Goal: Task Accomplishment & Management: Use online tool/utility

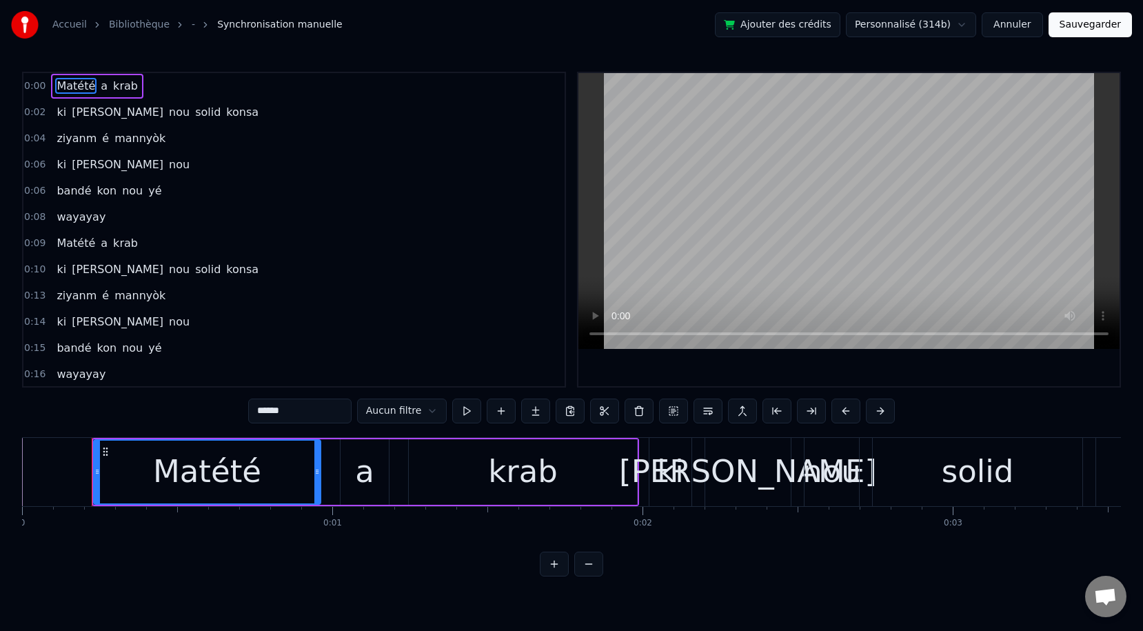
click at [813, 30] on button "Ajouter des crédits" at bounding box center [777, 24] width 125 height 25
click at [61, 27] on link "Accueil" at bounding box center [69, 25] width 34 height 14
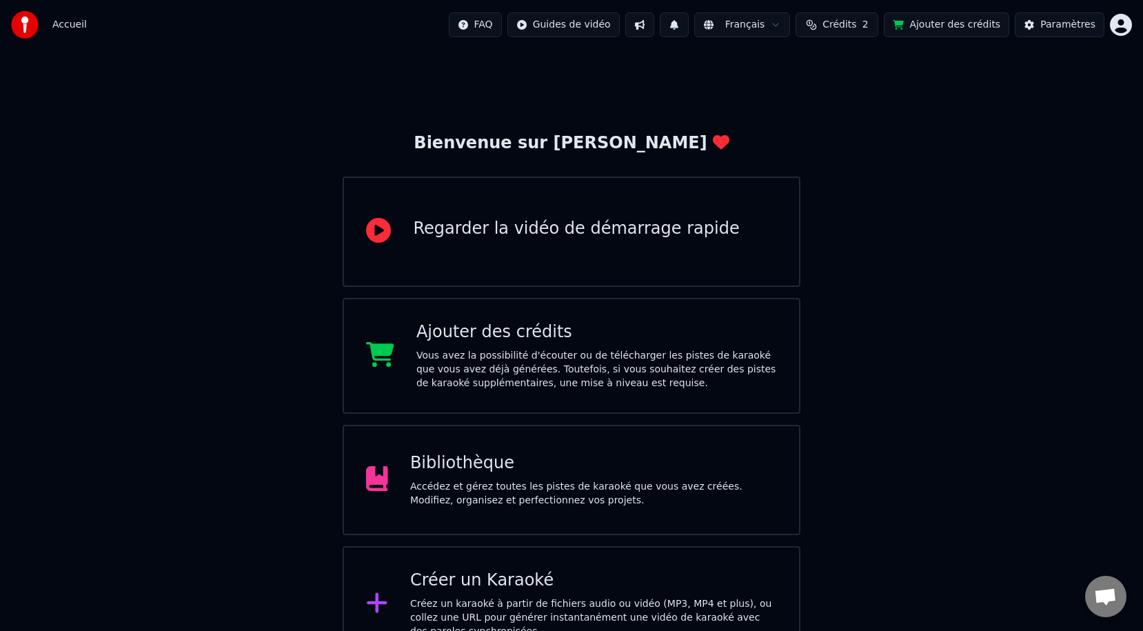
scroll to position [31, 0]
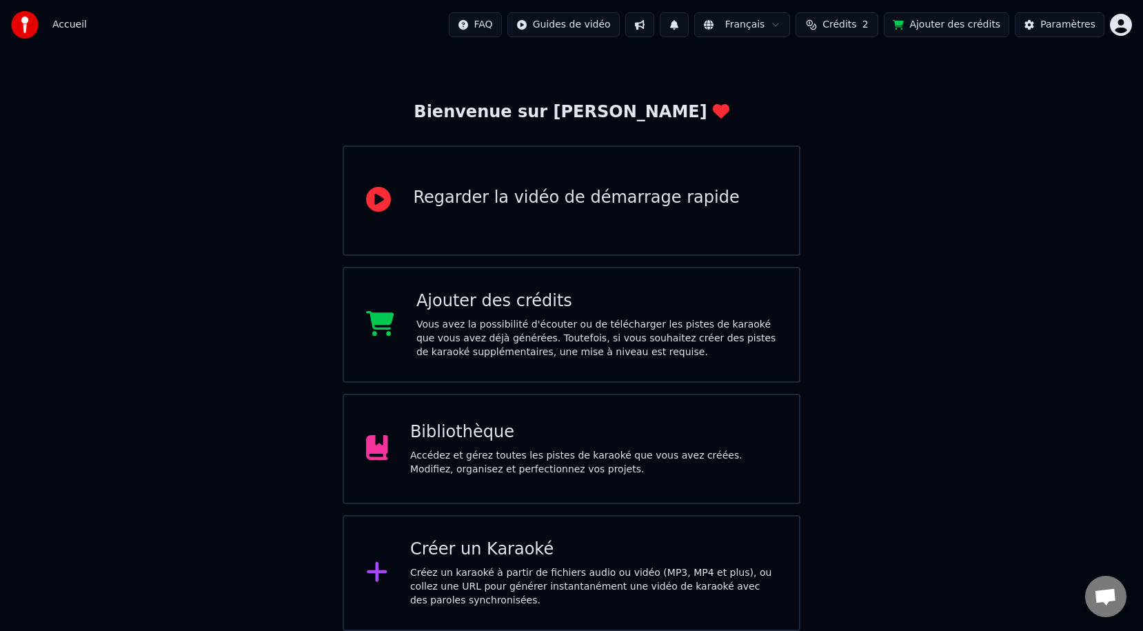
click at [478, 565] on div "Créez un karaoké à partir de fichiers audio ou vidéo (MP3, MP4 et plus), ou col…" at bounding box center [593, 586] width 367 height 41
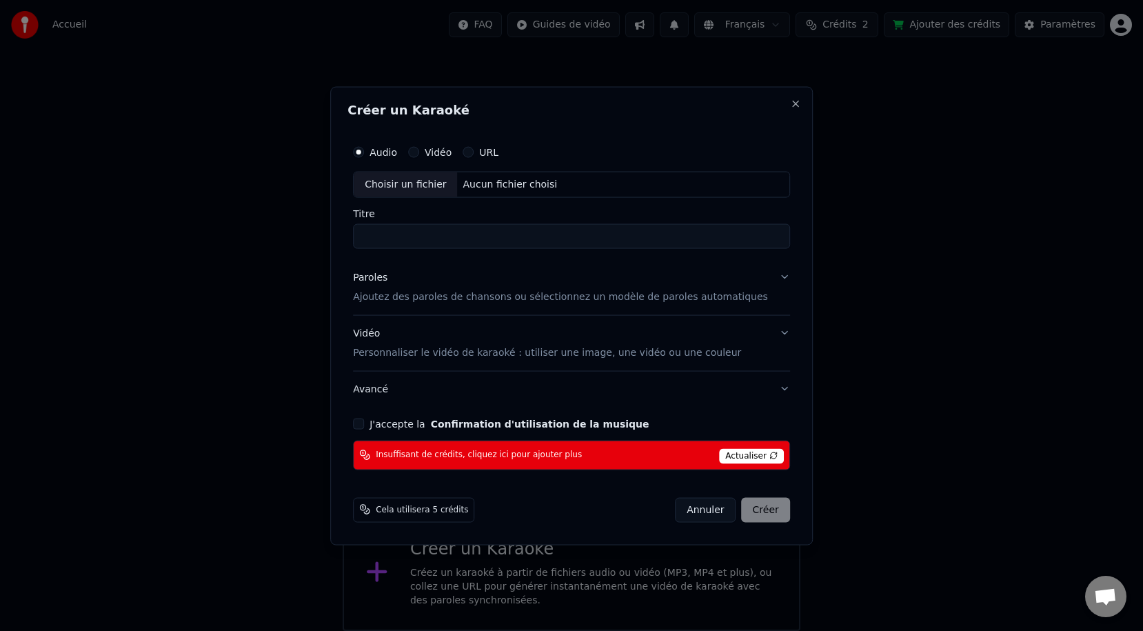
click at [432, 234] on input "Titre" at bounding box center [571, 235] width 437 height 25
click at [420, 187] on div "Choisir un fichier" at bounding box center [405, 184] width 103 height 25
click at [443, 297] on p "Ajoutez des paroles de chansons ou sélectionnez un modèle de paroles automatiqu…" at bounding box center [560, 297] width 415 height 14
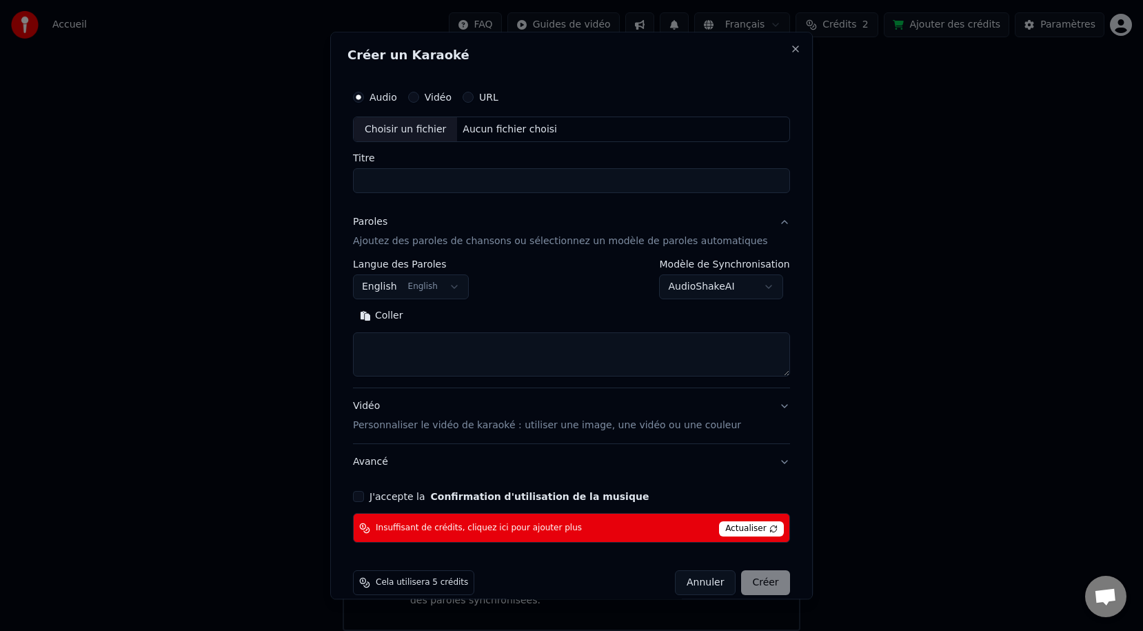
click at [533, 424] on p "Personnaliser le vidéo de karaoké : utiliser une image, une vidéo ou une couleur" at bounding box center [547, 426] width 388 height 14
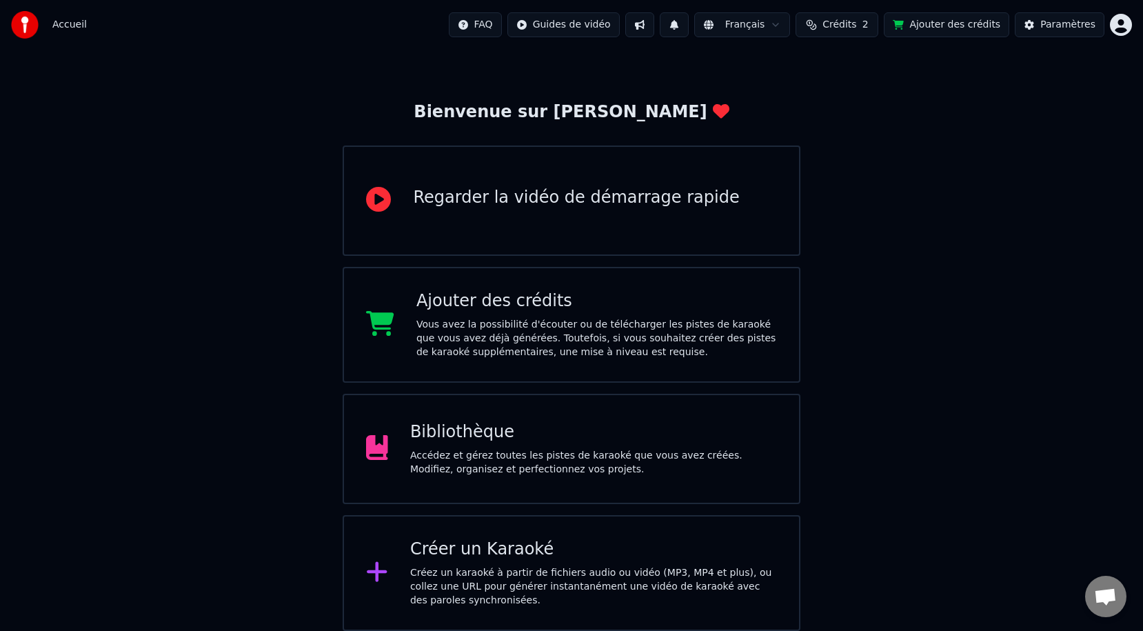
click at [71, 25] on span "Accueil" at bounding box center [69, 25] width 34 height 14
click at [464, 434] on div "Bibliothèque" at bounding box center [593, 432] width 367 height 22
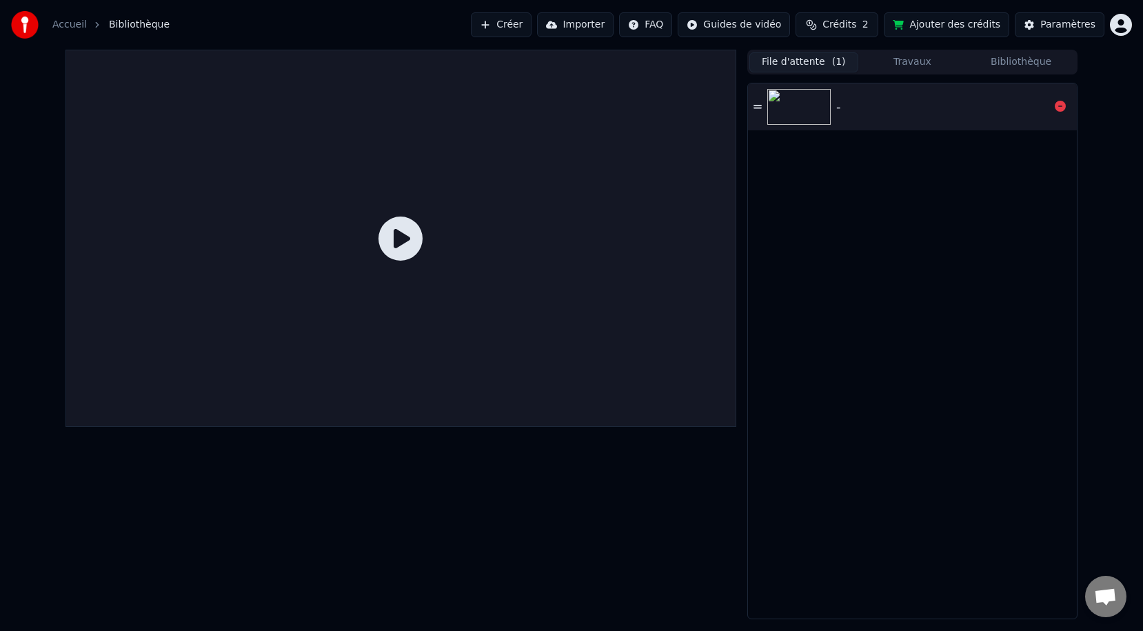
click at [807, 115] on img at bounding box center [798, 107] width 63 height 36
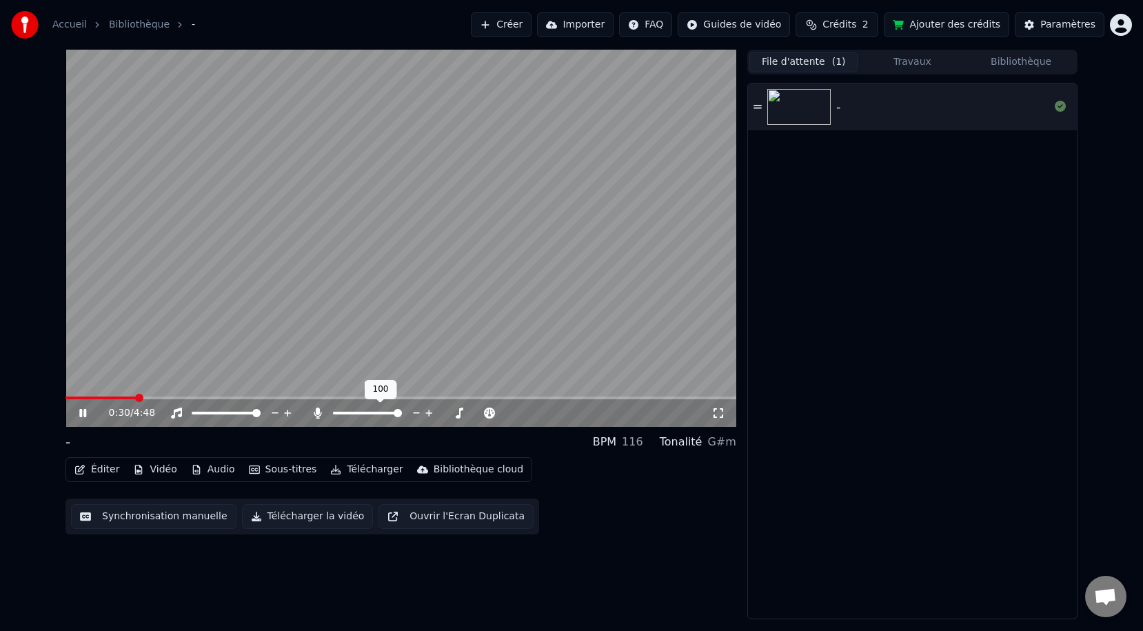
click at [431, 423] on div "0:30 / 4:48" at bounding box center [400, 413] width 671 height 28
click at [333, 411] on span at bounding box center [337, 413] width 8 height 8
click at [316, 414] on icon at bounding box center [318, 412] width 14 height 11
click at [339, 412] on span at bounding box center [342, 413] width 8 height 8
click at [350, 414] on span at bounding box center [352, 413] width 8 height 8
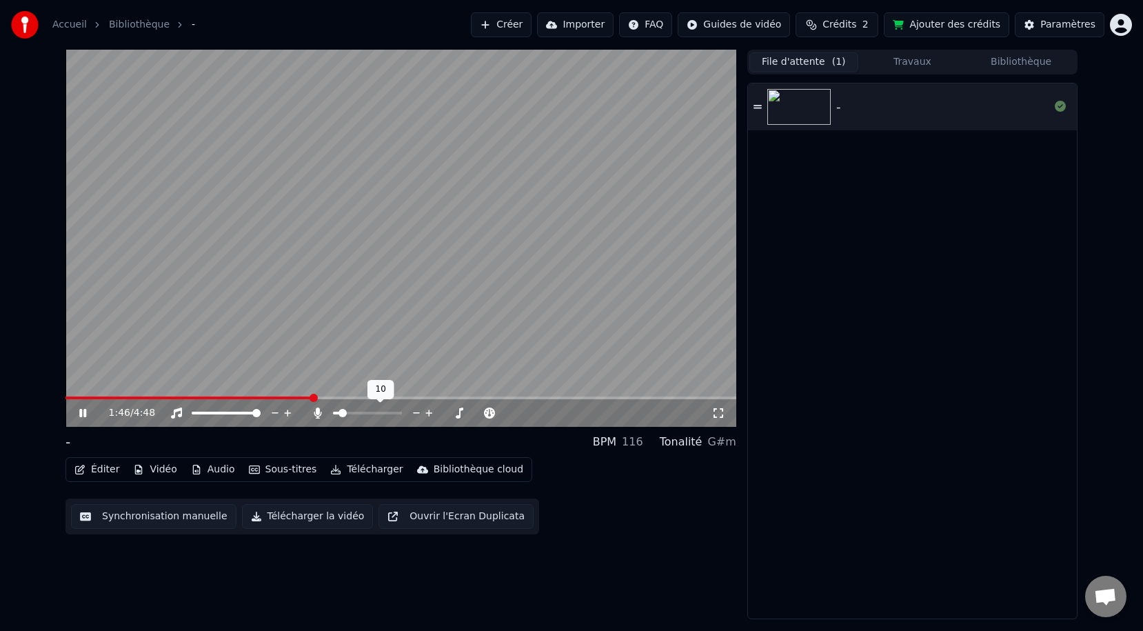
click at [339, 412] on span at bounding box center [342, 413] width 8 height 8
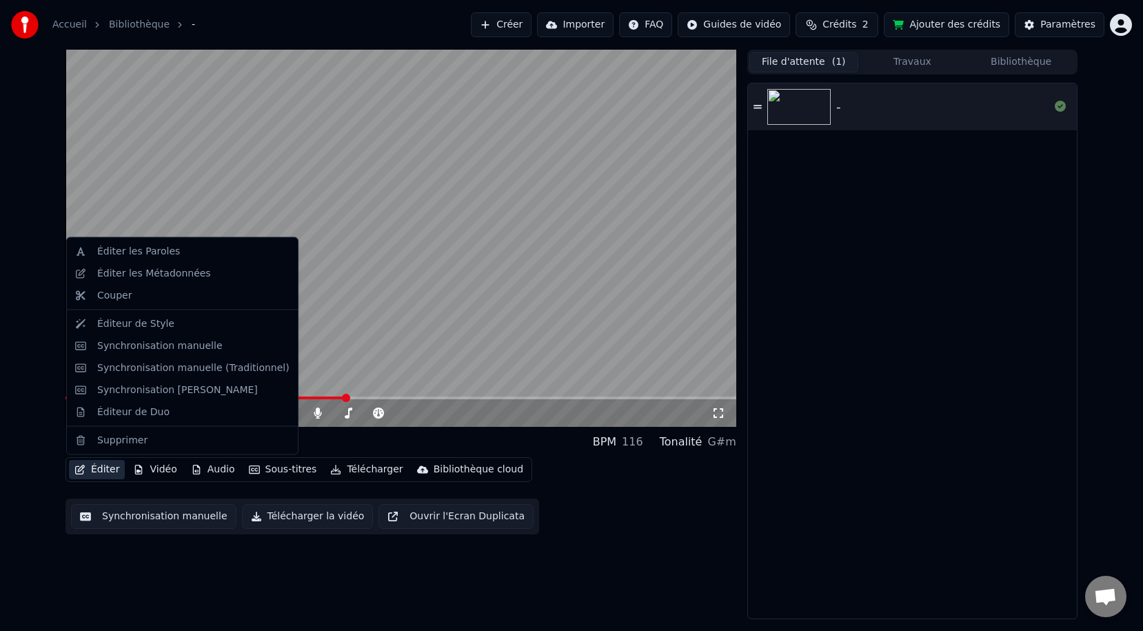
click at [95, 471] on button "Éditer" at bounding box center [97, 469] width 56 height 19
click at [110, 416] on div "Éditeur de Duo" at bounding box center [133, 412] width 72 height 14
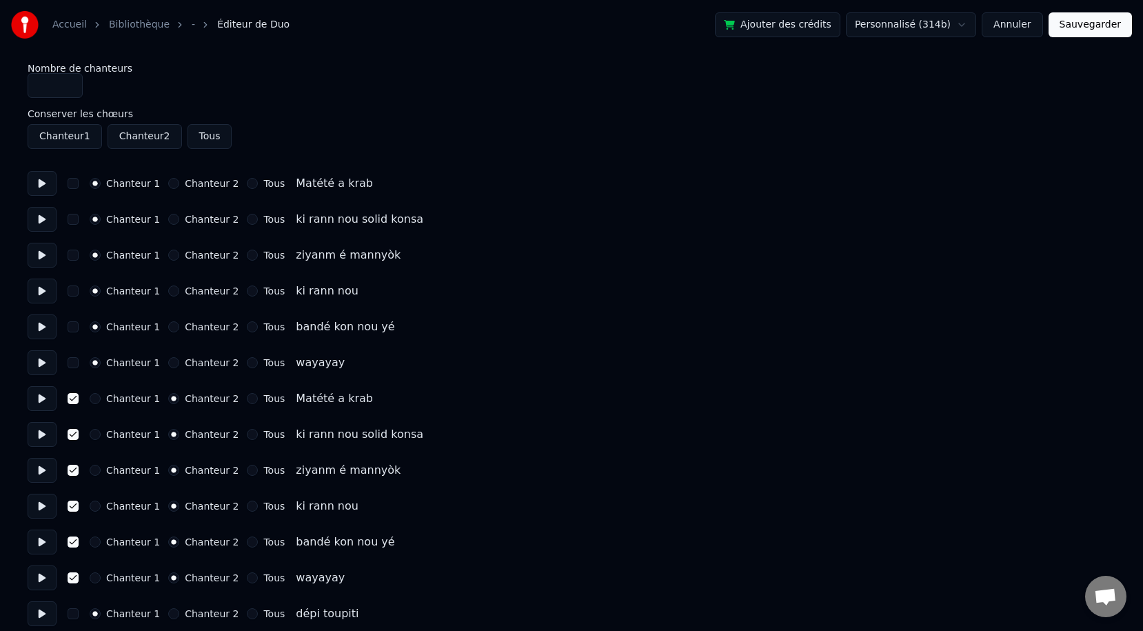
click at [152, 26] on link "Bibliothèque" at bounding box center [139, 25] width 61 height 14
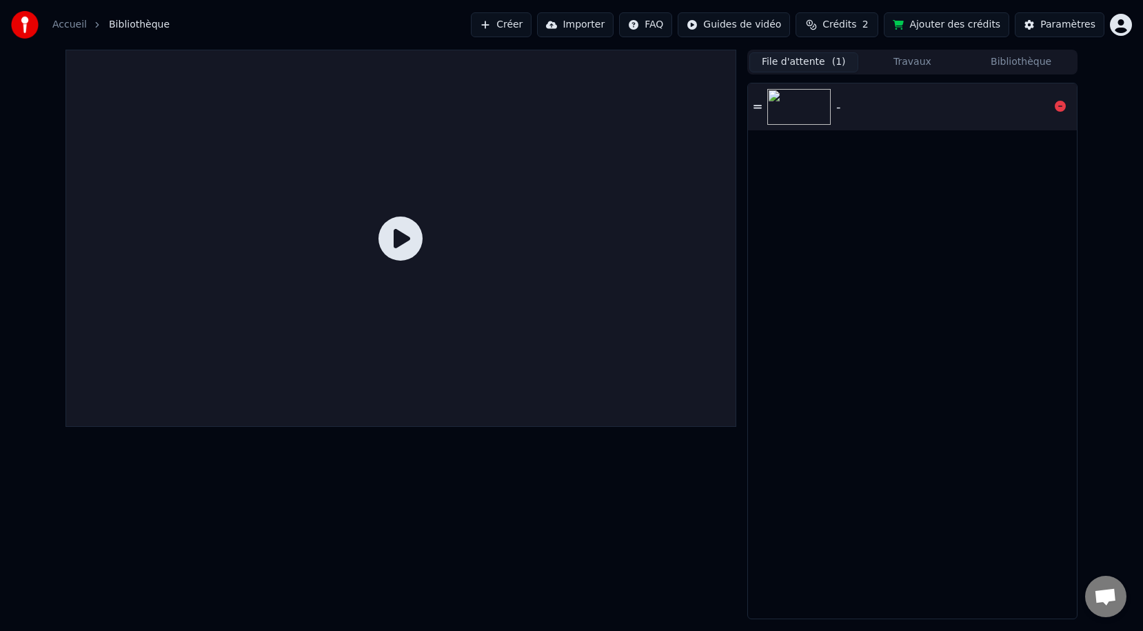
click at [785, 110] on img at bounding box center [798, 107] width 63 height 36
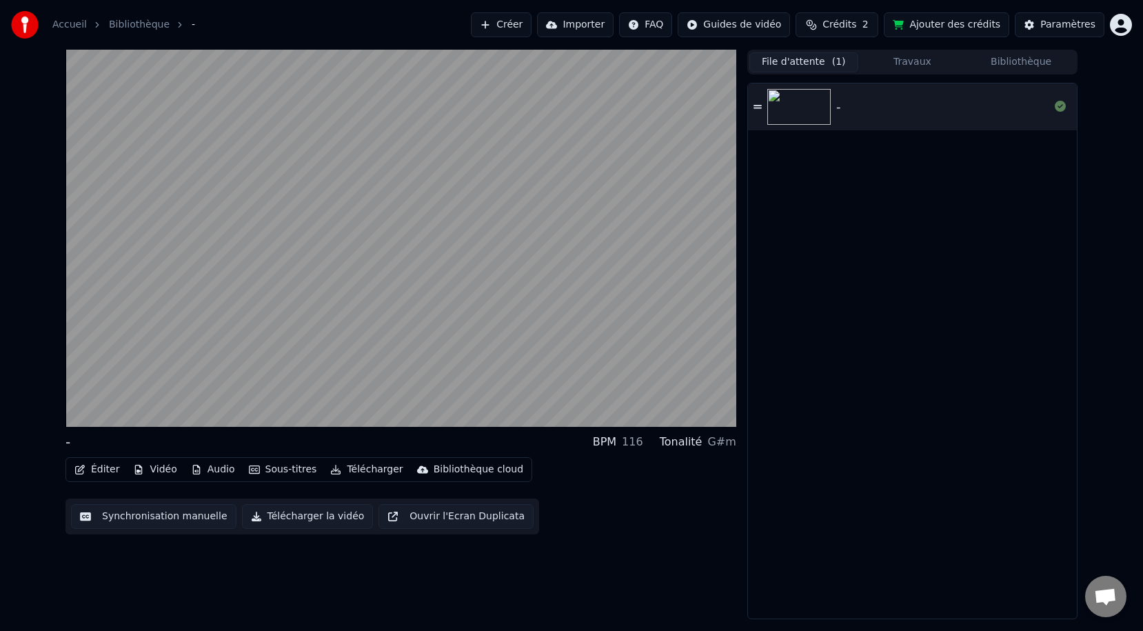
click at [103, 472] on button "Éditer" at bounding box center [97, 469] width 56 height 19
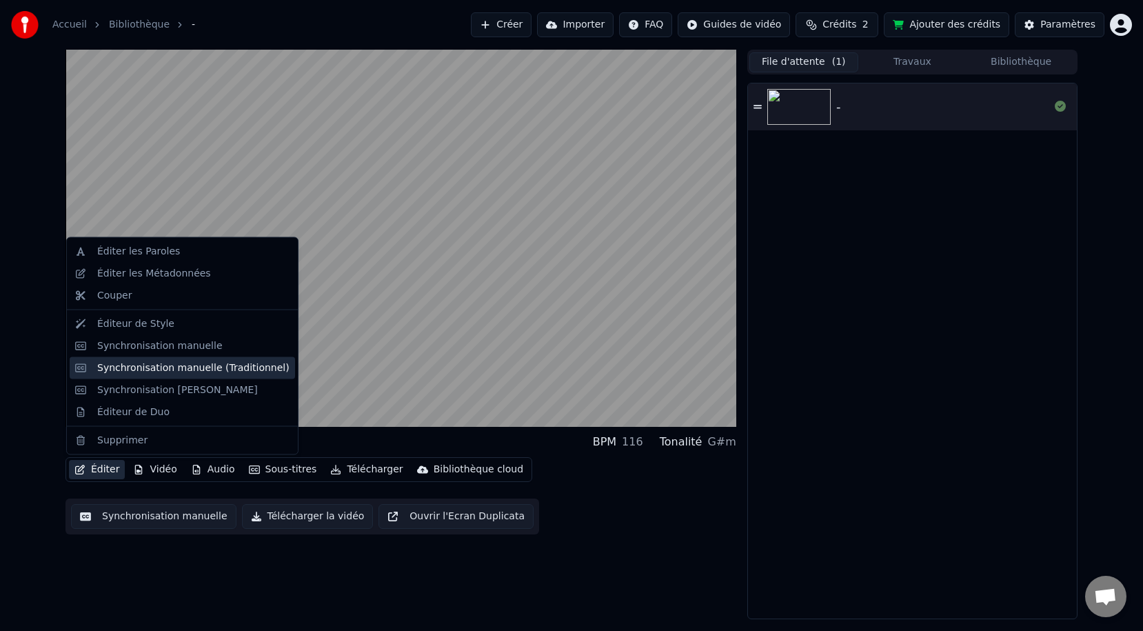
click at [122, 369] on div "Synchronisation manuelle (Traditionnel)" at bounding box center [193, 368] width 192 height 14
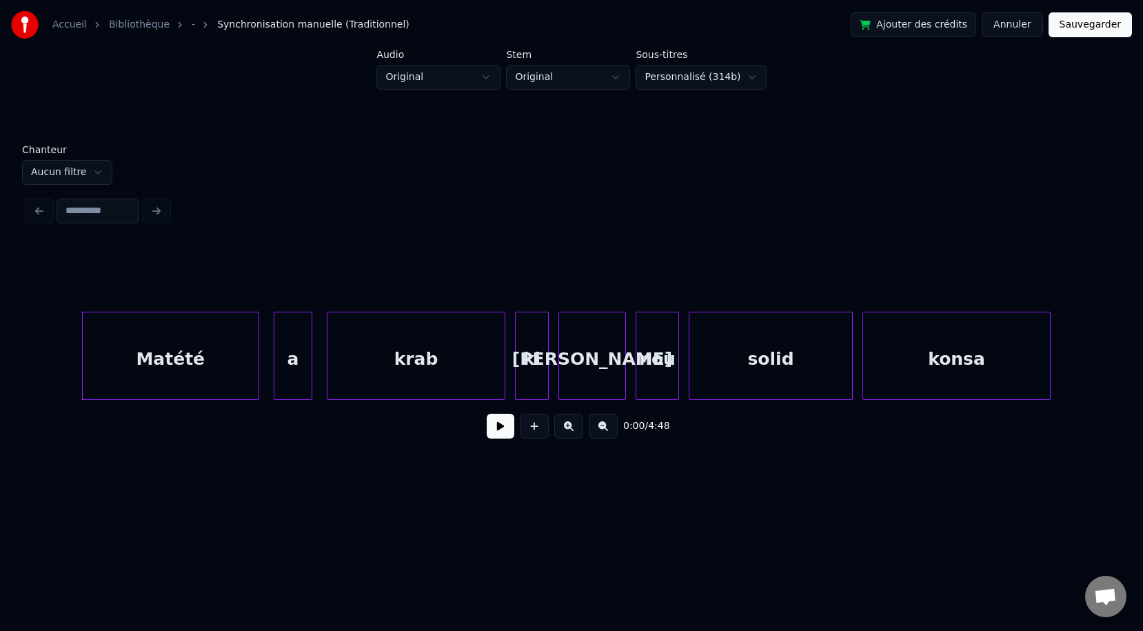
click at [169, 352] on div "Matété" at bounding box center [171, 359] width 176 height 94
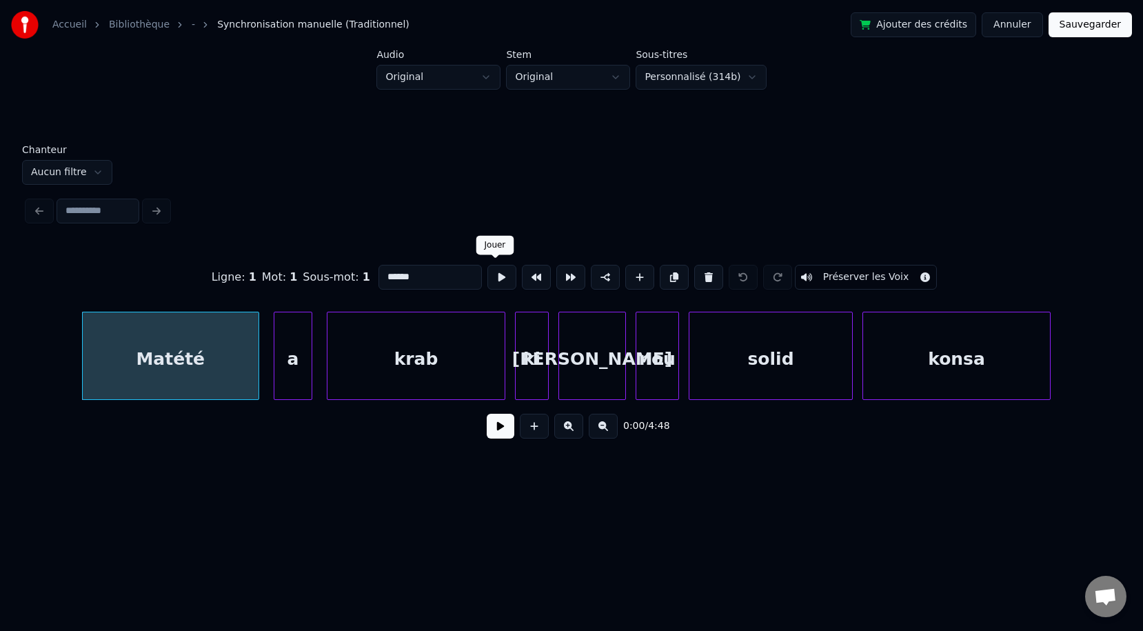
click at [498, 277] on button at bounding box center [501, 277] width 29 height 25
click at [496, 281] on button at bounding box center [501, 277] width 29 height 25
click at [292, 367] on div at bounding box center [289, 355] width 4 height 87
click at [487, 276] on button at bounding box center [501, 277] width 29 height 25
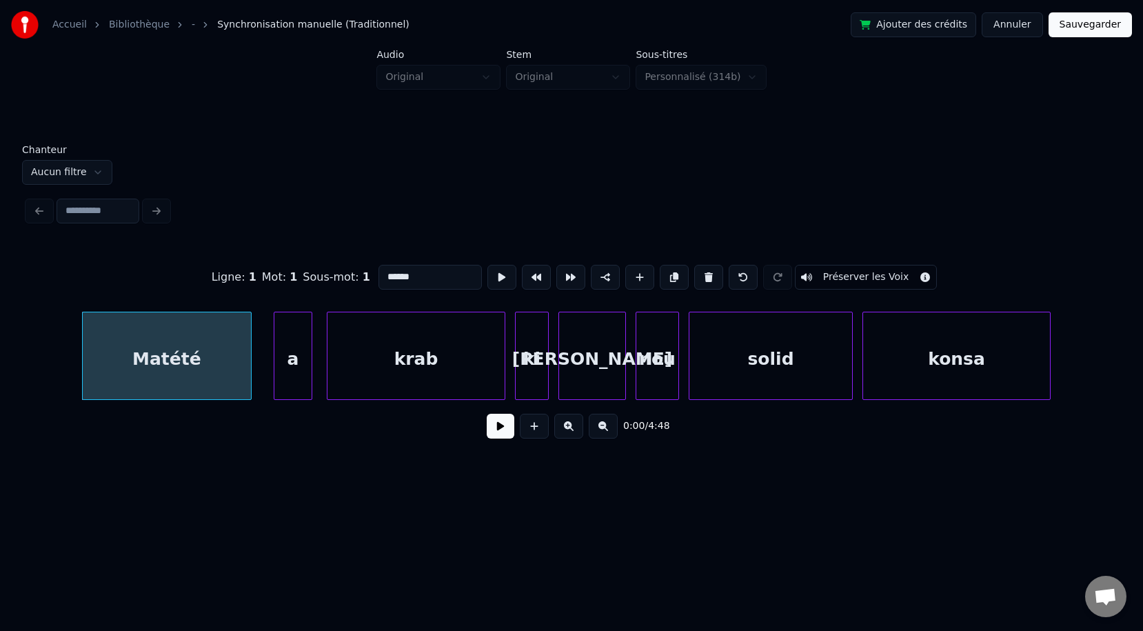
click at [247, 338] on div at bounding box center [249, 355] width 4 height 87
click at [490, 278] on button at bounding box center [501, 277] width 29 height 25
click at [267, 352] on div "a" at bounding box center [278, 359] width 37 height 94
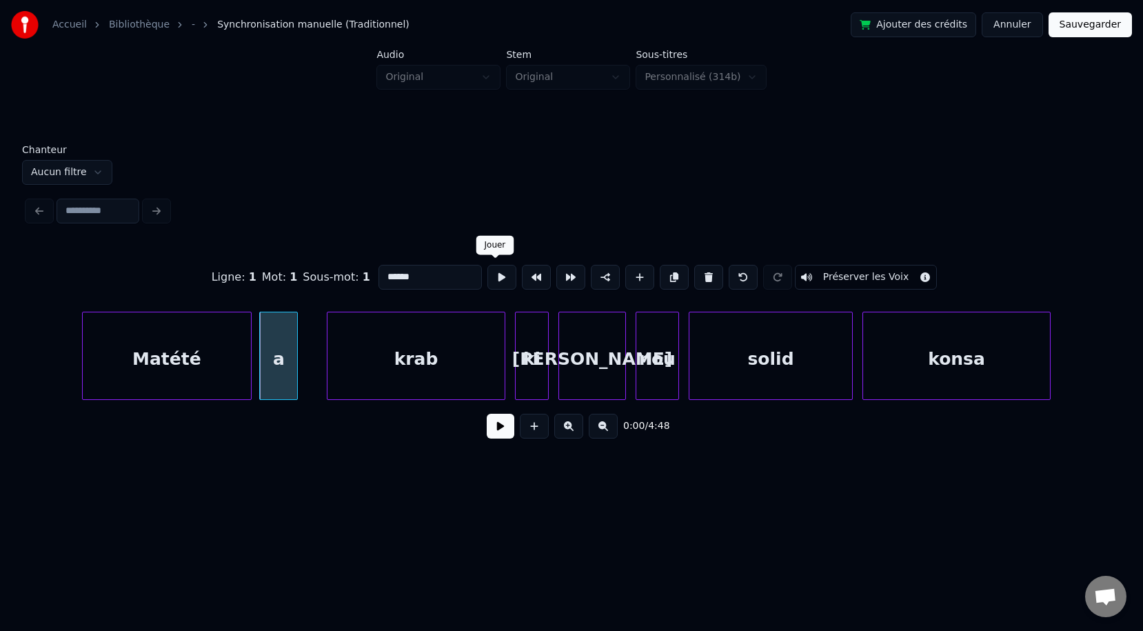
click at [498, 278] on button at bounding box center [501, 277] width 29 height 25
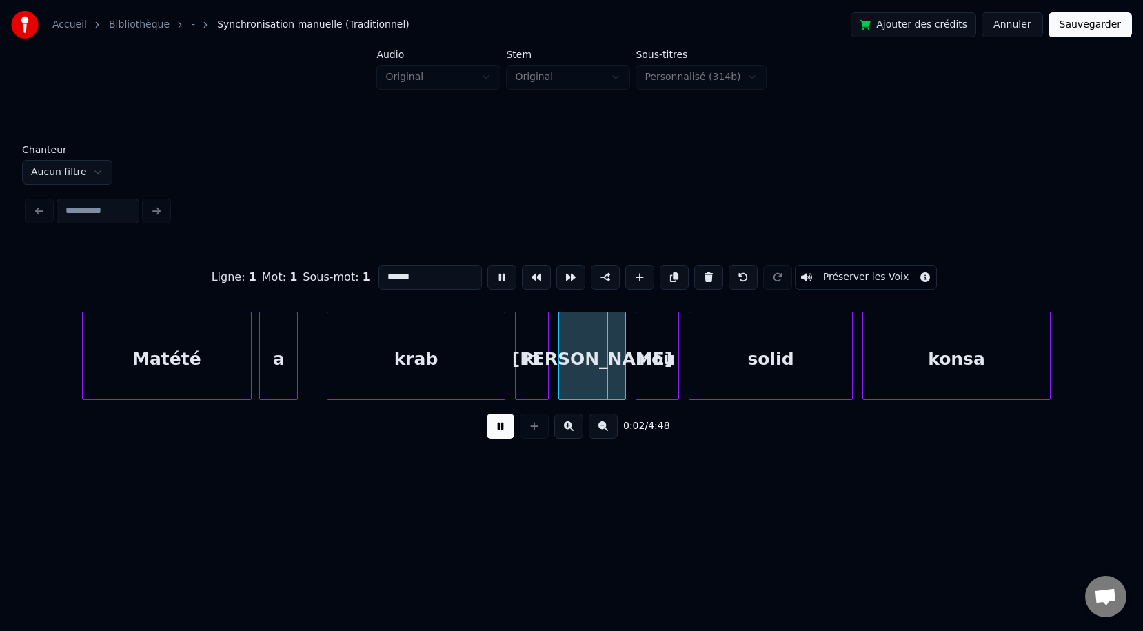
click at [498, 278] on button at bounding box center [501, 277] width 29 height 25
click at [142, 27] on link "Bibliothèque" at bounding box center [139, 25] width 61 height 14
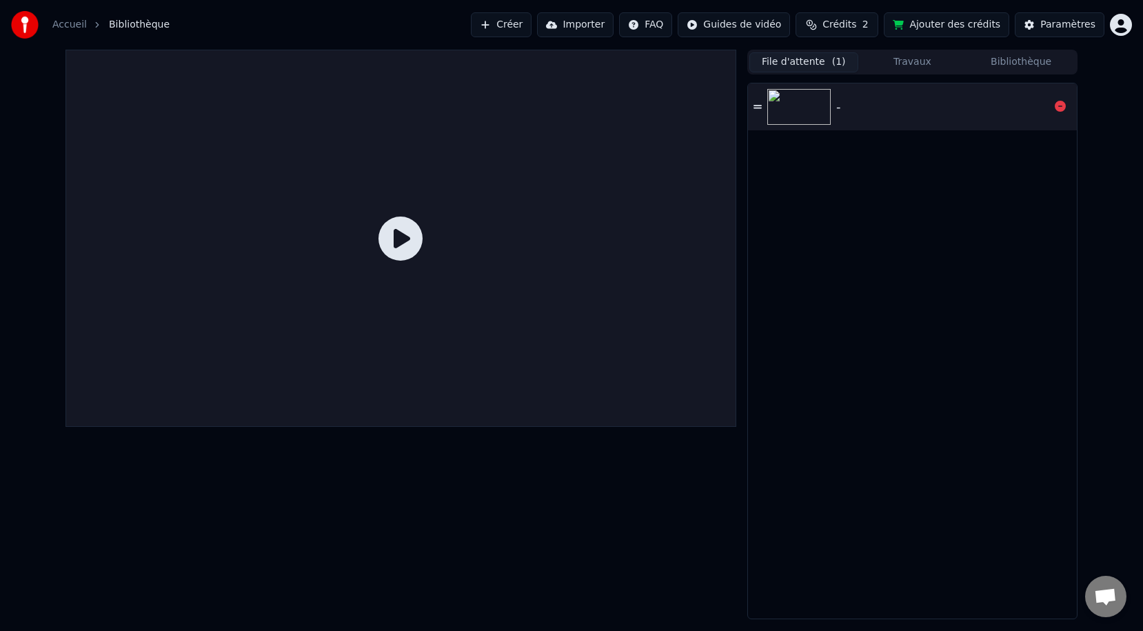
click at [789, 114] on img at bounding box center [798, 107] width 63 height 36
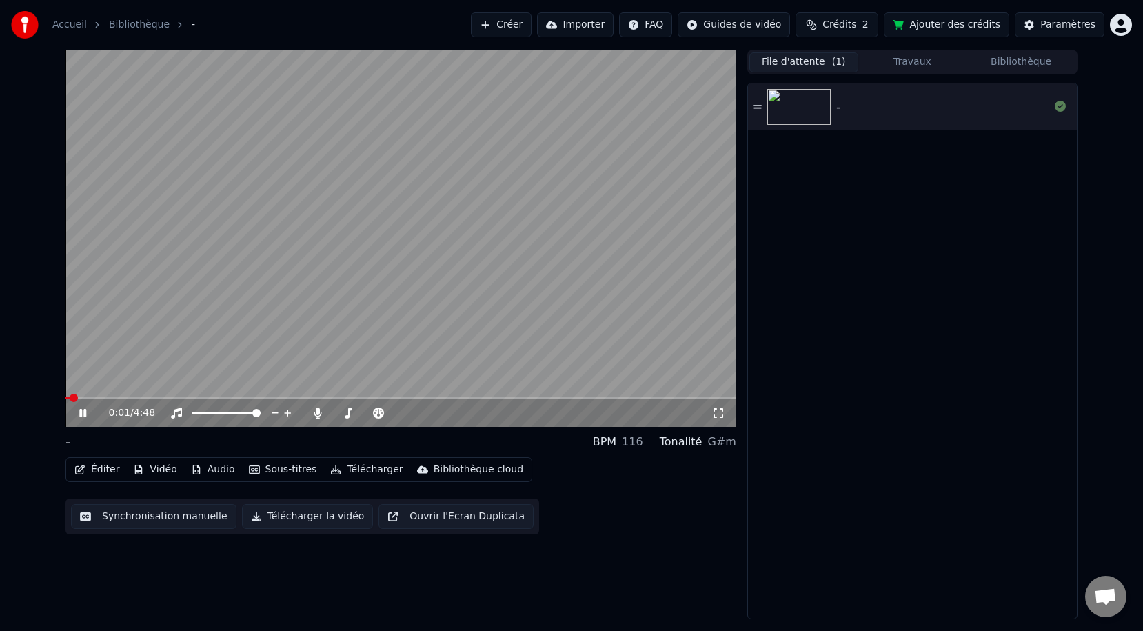
click at [83, 418] on icon at bounding box center [93, 412] width 32 height 11
click at [94, 474] on button "Éditer" at bounding box center [97, 469] width 56 height 19
click at [149, 517] on button "Synchronisation manuelle" at bounding box center [153, 516] width 165 height 25
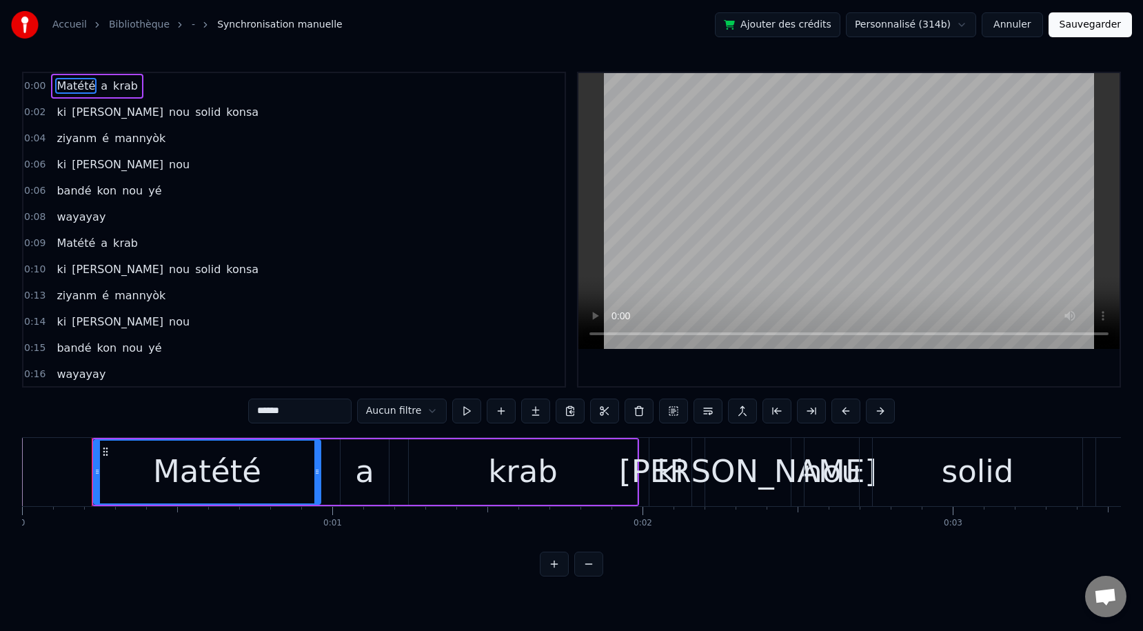
click at [75, 117] on span "[PERSON_NAME]" at bounding box center [117, 112] width 94 height 16
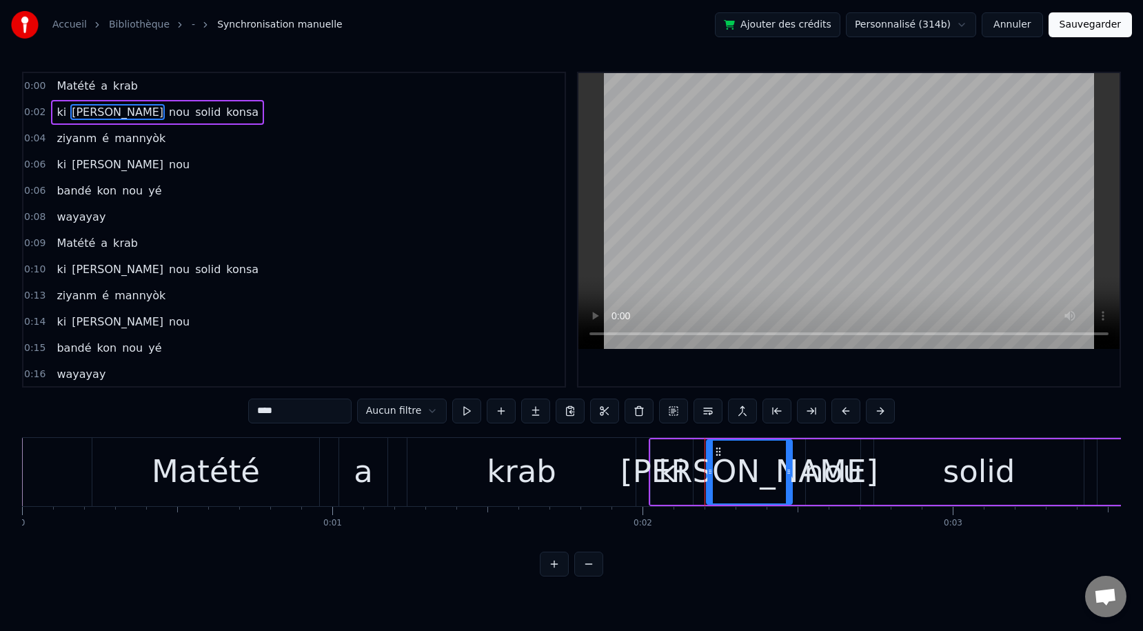
click at [70, 144] on span "ziyanm" at bounding box center [76, 138] width 43 height 16
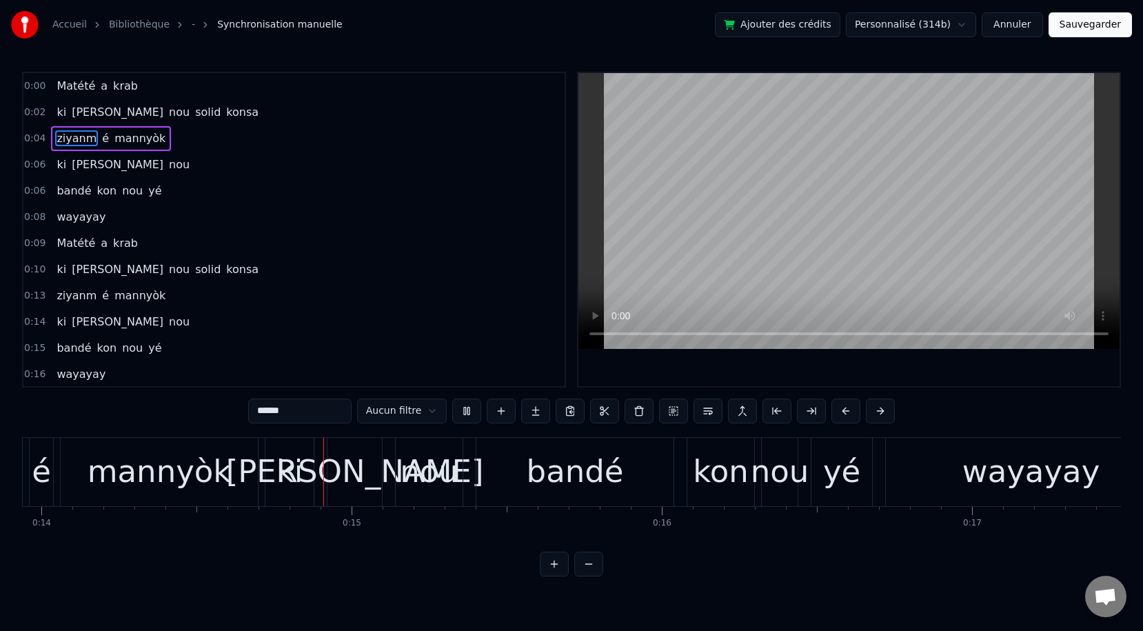
scroll to position [0, 4364]
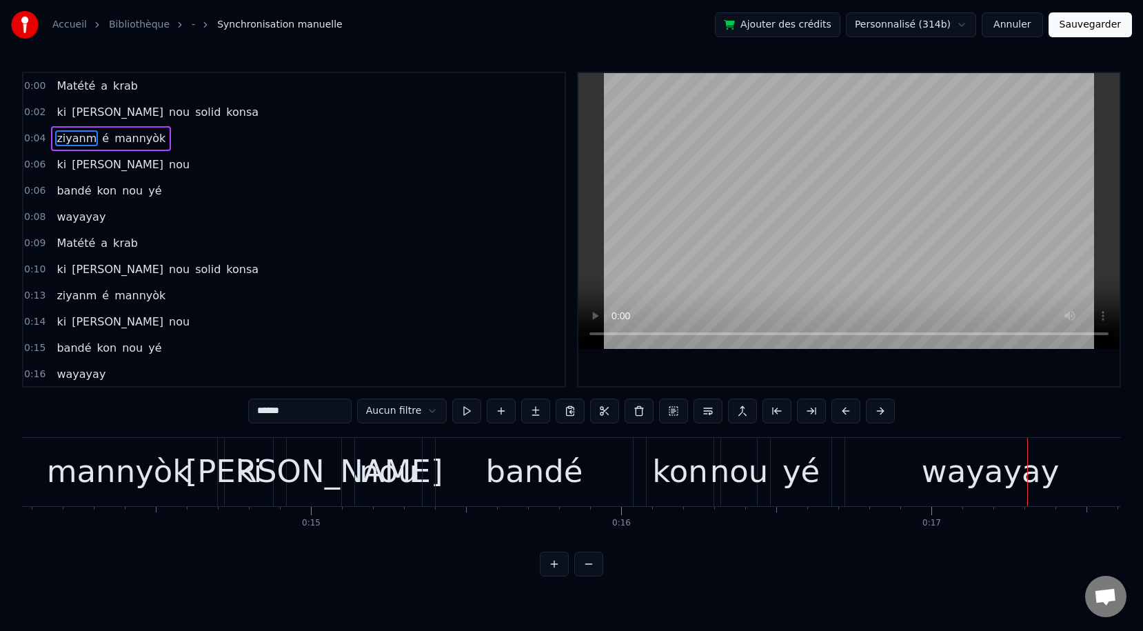
click at [568, 462] on div "bandé" at bounding box center [534, 471] width 97 height 47
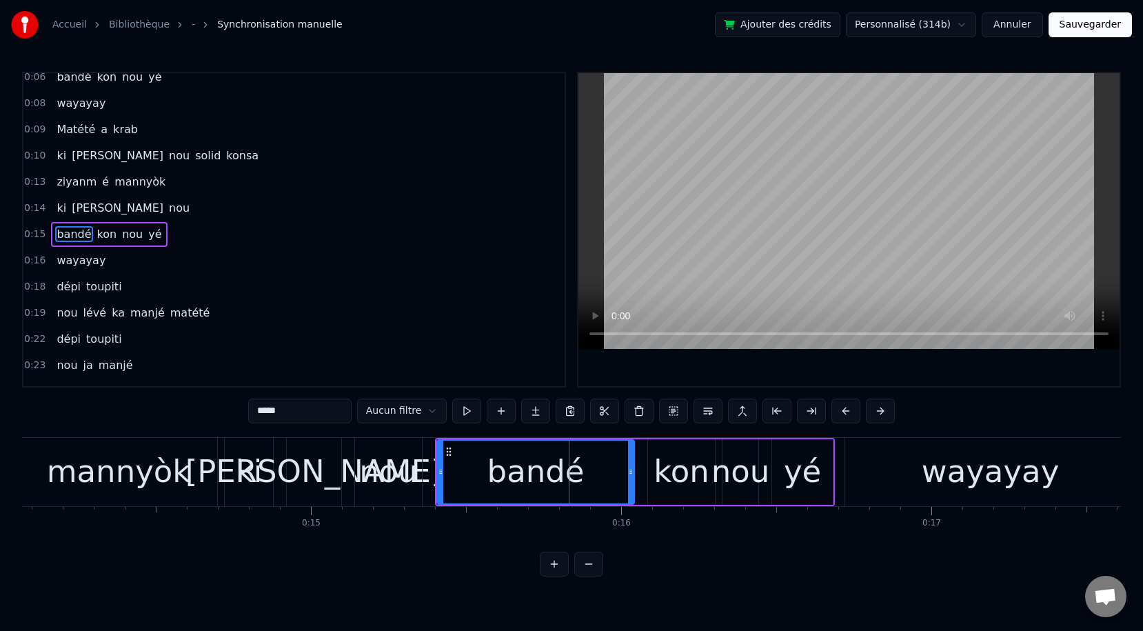
scroll to position [119, 0]
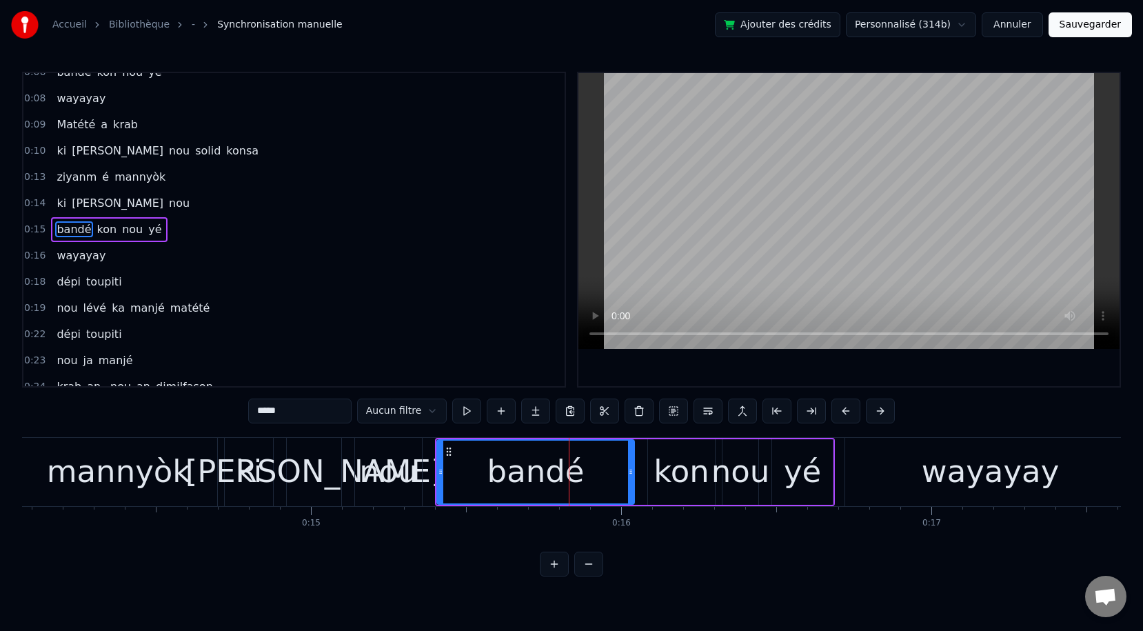
click at [298, 409] on input "*****" at bounding box center [299, 410] width 103 height 25
click at [576, 364] on div "0:00 Matété a krab 0:02 ki rann nou solid konsa 0:04 ziyanm é mannyòk 0:06 ki r…" at bounding box center [571, 230] width 1099 height 316
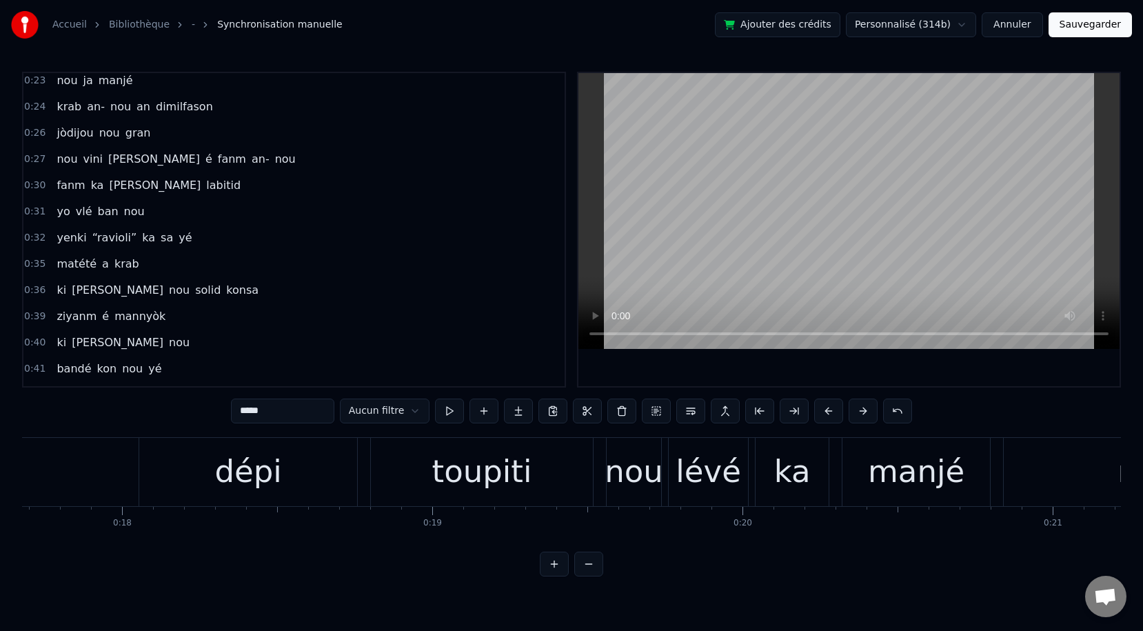
scroll to position [411, 0]
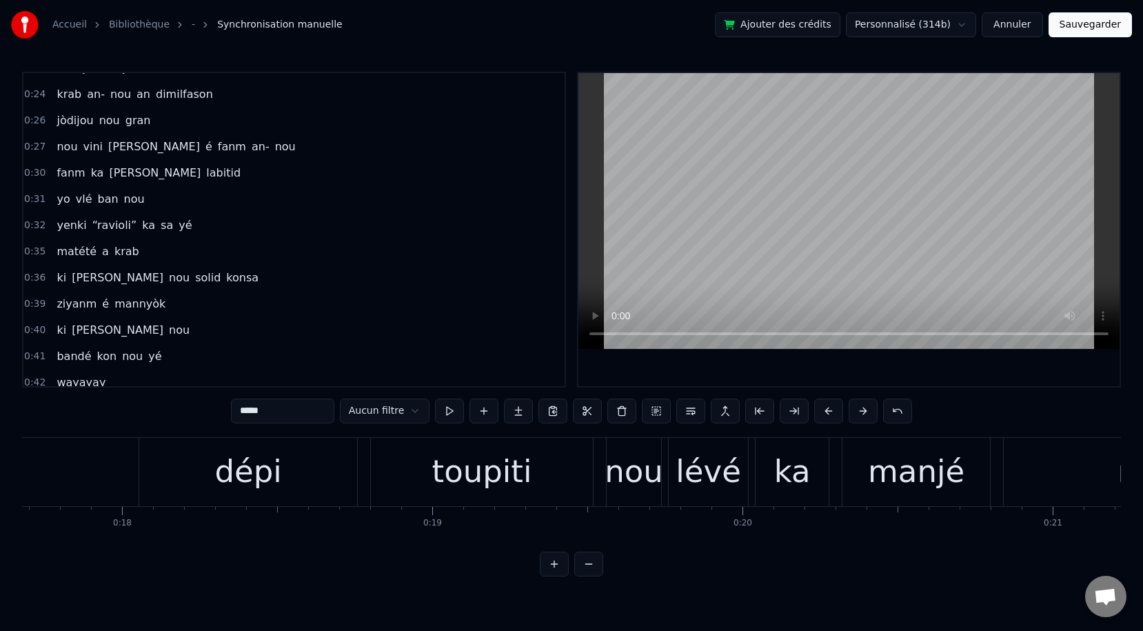
click at [122, 225] on span "“ravioli”" at bounding box center [115, 225] width 48 height 16
type input "*********"
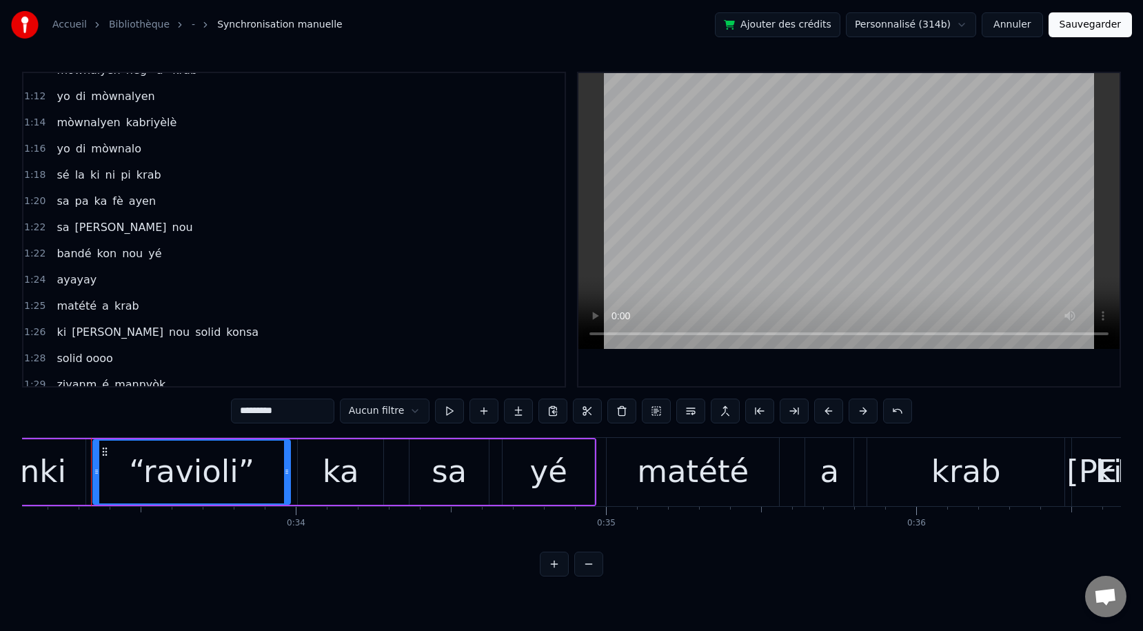
scroll to position [1195, 0]
click at [139, 23] on link "Bibliothèque" at bounding box center [139, 25] width 61 height 14
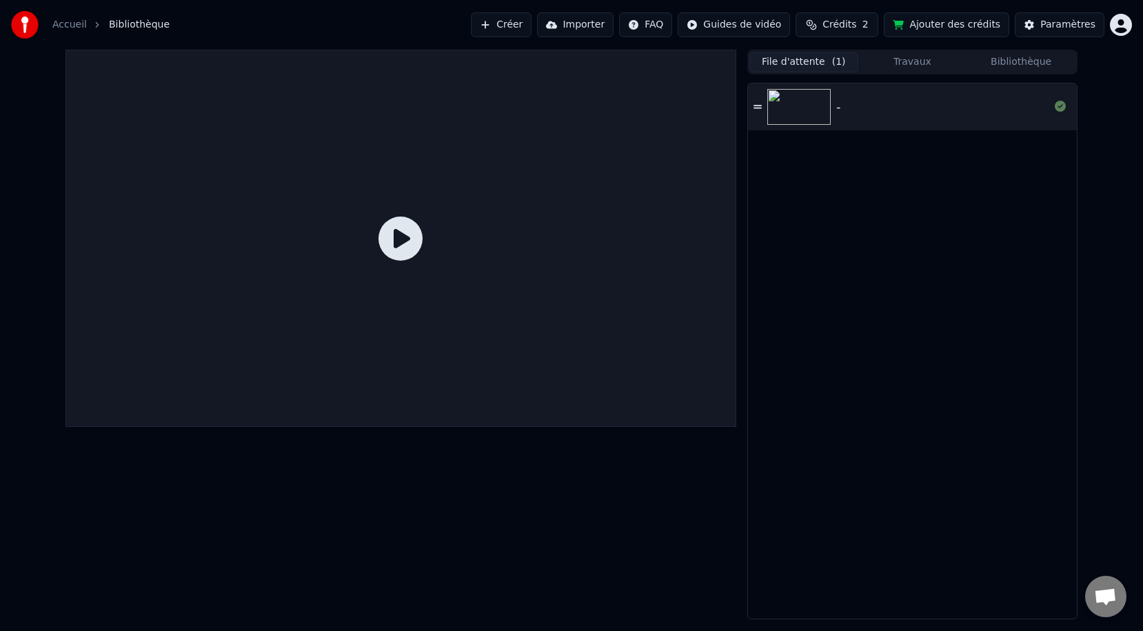
click at [1013, 62] on button "Bibliothèque" at bounding box center [1020, 62] width 109 height 20
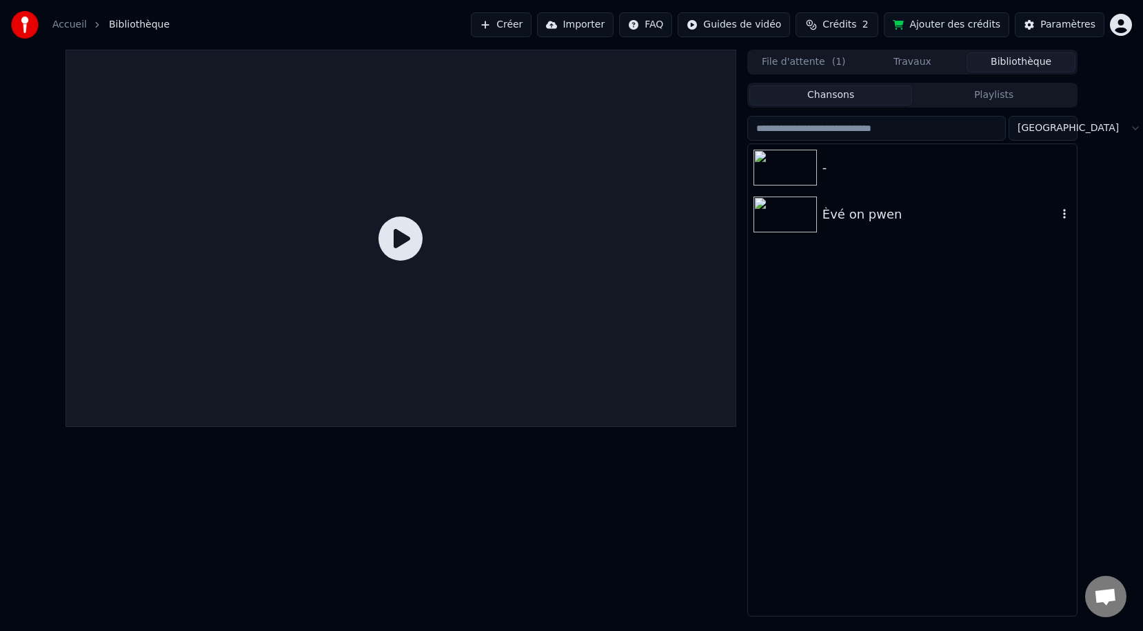
click at [807, 212] on img at bounding box center [784, 214] width 63 height 36
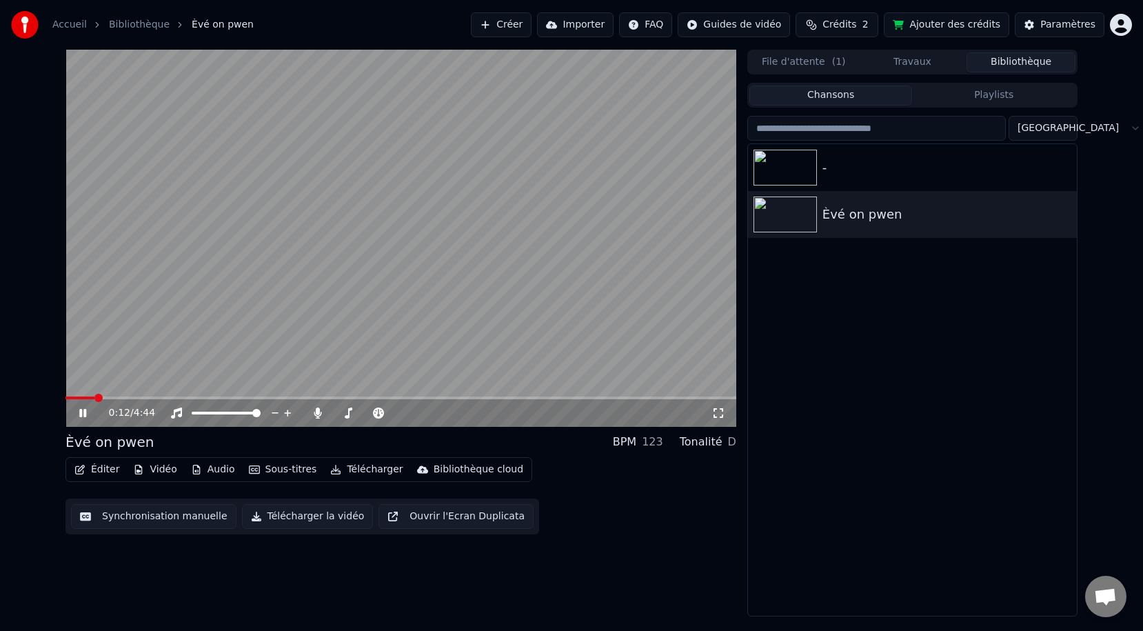
click at [81, 411] on icon at bounding box center [82, 413] width 7 height 8
click at [81, 411] on icon at bounding box center [83, 413] width 8 height 10
click at [603, 400] on div "0:14 / 4:44" at bounding box center [400, 413] width 671 height 28
click at [148, 516] on button "Synchronisation manuelle" at bounding box center [153, 516] width 165 height 25
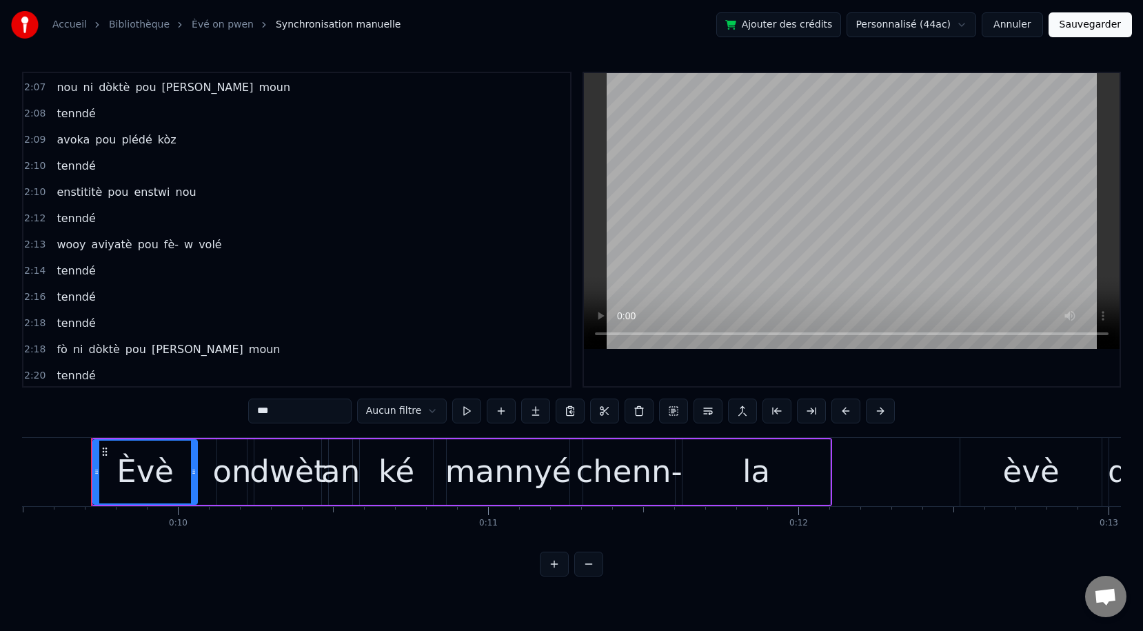
scroll to position [1487, 0]
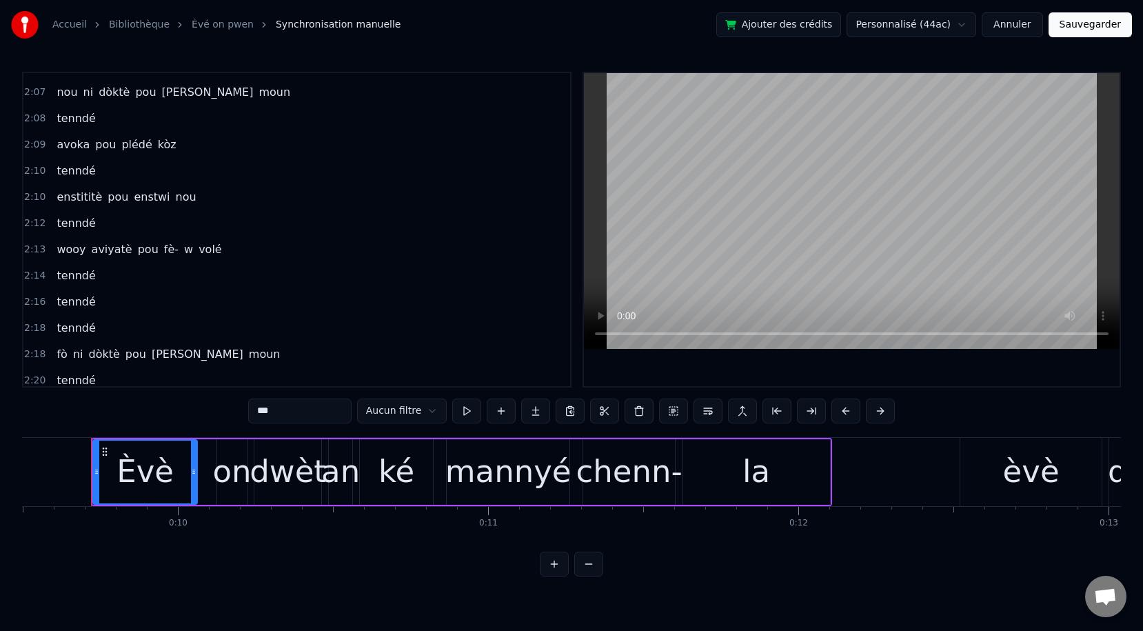
click at [76, 148] on span "avoka" at bounding box center [73, 144] width 36 height 16
type input "*****"
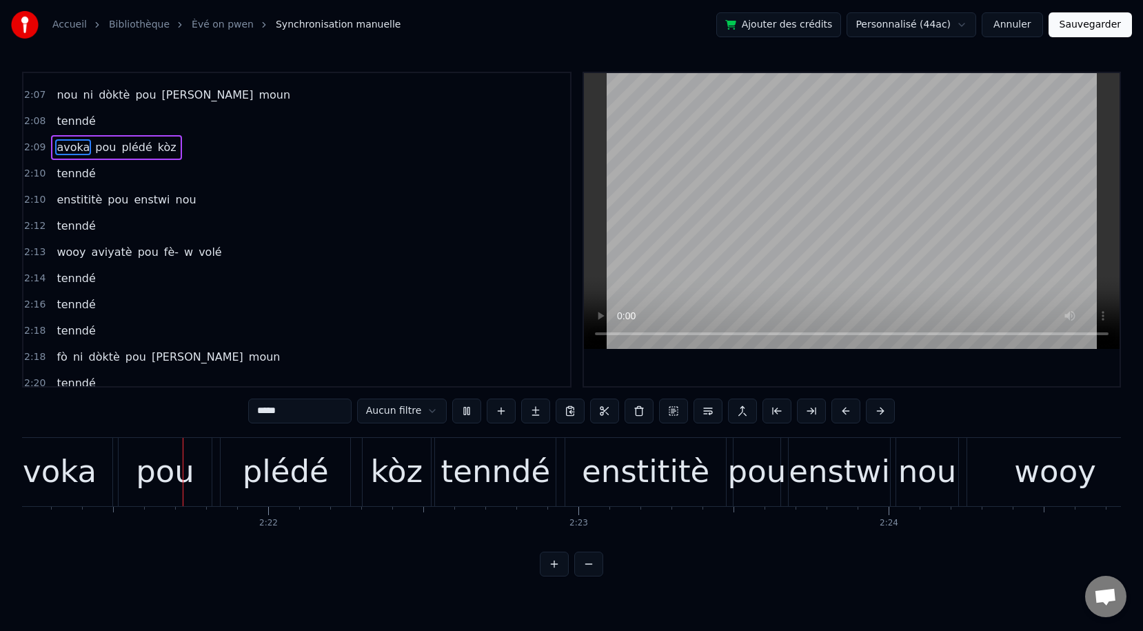
scroll to position [0, 43780]
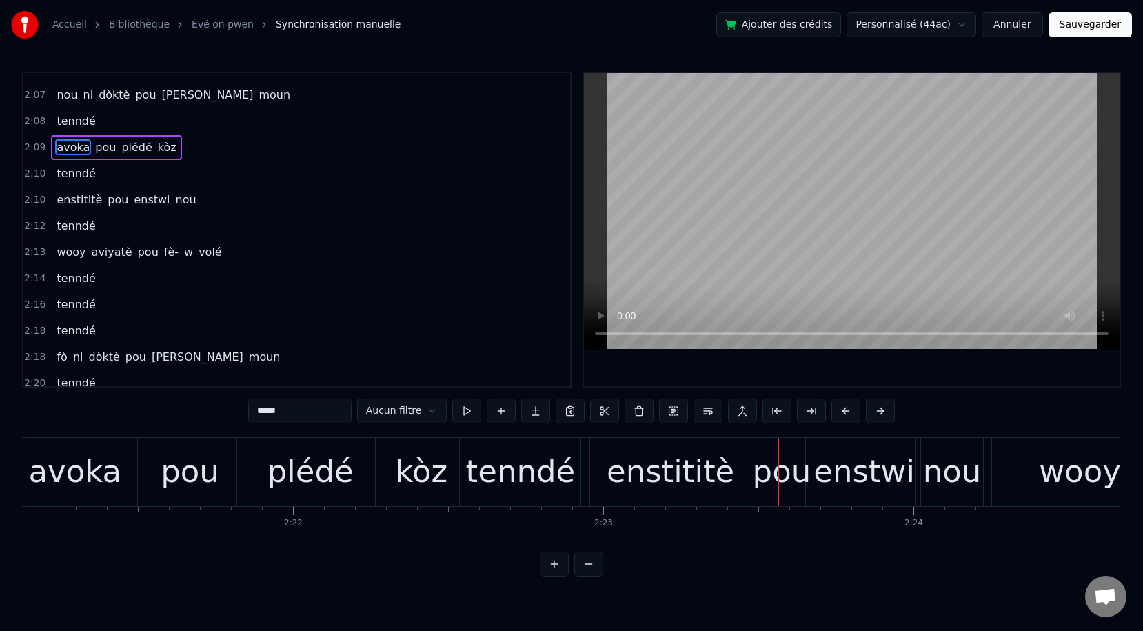
click at [700, 478] on div "enstititè" at bounding box center [671, 471] width 128 height 47
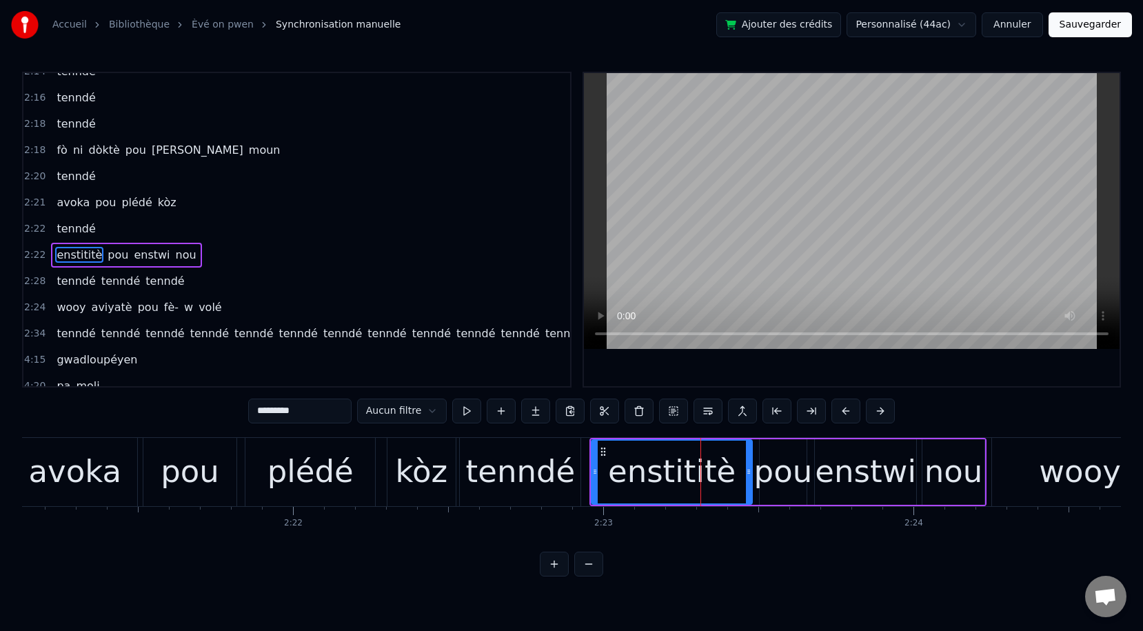
scroll to position [1717, 0]
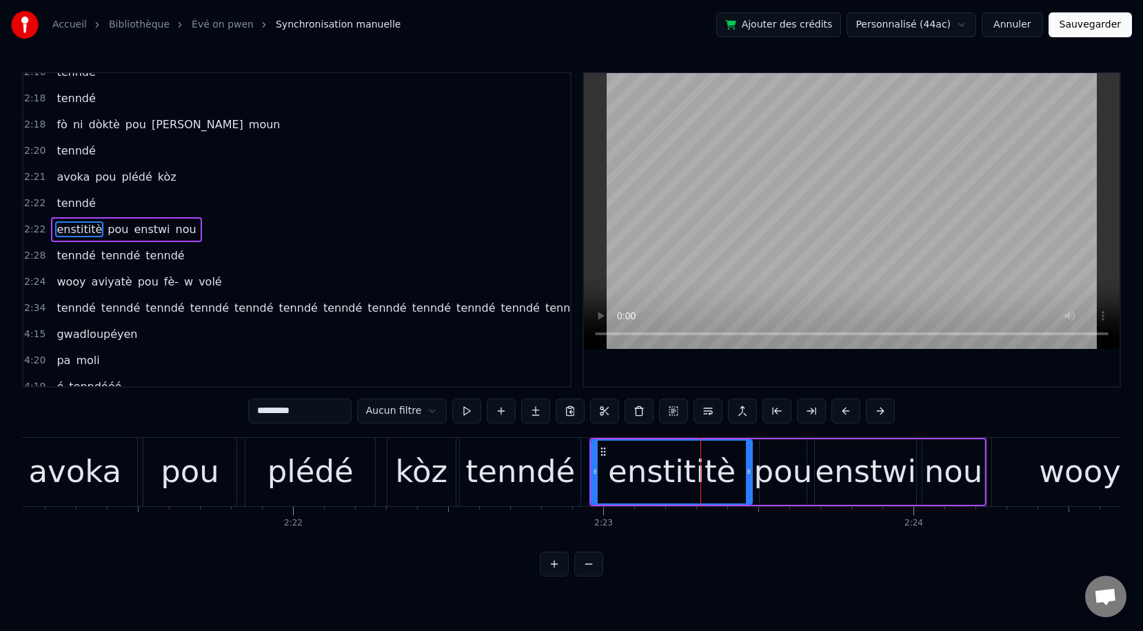
click at [62, 198] on span "tenndé" at bounding box center [75, 203] width 41 height 16
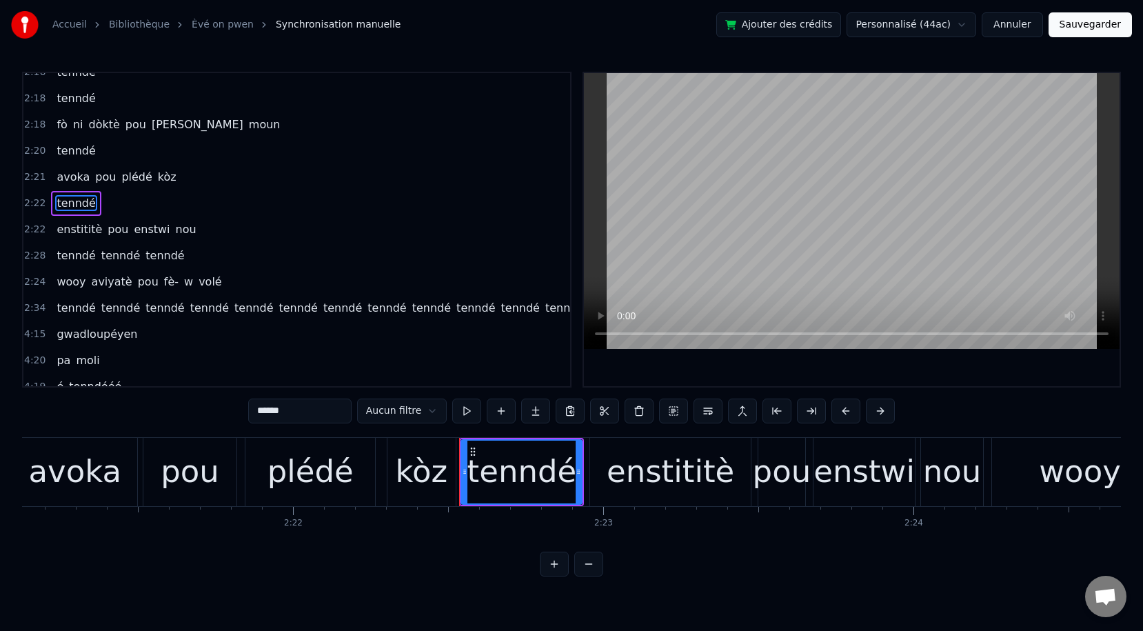
scroll to position [1690, 0]
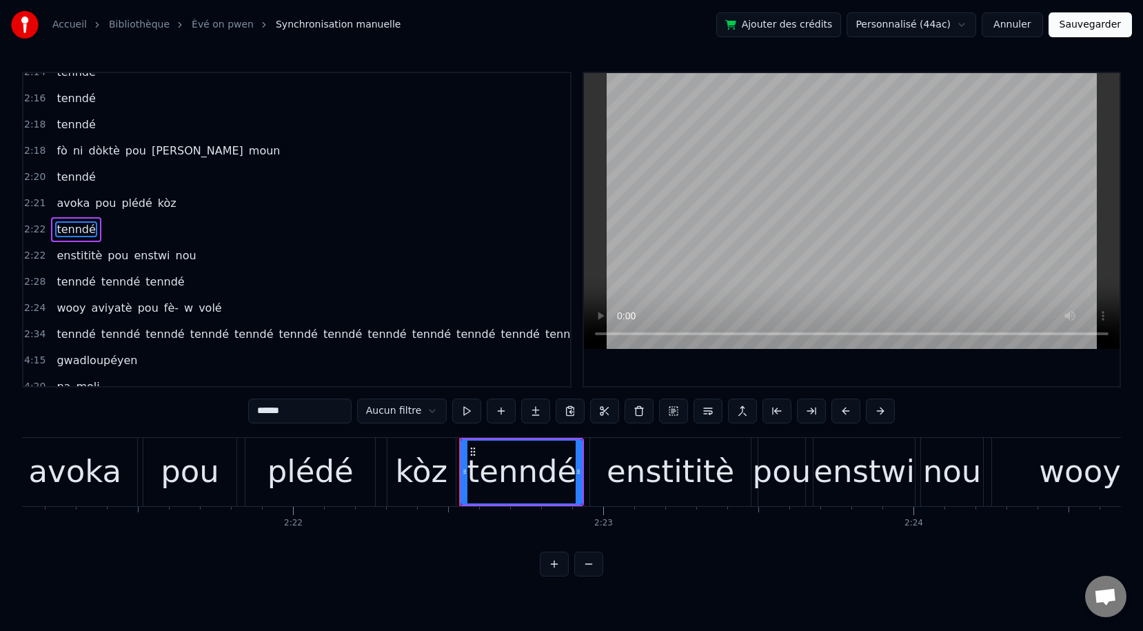
click at [71, 234] on span "tenndé" at bounding box center [75, 229] width 41 height 16
click at [79, 260] on span "enstititè" at bounding box center [79, 255] width 48 height 16
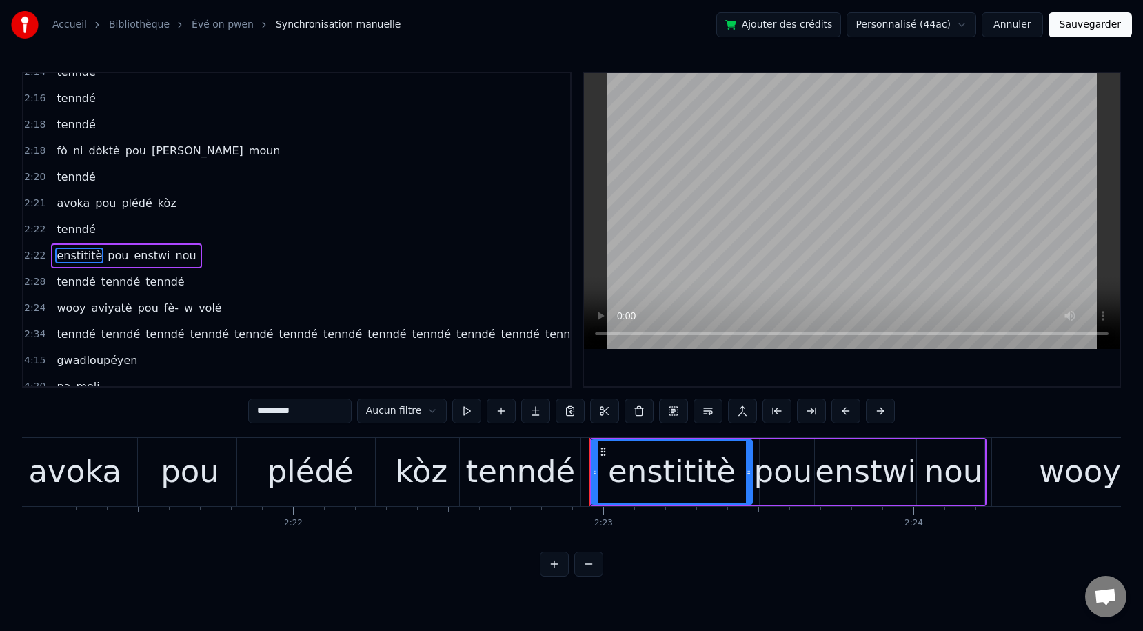
scroll to position [1717, 0]
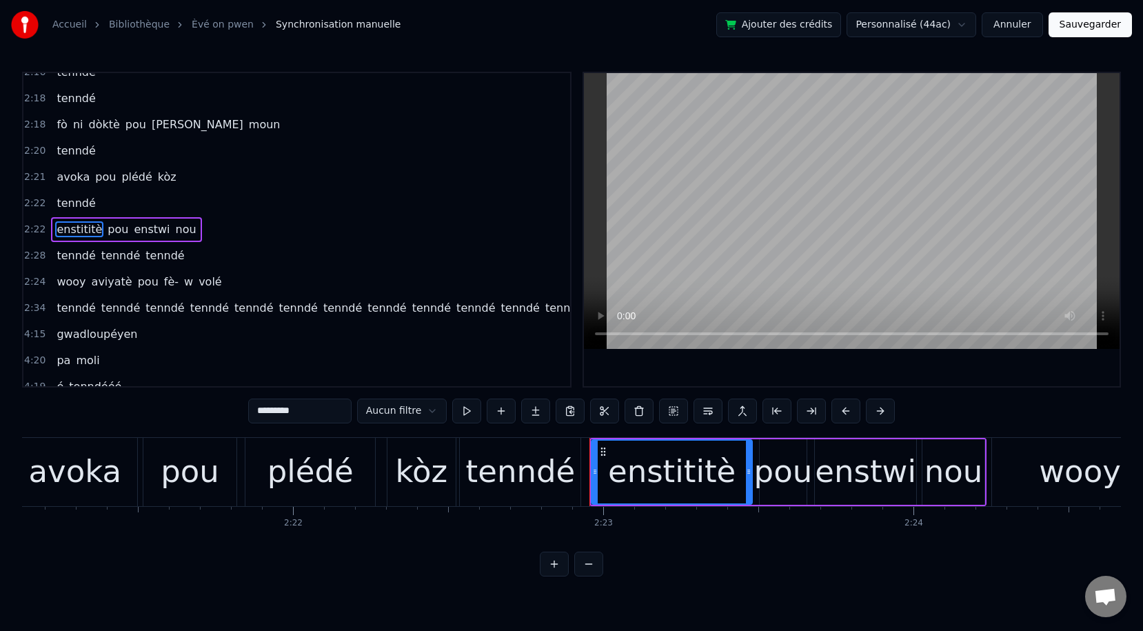
click at [73, 179] on span "avoka" at bounding box center [73, 177] width 36 height 16
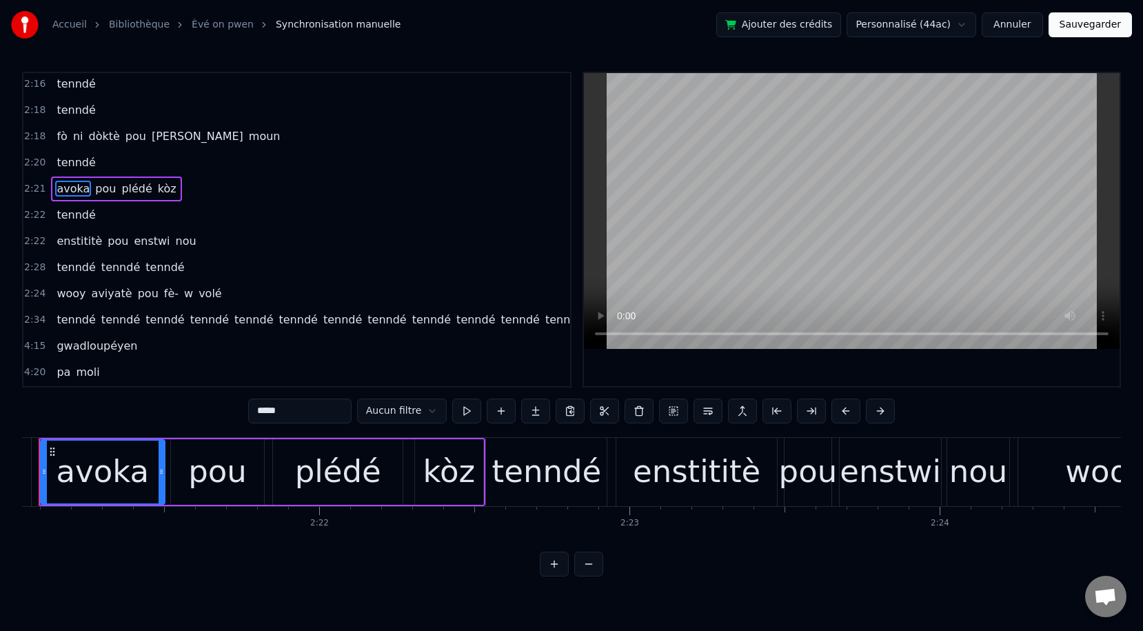
scroll to position [0, 43701]
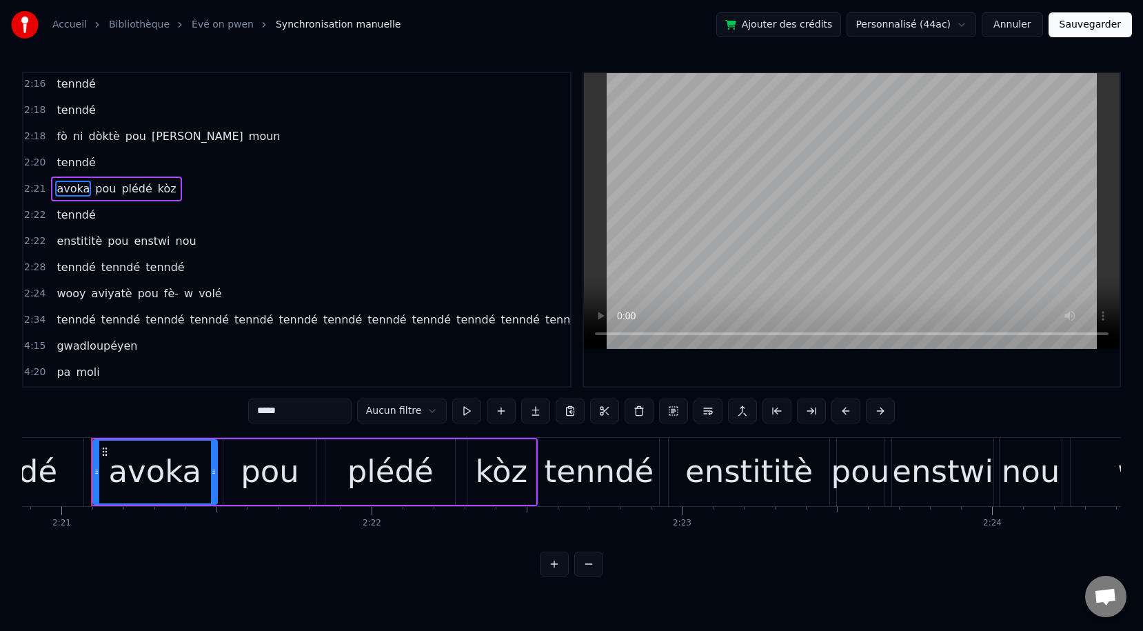
click at [132, 239] on span "enstwi" at bounding box center [151, 241] width 39 height 16
type input "******"
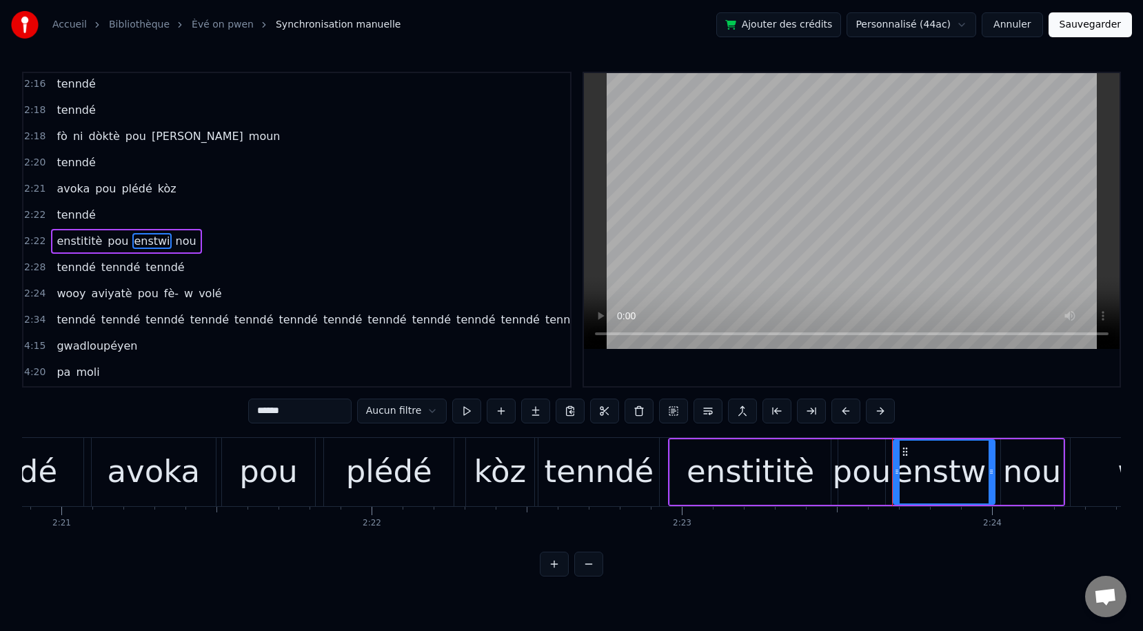
scroll to position [1717, 0]
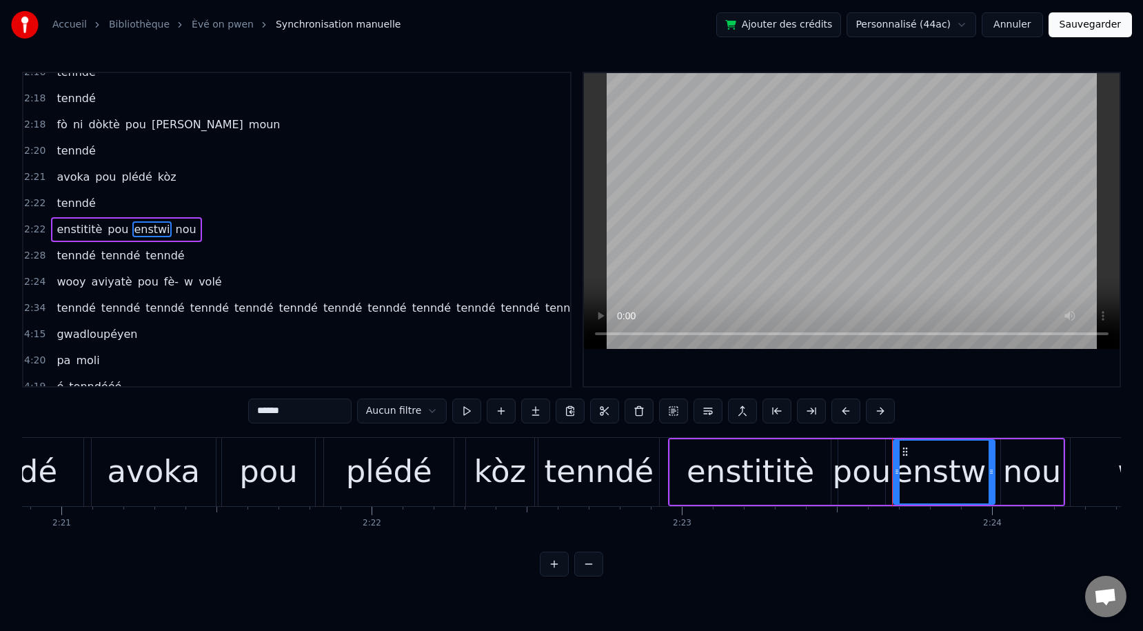
click at [661, 438] on div "tenndé" at bounding box center [600, 472] width 125 height 68
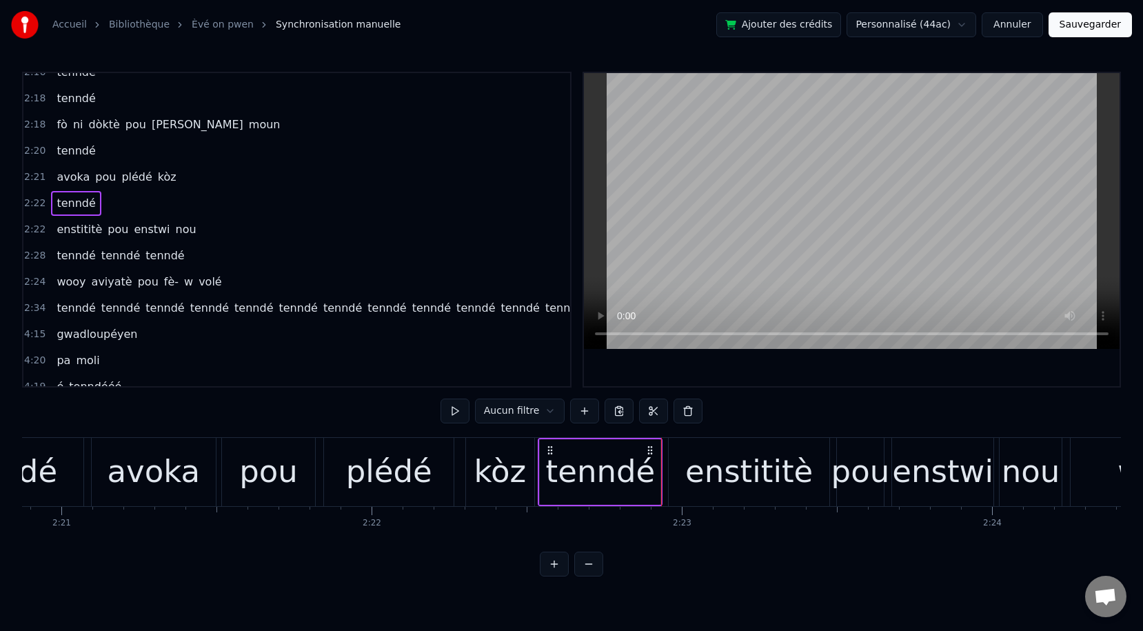
click at [376, 468] on div "plédé" at bounding box center [389, 471] width 86 height 47
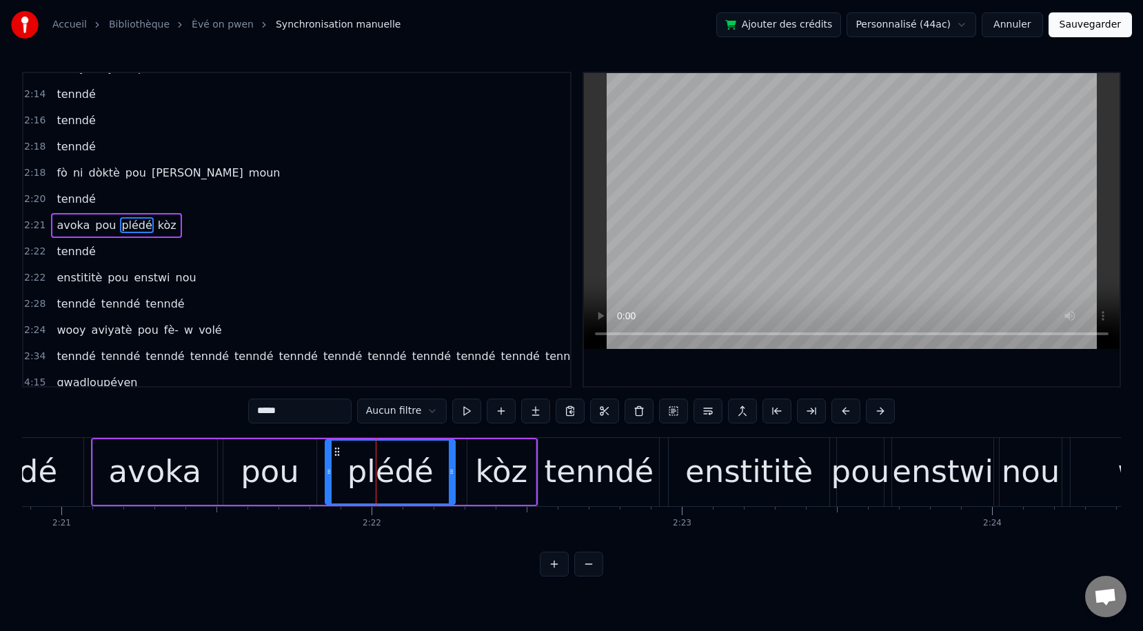
scroll to position [1664, 0]
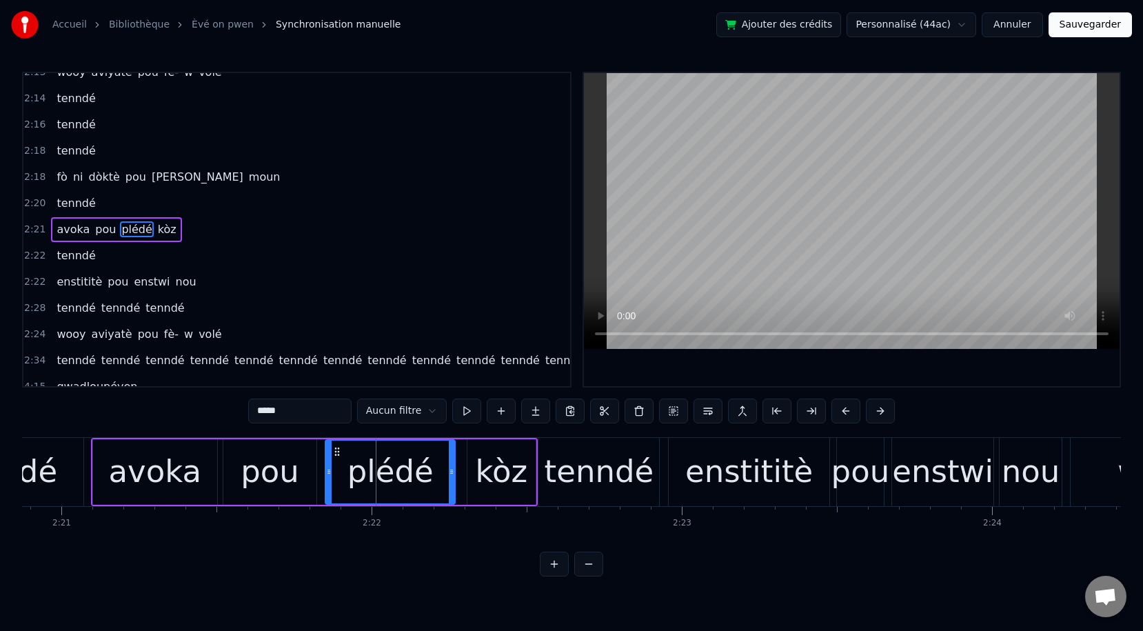
click at [639, 484] on div "tenndé" at bounding box center [600, 471] width 110 height 47
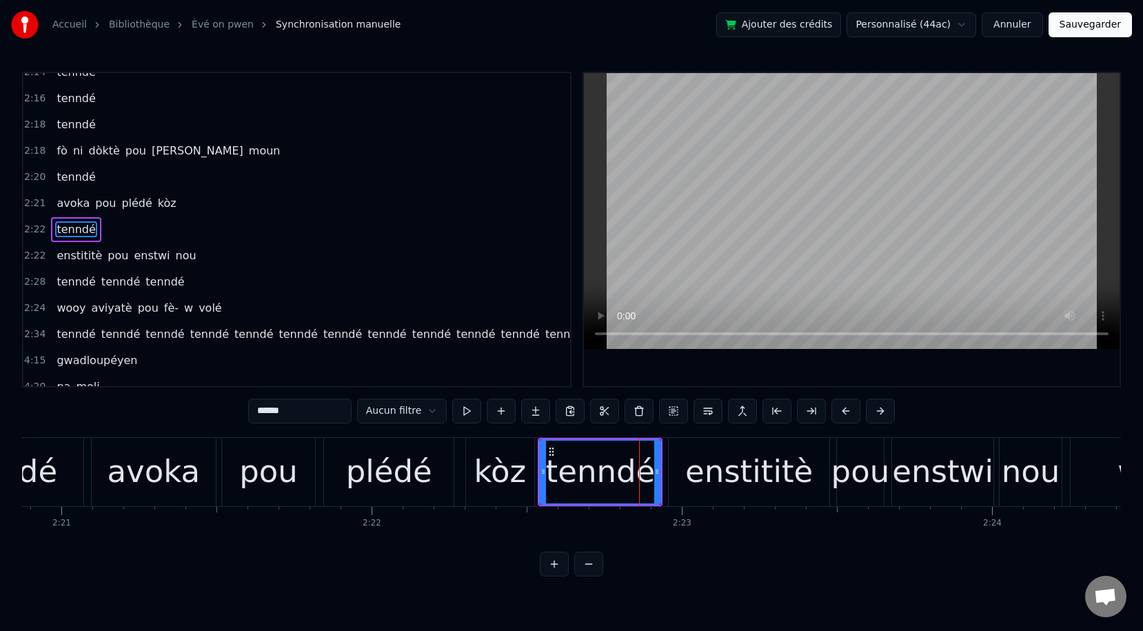
click at [718, 483] on div "enstititè" at bounding box center [749, 471] width 128 height 47
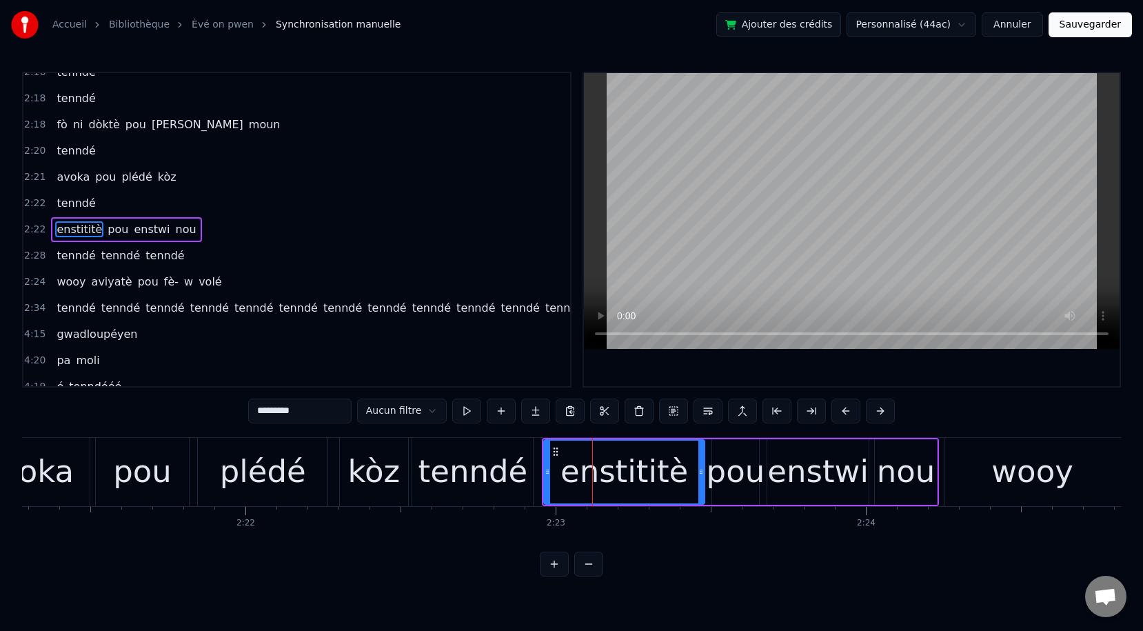
scroll to position [0, 43853]
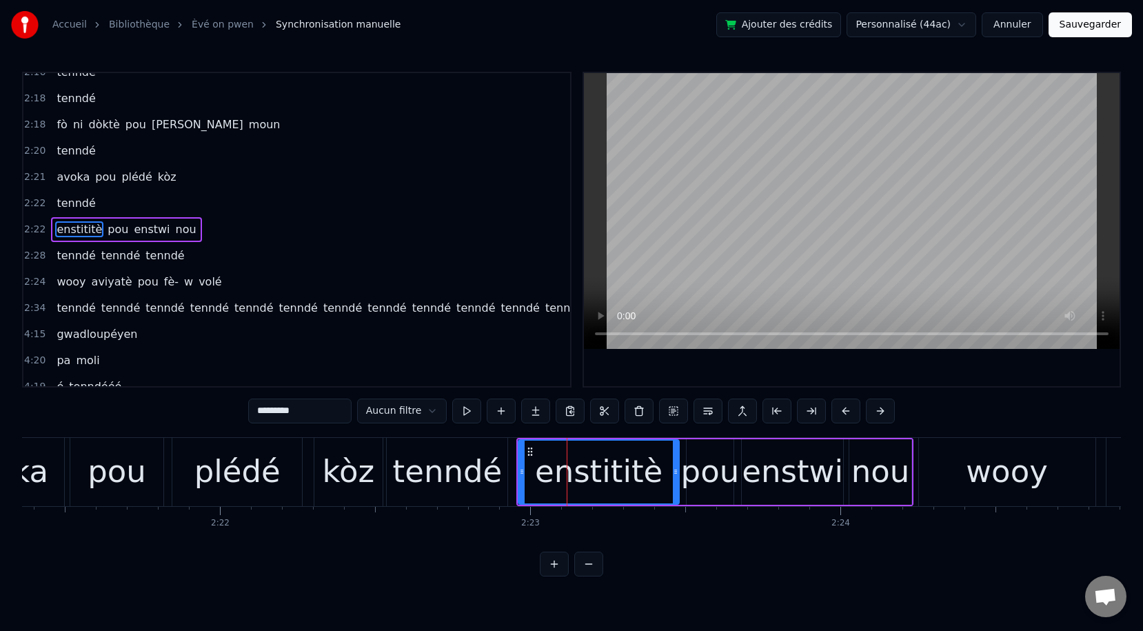
click at [790, 473] on div "enstwi" at bounding box center [792, 471] width 101 height 47
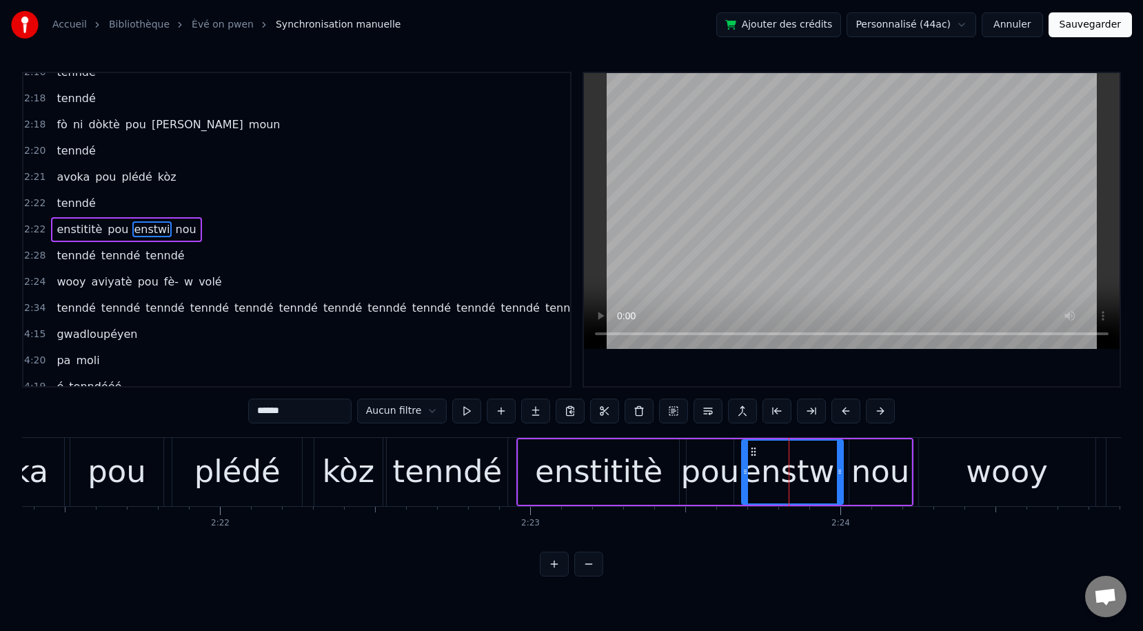
click at [898, 485] on div "nou" at bounding box center [880, 471] width 59 height 47
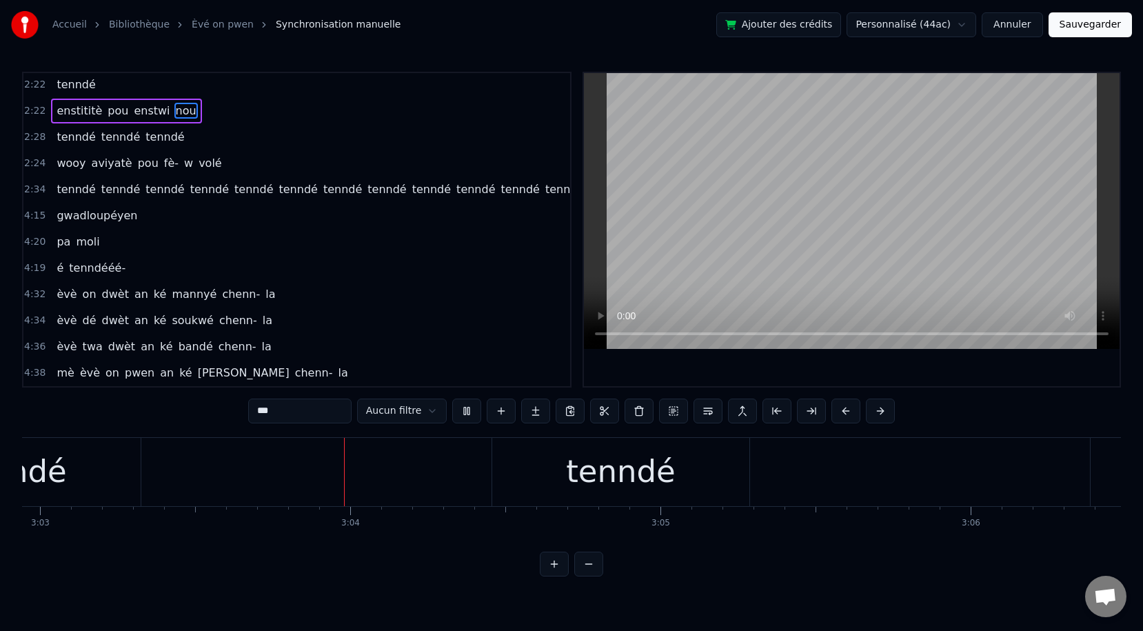
scroll to position [0, 56756]
drag, startPoint x: 489, startPoint y: 476, endPoint x: 523, endPoint y: 486, distance: 34.5
click at [523, 486] on div "tenndé" at bounding box center [616, 472] width 258 height 68
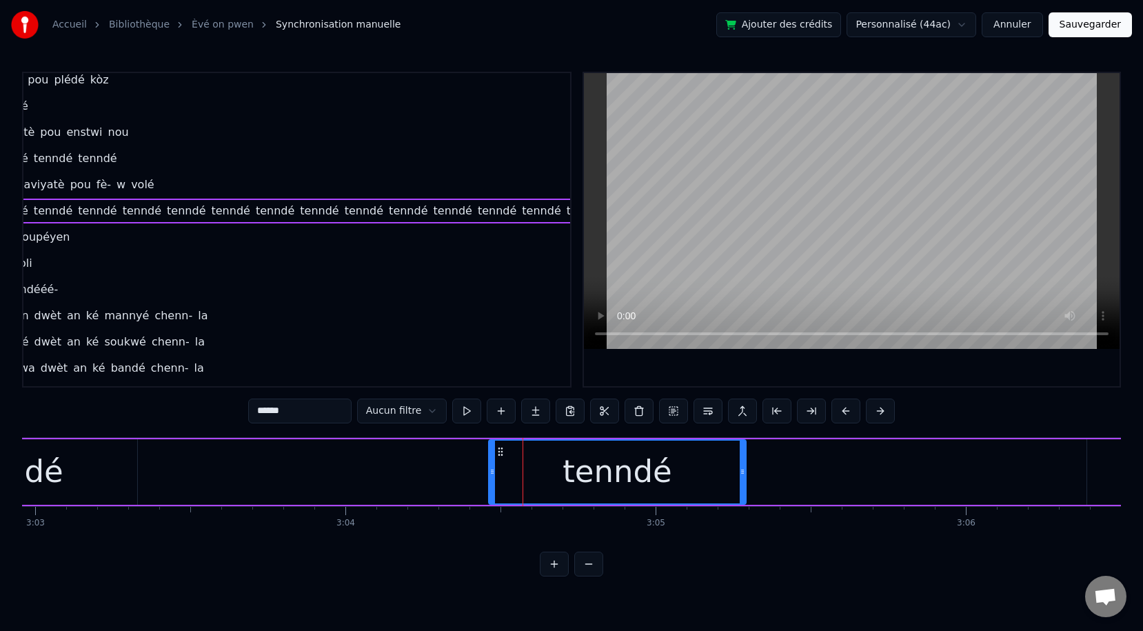
scroll to position [1795, 128]
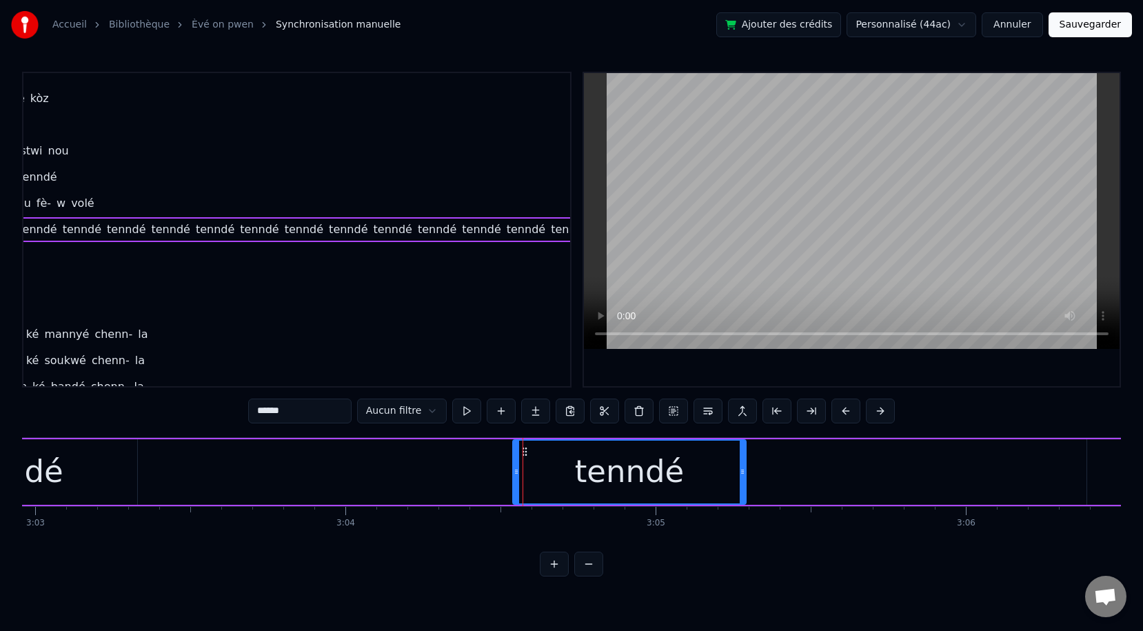
drag, startPoint x: 491, startPoint y: 471, endPoint x: 514, endPoint y: 474, distance: 23.6
click at [514, 474] on icon at bounding box center [517, 471] width 6 height 11
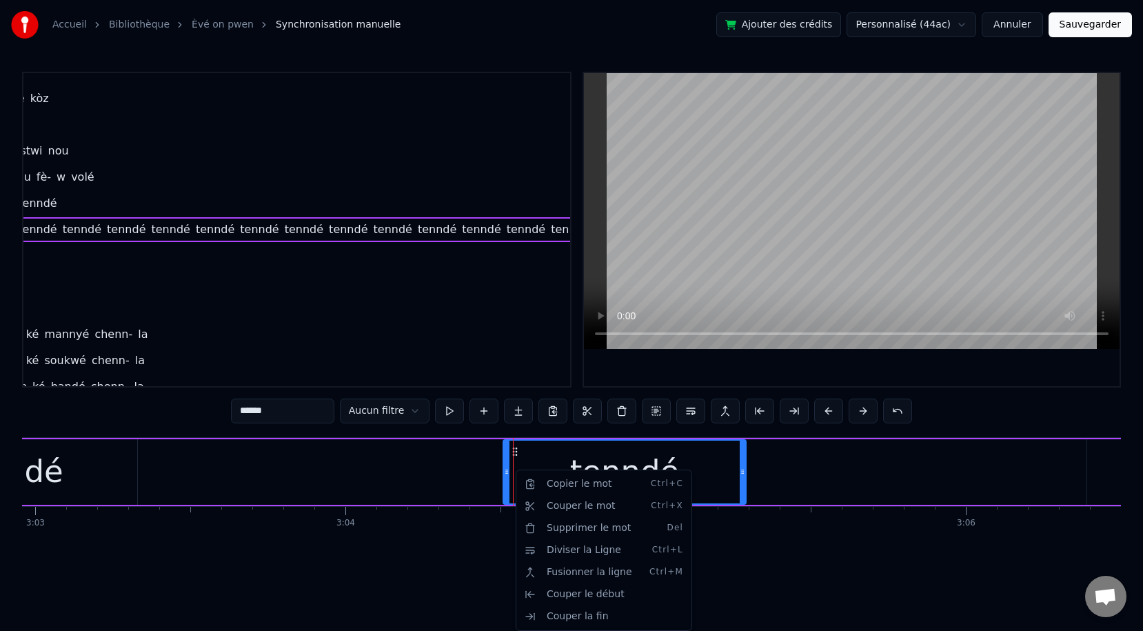
drag, startPoint x: 514, startPoint y: 474, endPoint x: 505, endPoint y: 470, distance: 9.6
click at [692, 462] on html "Accueil Bibliothèque Èvé on pwen Synchronisation manuelle Ajouter des crédits…" at bounding box center [571, 299] width 1143 height 598
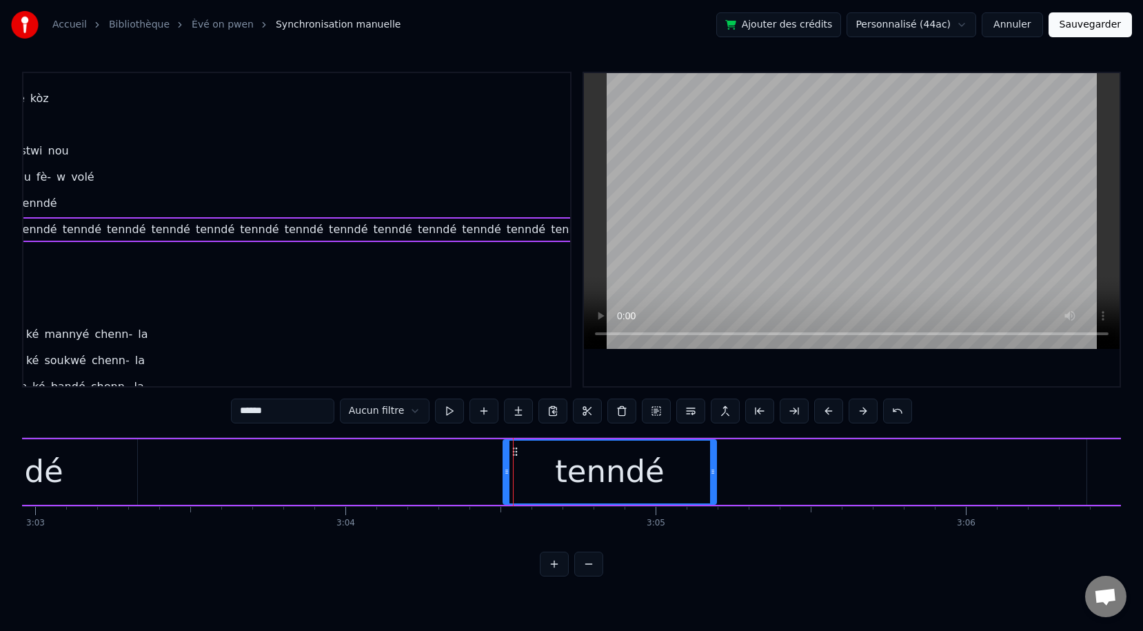
drag, startPoint x: 742, startPoint y: 471, endPoint x: 712, endPoint y: 469, distance: 29.7
click at [712, 469] on icon at bounding box center [713, 471] width 6 height 11
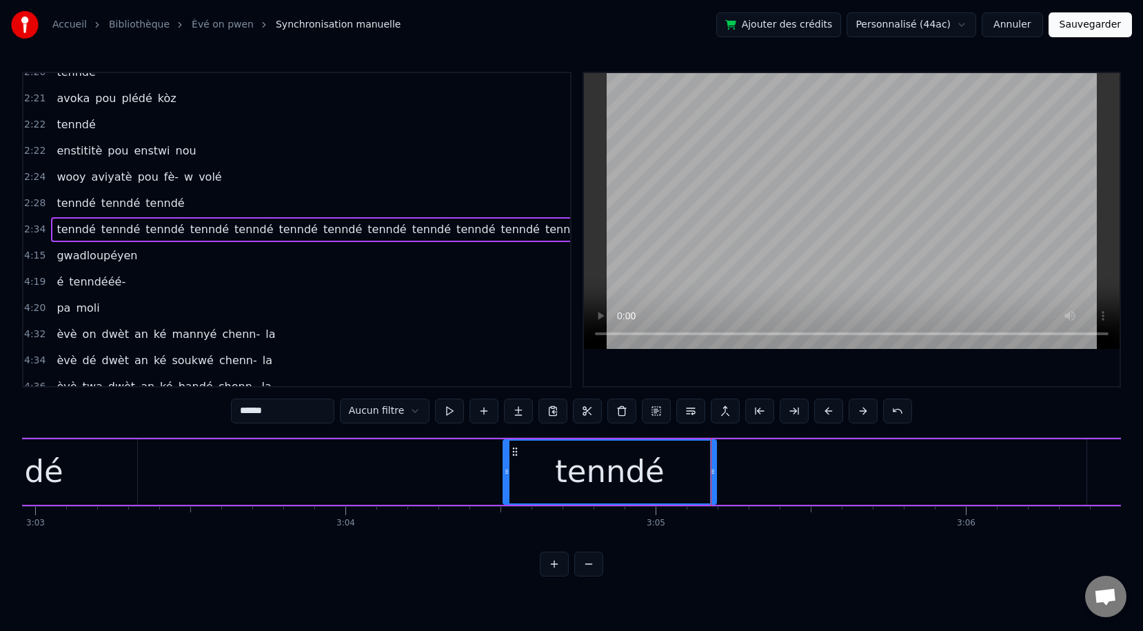
click at [94, 278] on span "tenndééé-" at bounding box center [97, 282] width 59 height 16
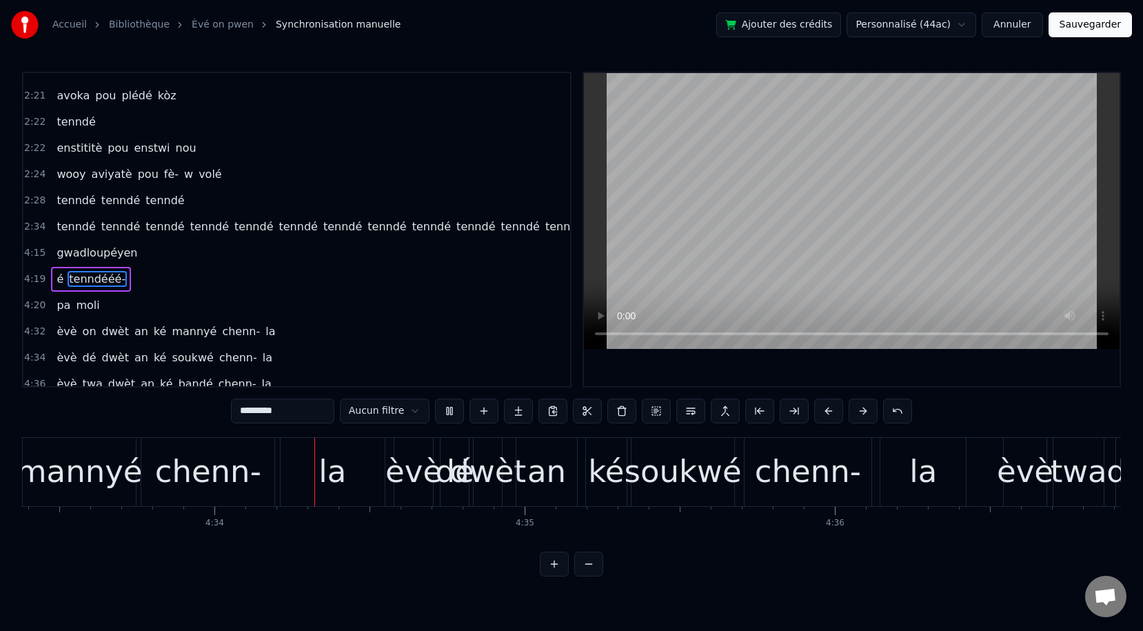
scroll to position [0, 84847]
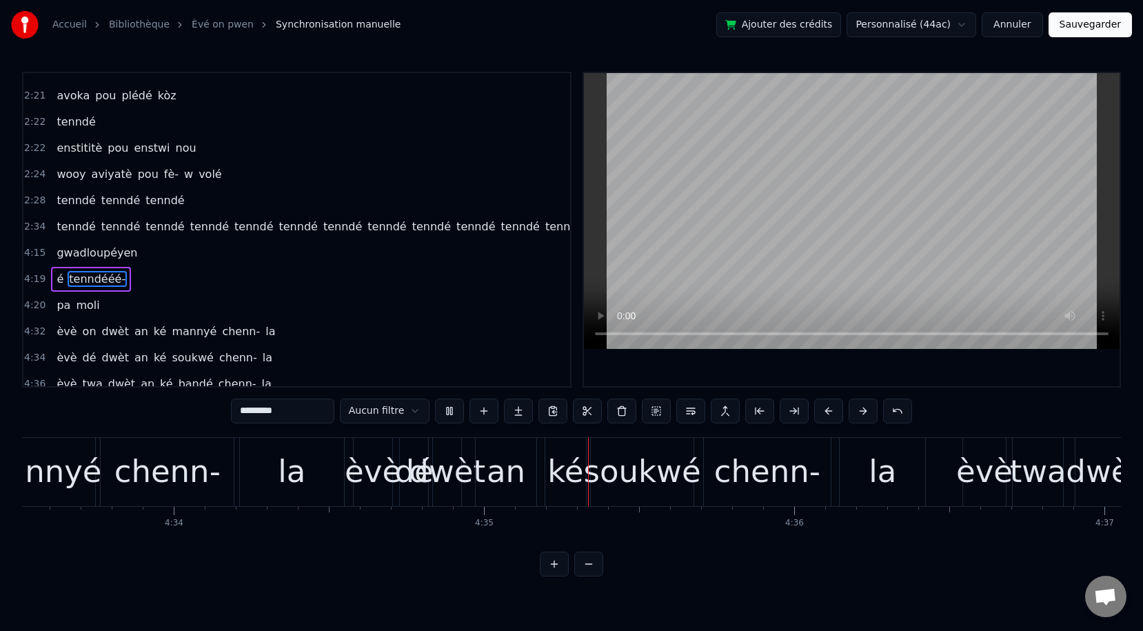
click at [70, 252] on span "gwadloupéyen" at bounding box center [96, 253] width 83 height 16
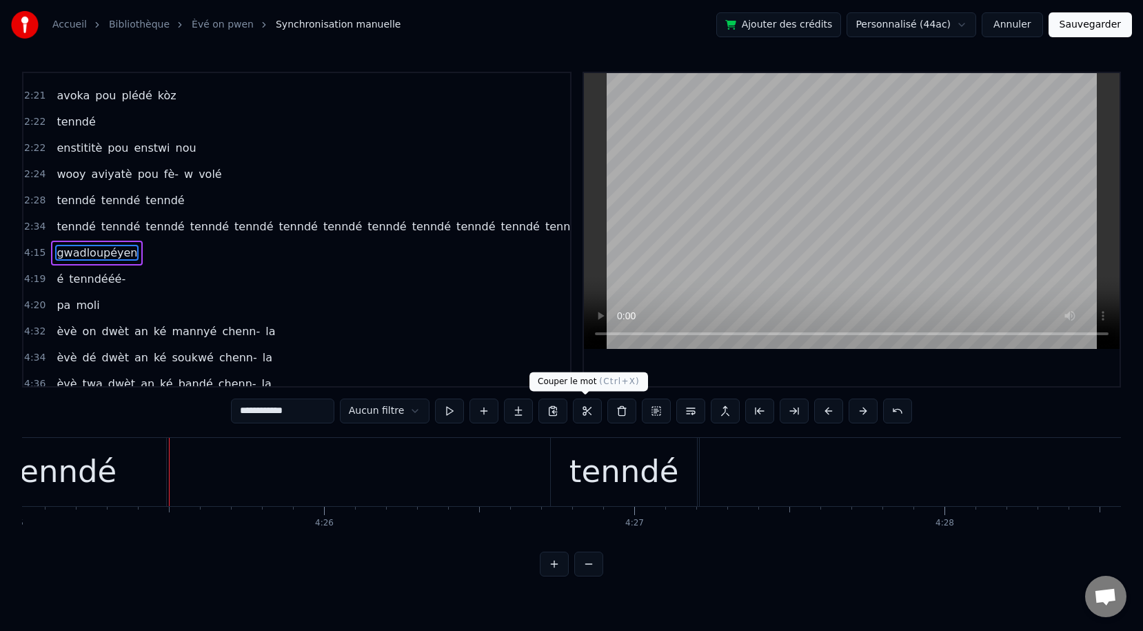
scroll to position [0, 82232]
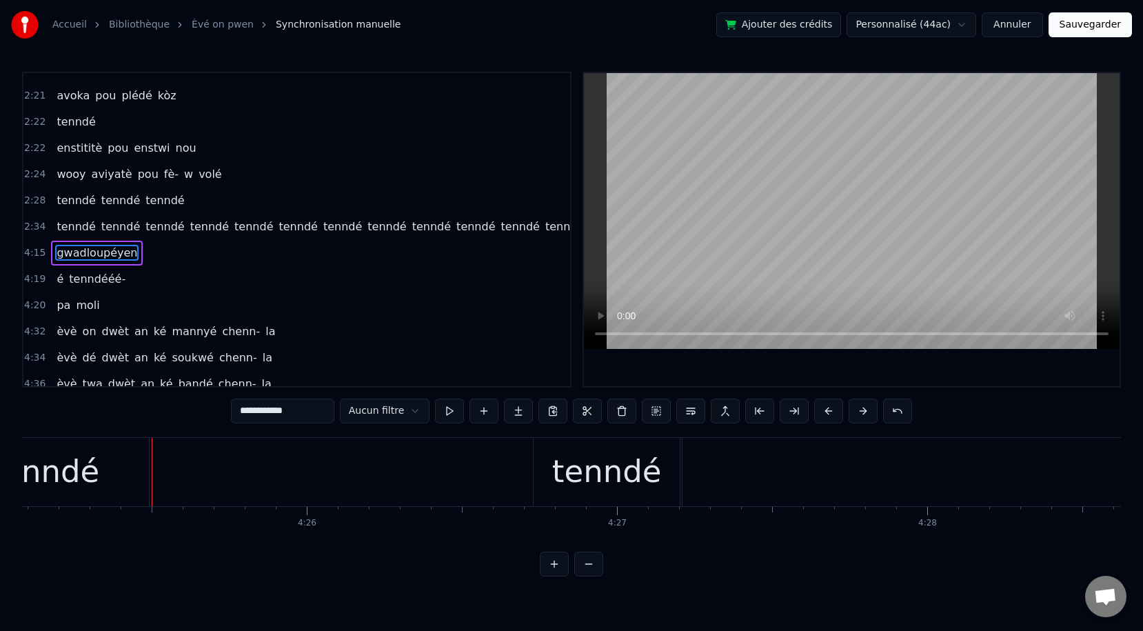
click at [72, 278] on span "tenndééé-" at bounding box center [97, 279] width 59 height 16
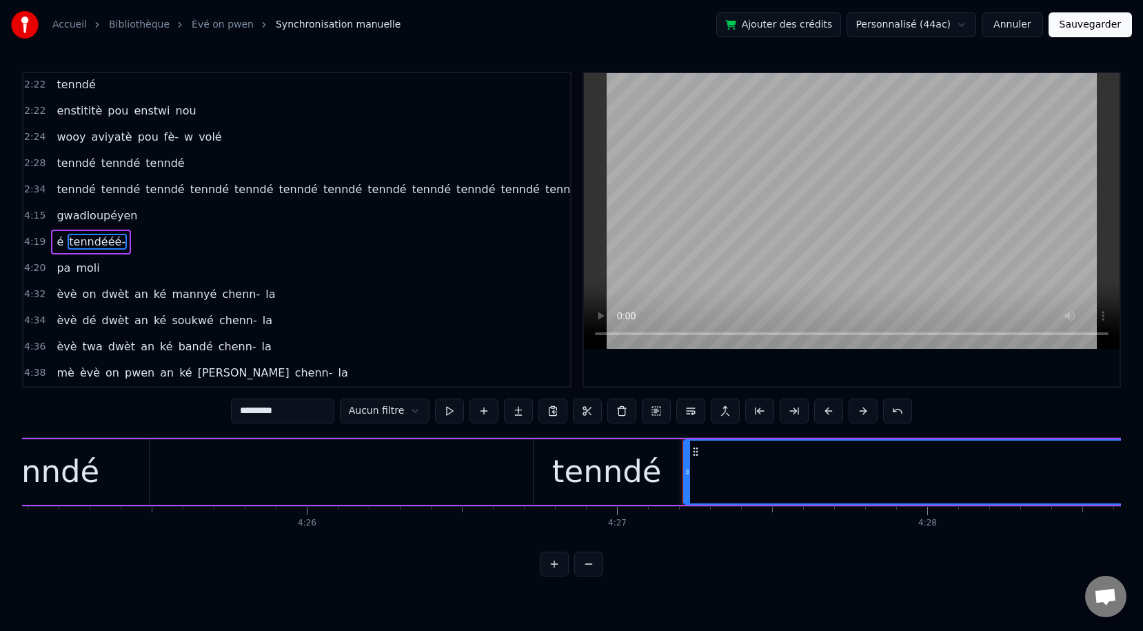
scroll to position [1835, 0]
click at [59, 239] on span "é" at bounding box center [60, 242] width 10 height 16
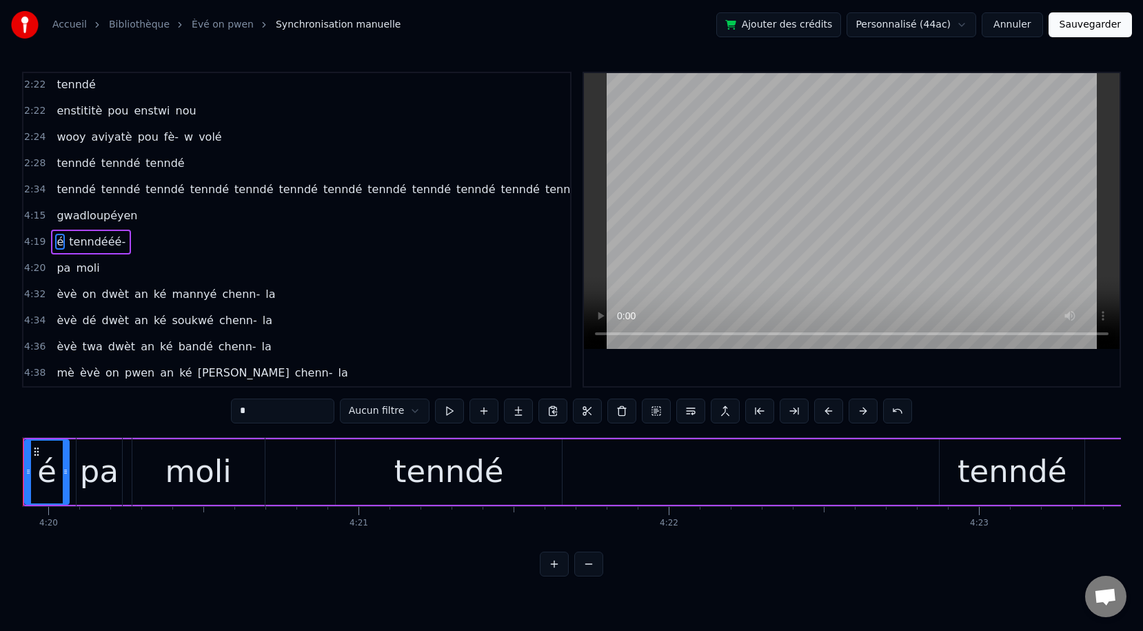
scroll to position [0, 80561]
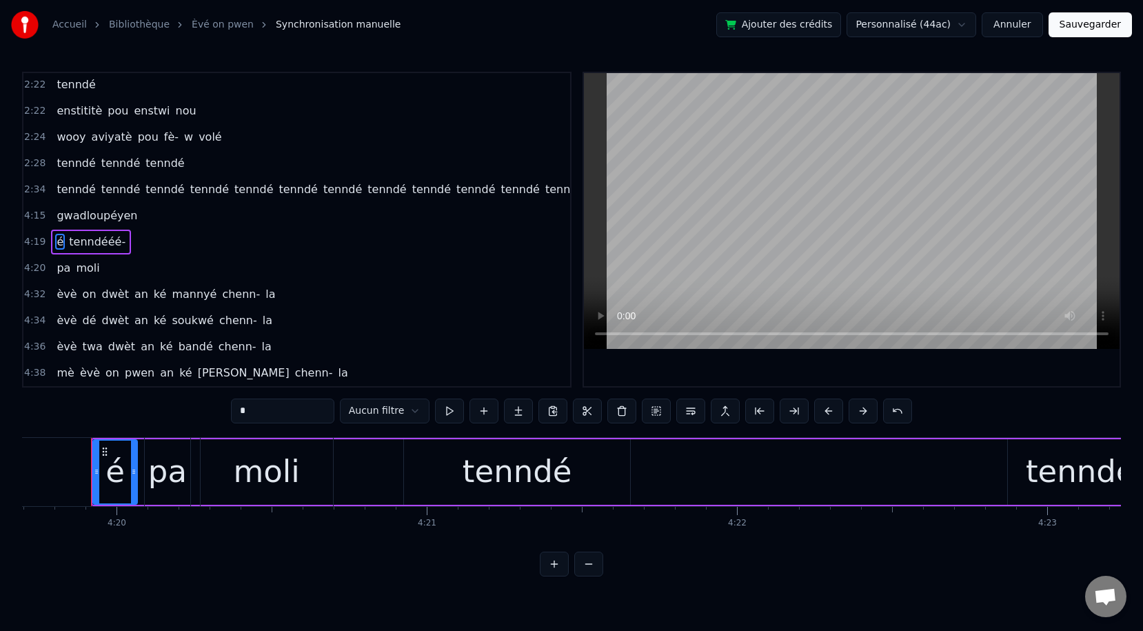
click at [114, 242] on span "tenndééé-" at bounding box center [97, 242] width 59 height 16
type input "*********"
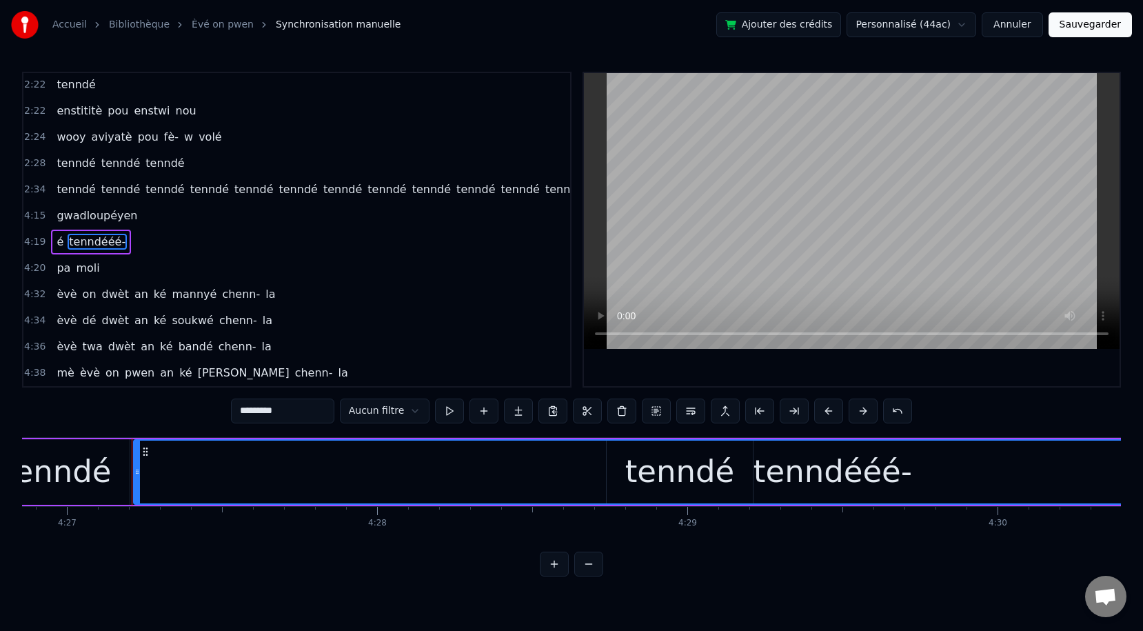
scroll to position [0, 82823]
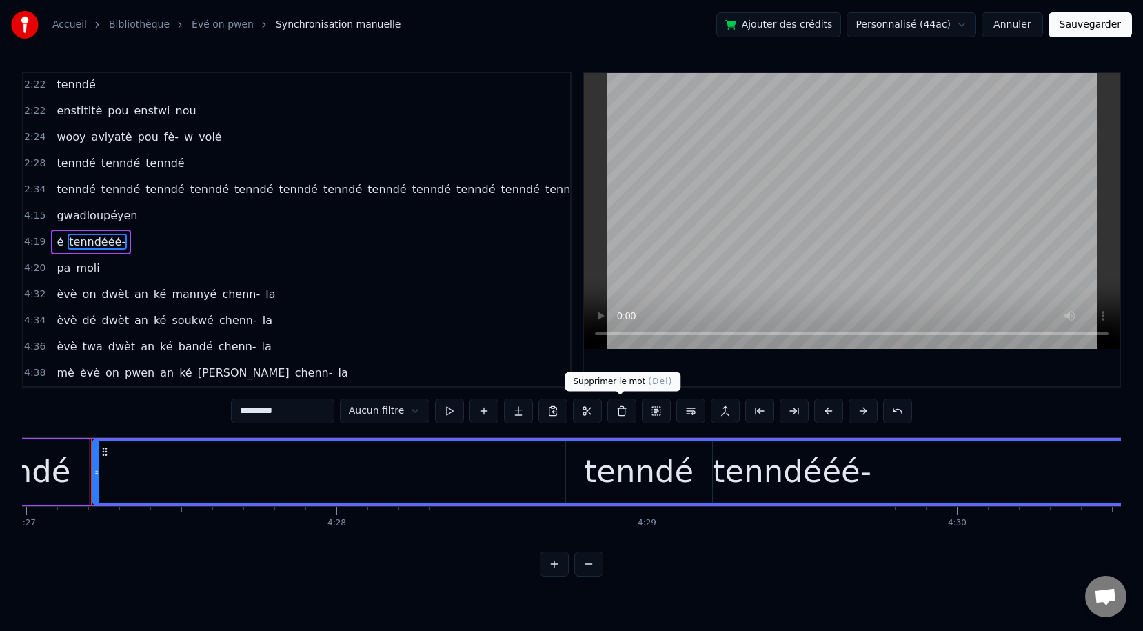
click at [620, 409] on button at bounding box center [621, 410] width 29 height 25
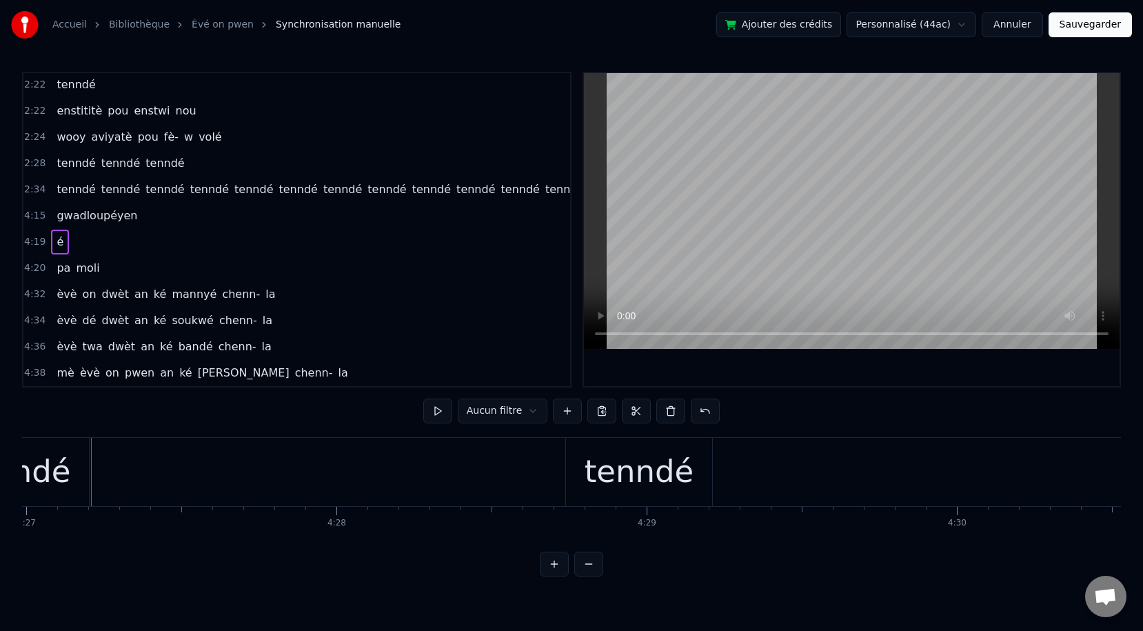
click at [57, 245] on span "é" at bounding box center [60, 242] width 10 height 16
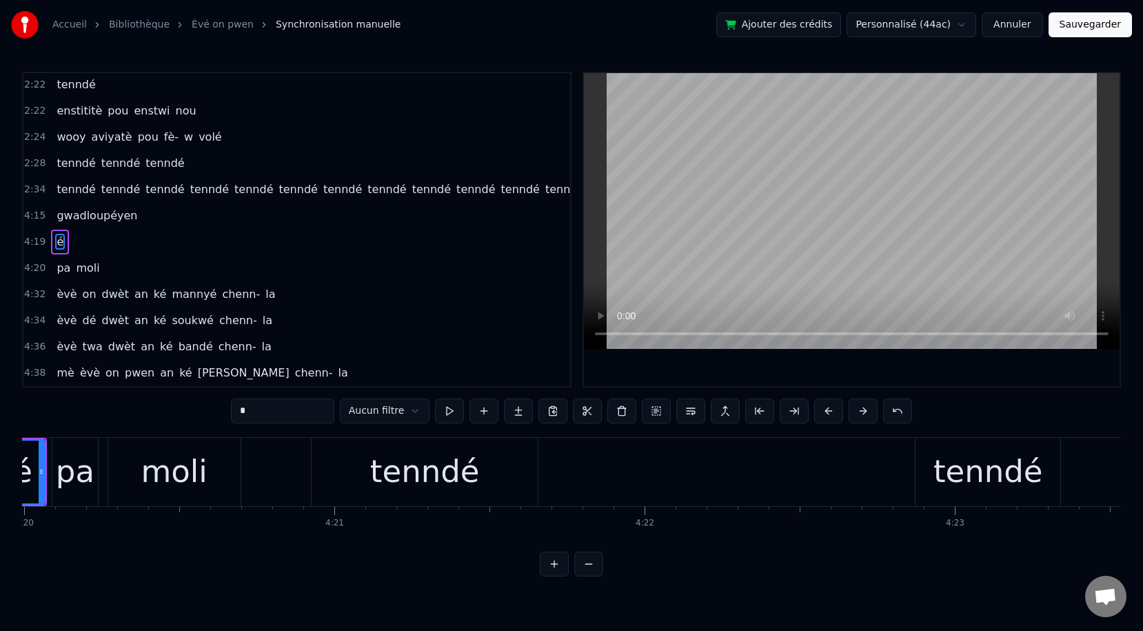
scroll to position [0, 80561]
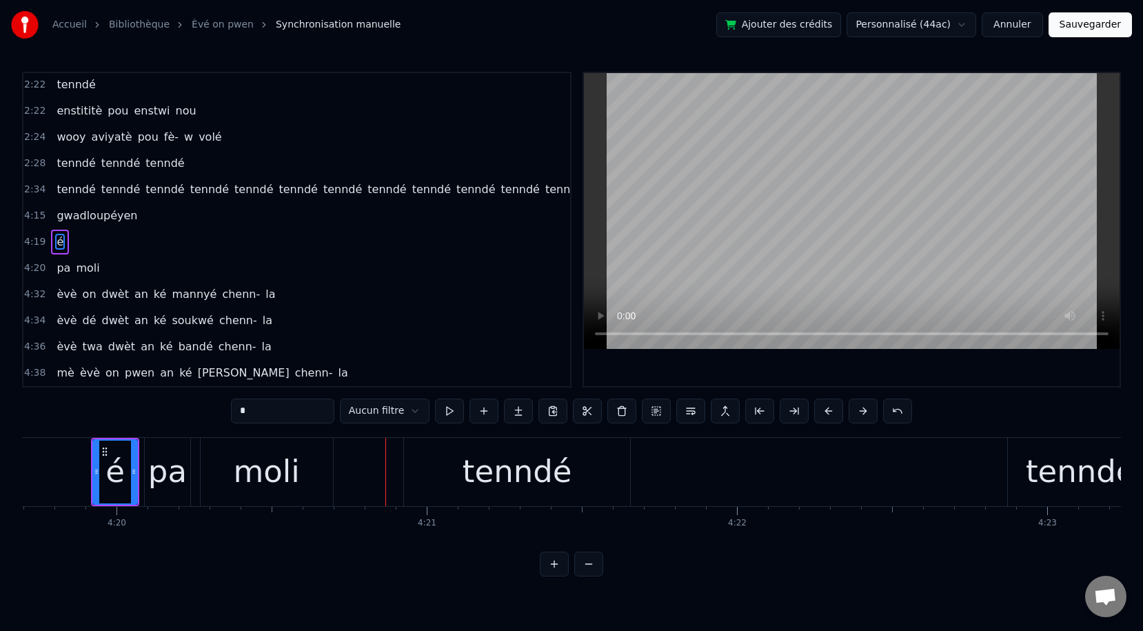
click at [59, 271] on span "pa" at bounding box center [63, 268] width 17 height 16
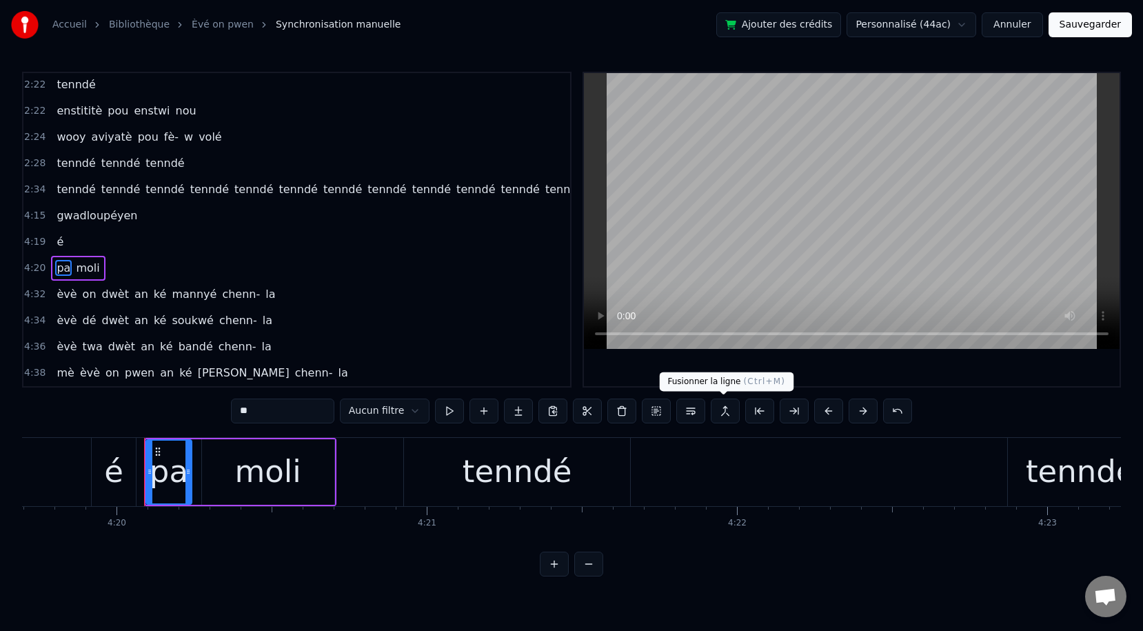
click at [723, 413] on button at bounding box center [725, 410] width 29 height 25
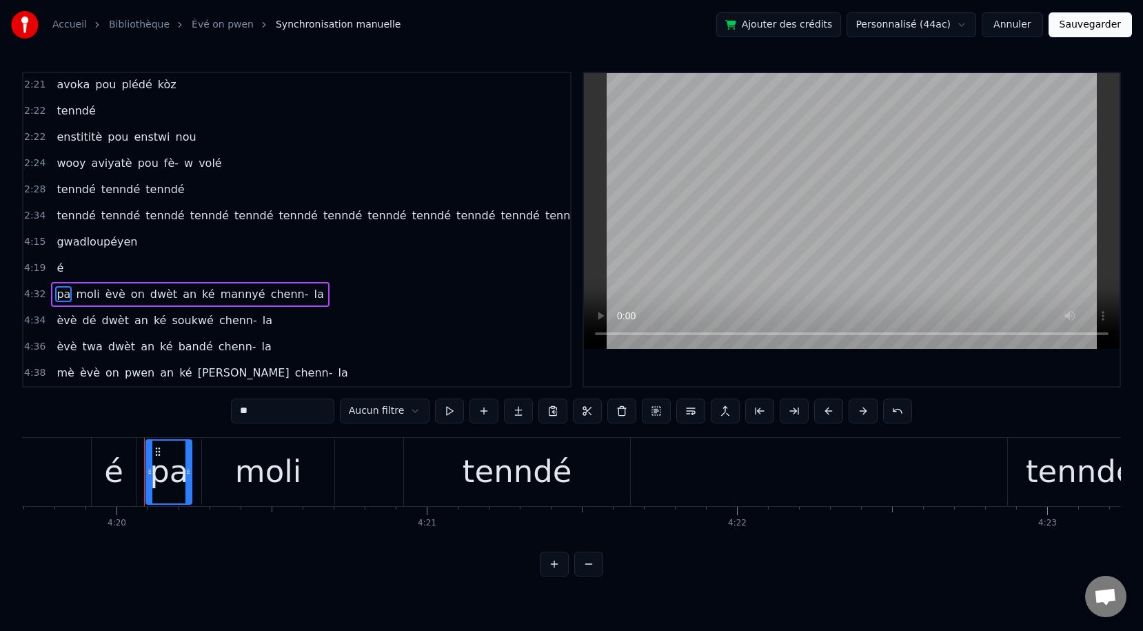
scroll to position [1809, 0]
click at [893, 409] on button at bounding box center [897, 410] width 29 height 25
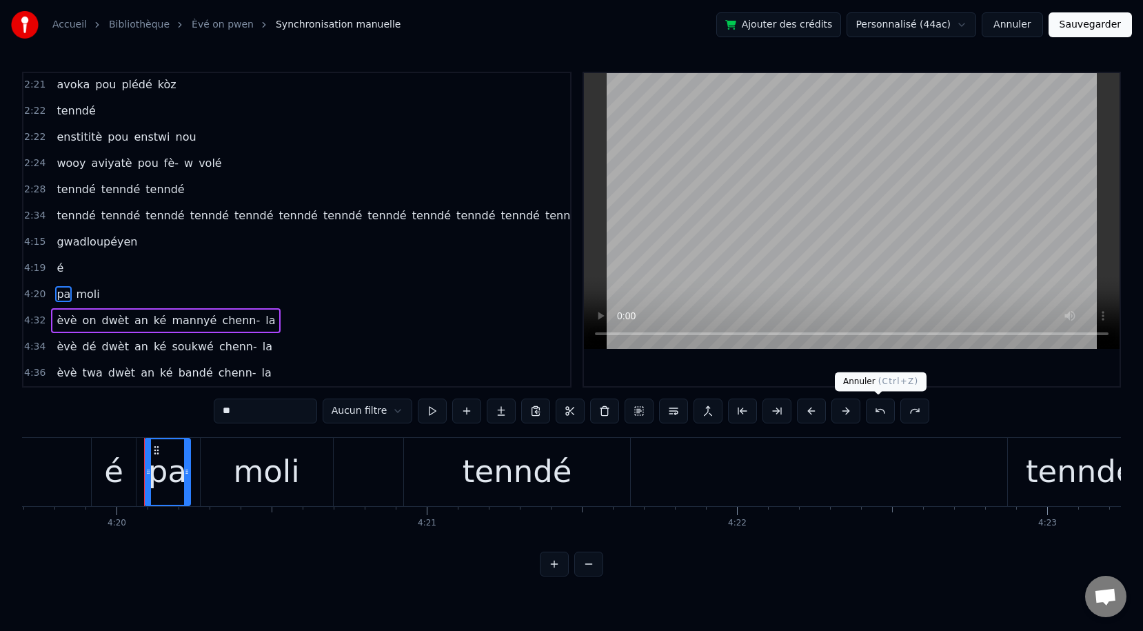
scroll to position [1835, 0]
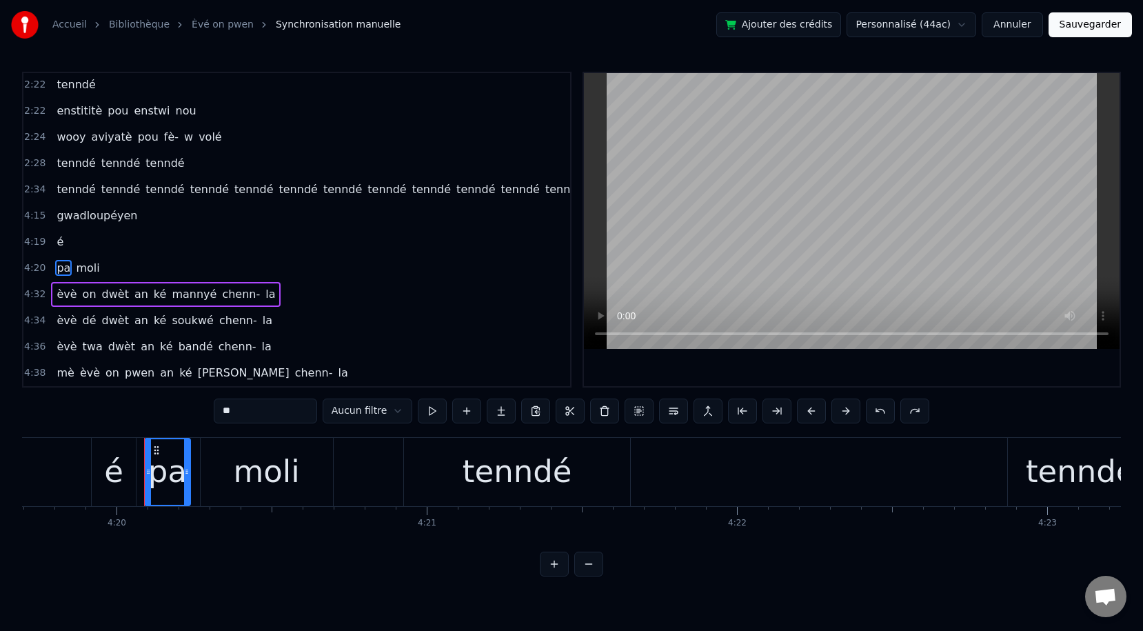
click at [61, 239] on span "é" at bounding box center [60, 242] width 10 height 16
type input "*"
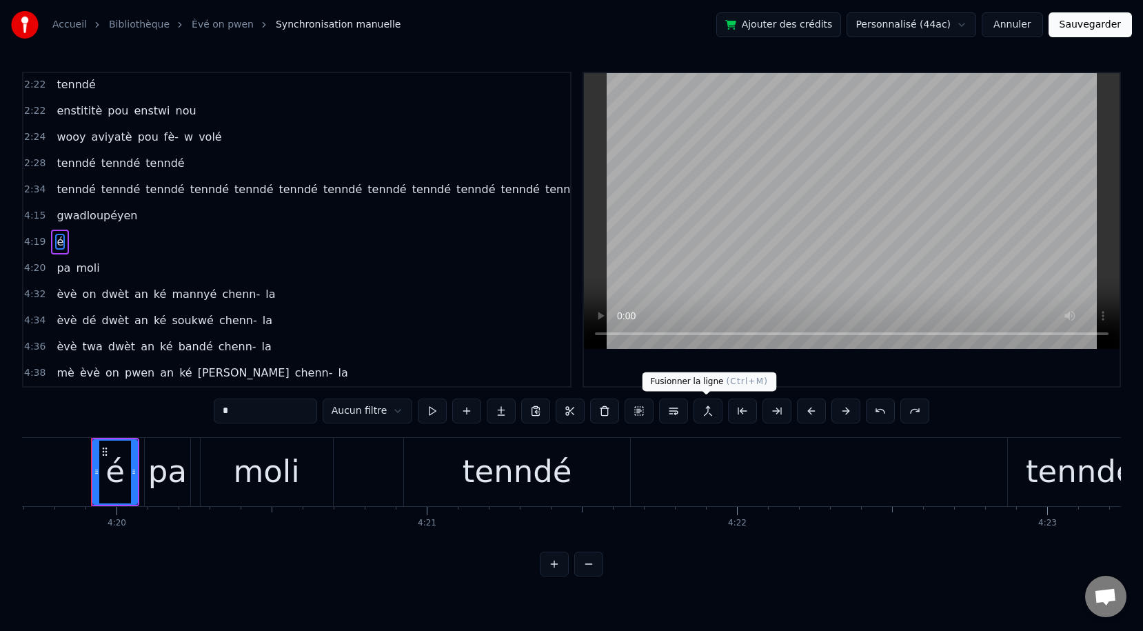
click at [705, 416] on button at bounding box center [708, 410] width 29 height 25
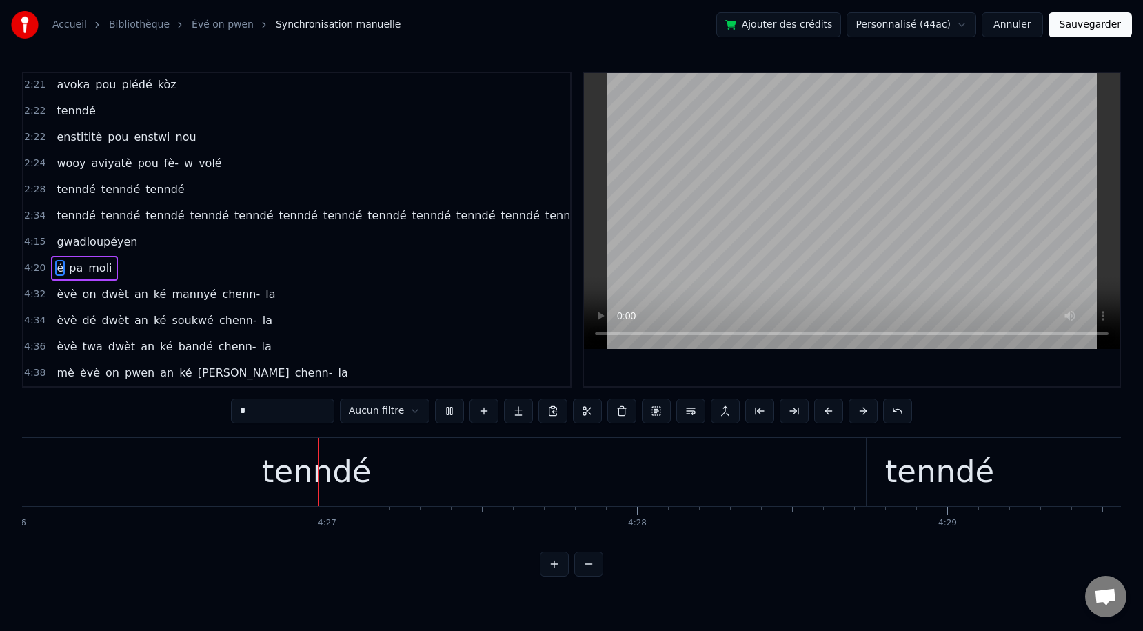
scroll to position [0, 82563]
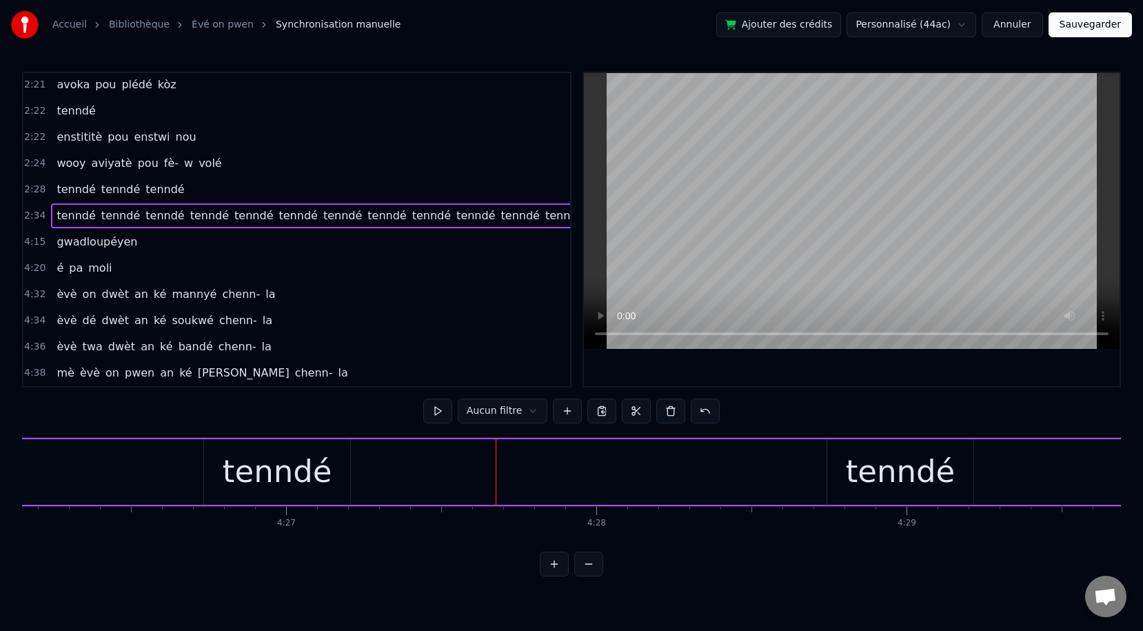
click at [189, 197] on div "2:28 tenndé tenndé tenndé" at bounding box center [296, 189] width 547 height 26
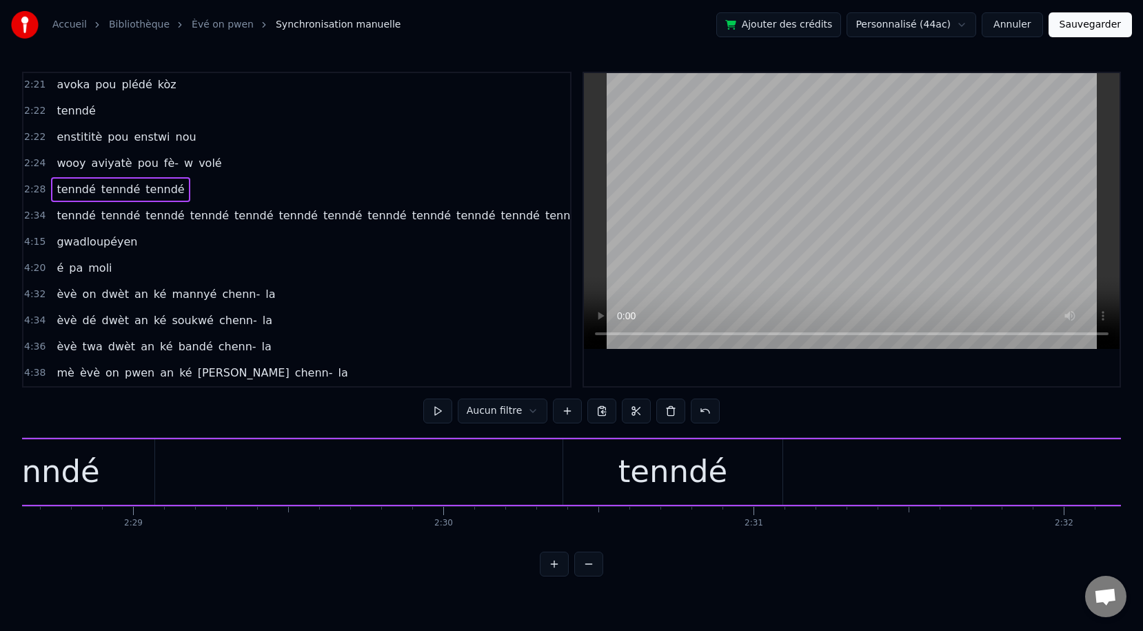
scroll to position [0, 45954]
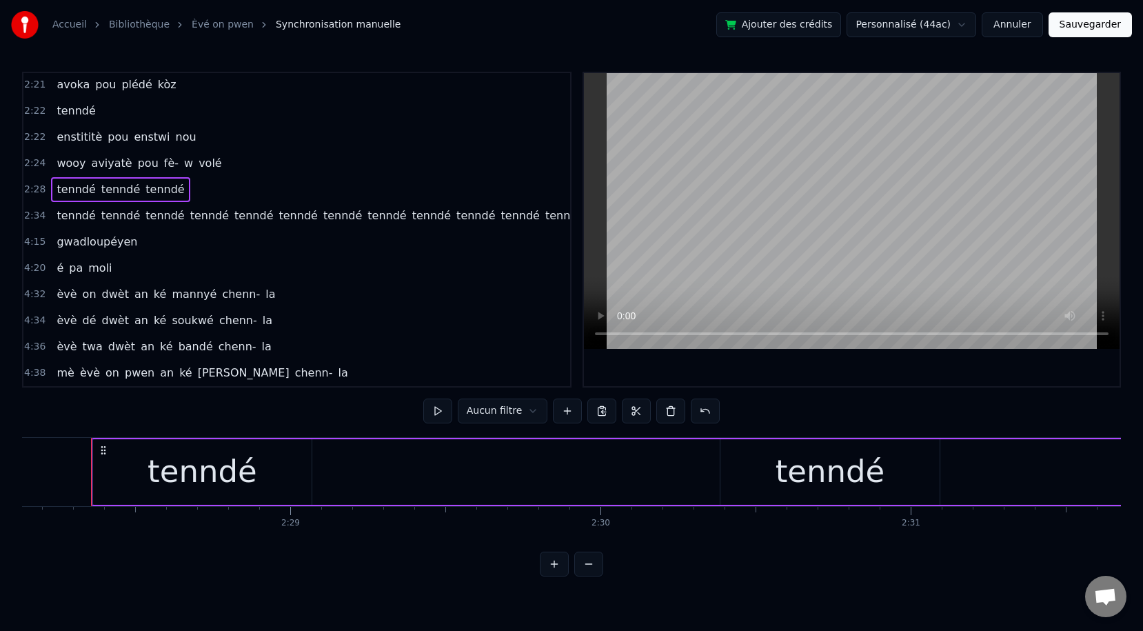
click at [183, 191] on div "2:28 tenndé tenndé tenndé" at bounding box center [296, 189] width 547 height 26
click at [290, 216] on span "tenndé" at bounding box center [297, 215] width 41 height 16
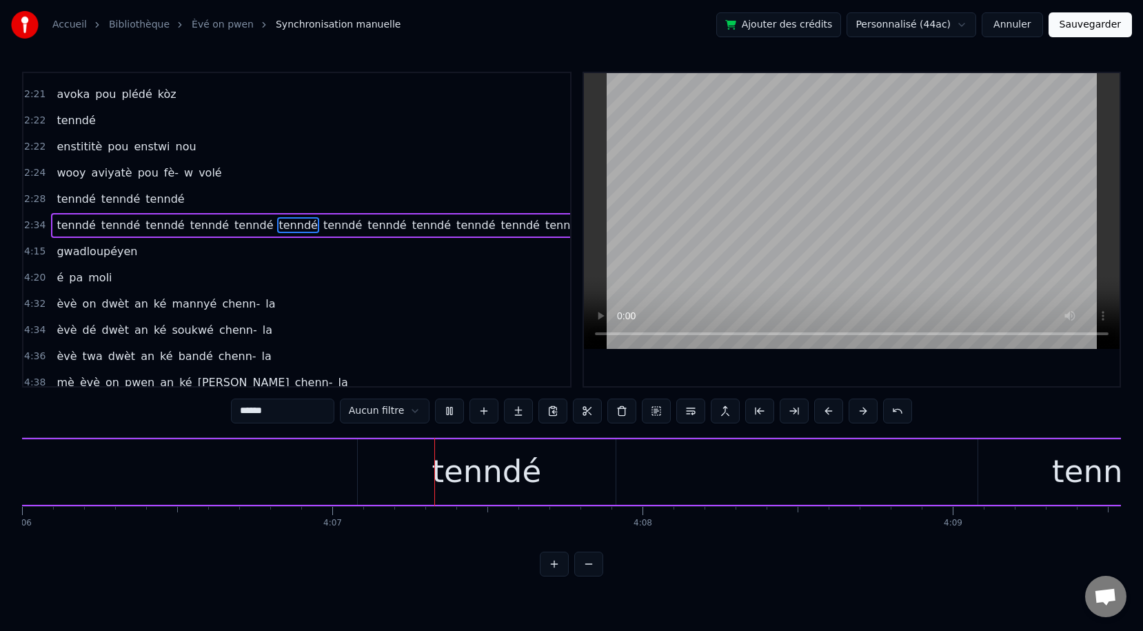
scroll to position [0, 76429]
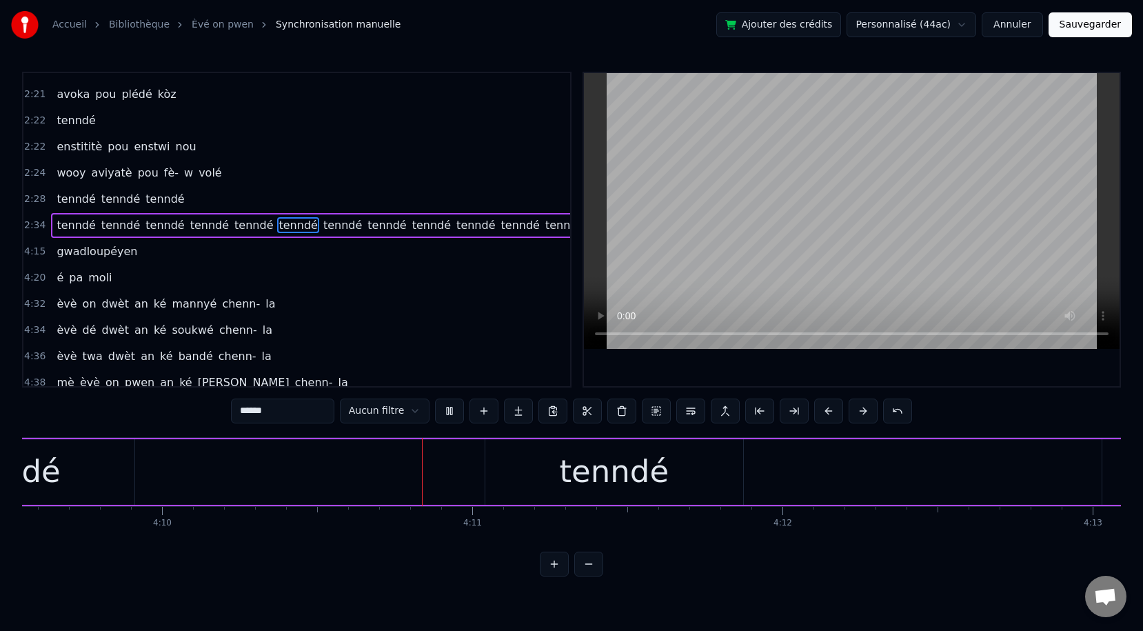
click at [92, 252] on span "gwadloupéyen" at bounding box center [96, 251] width 83 height 16
type input "**********"
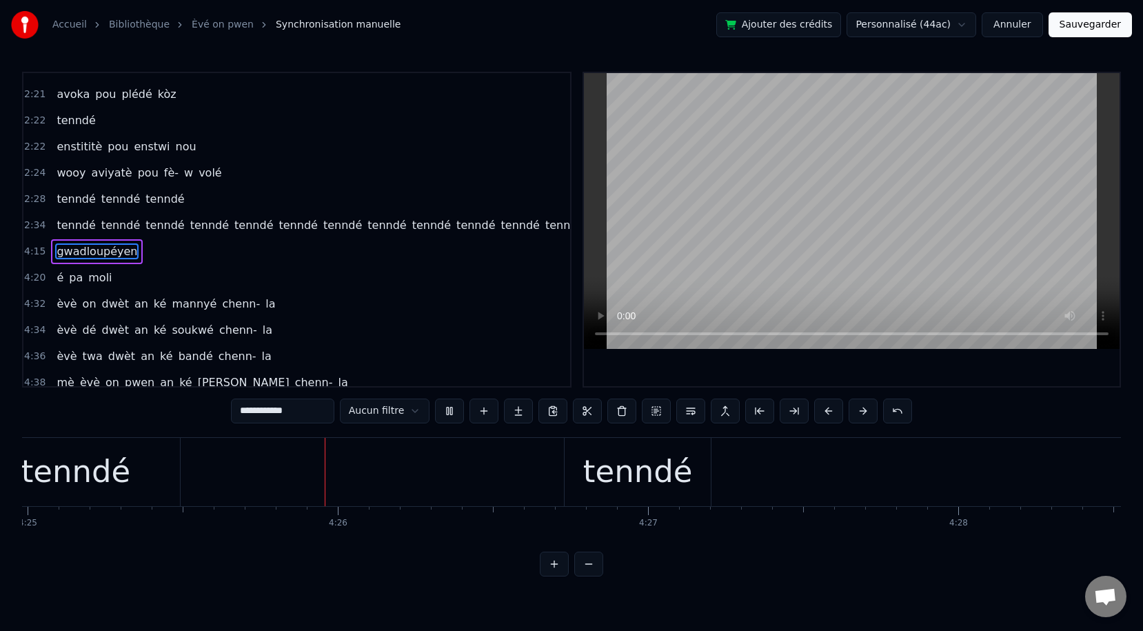
scroll to position [0, 82219]
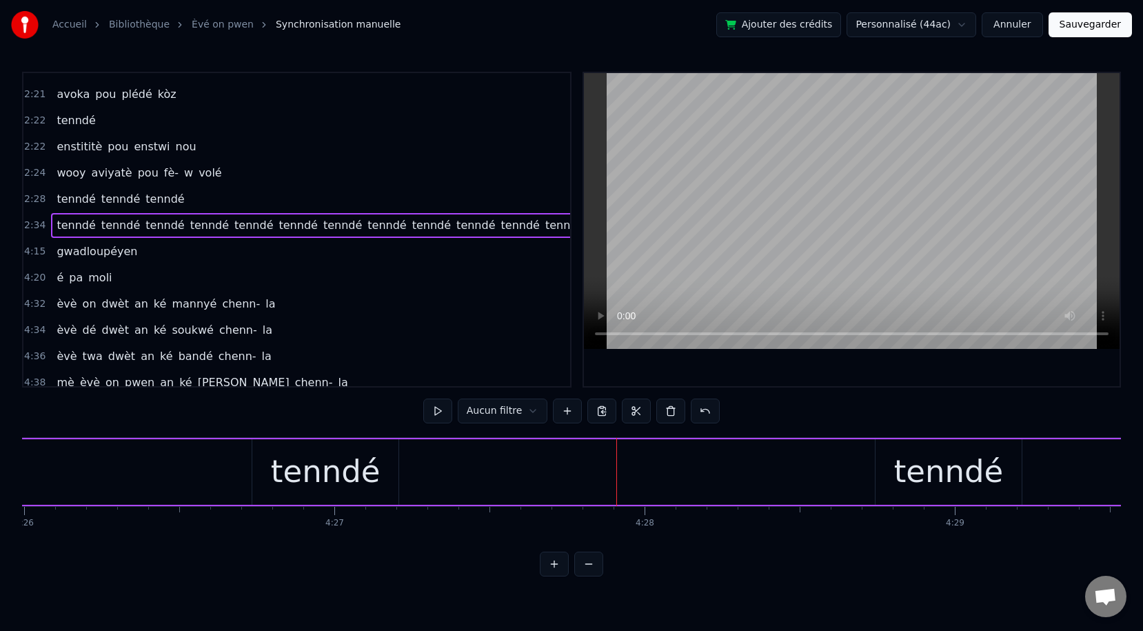
scroll to position [0, 82516]
click at [571, 411] on button at bounding box center [567, 410] width 29 height 25
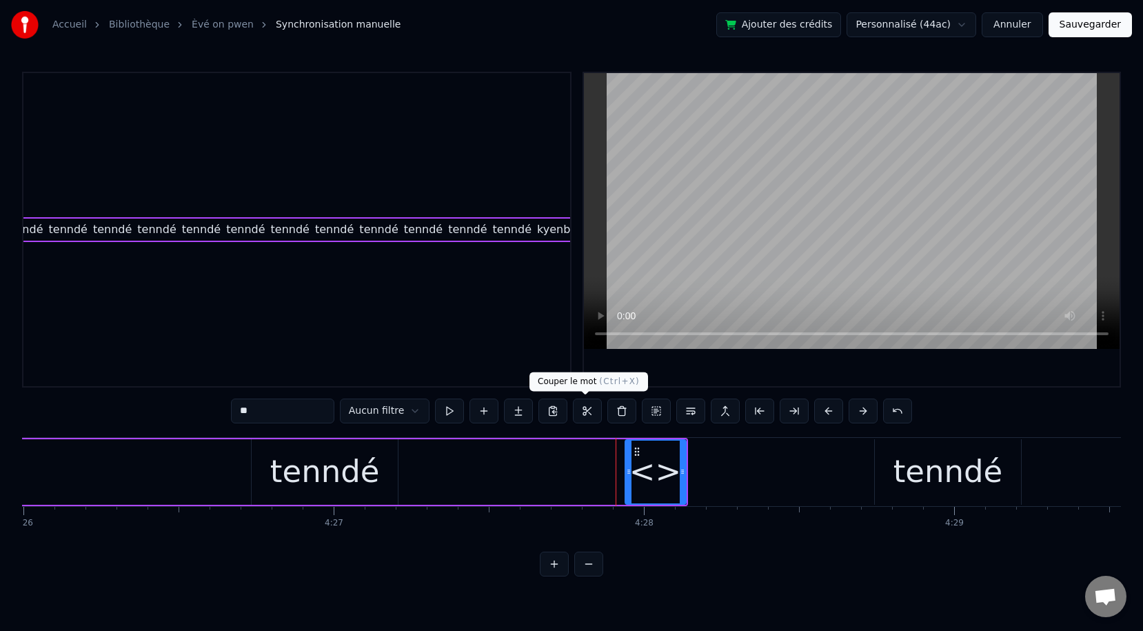
scroll to position [1795, 1907]
click at [656, 469] on div "<>" at bounding box center [655, 471] width 52 height 47
drag, startPoint x: 267, startPoint y: 407, endPoint x: 223, endPoint y: 408, distance: 44.1
click at [223, 408] on div "0:09 Èvè on dwèt an ké mannyé chenn- la 0:12 èvè dé dwèt an ké soukwé chenn- la…" at bounding box center [571, 324] width 1099 height 505
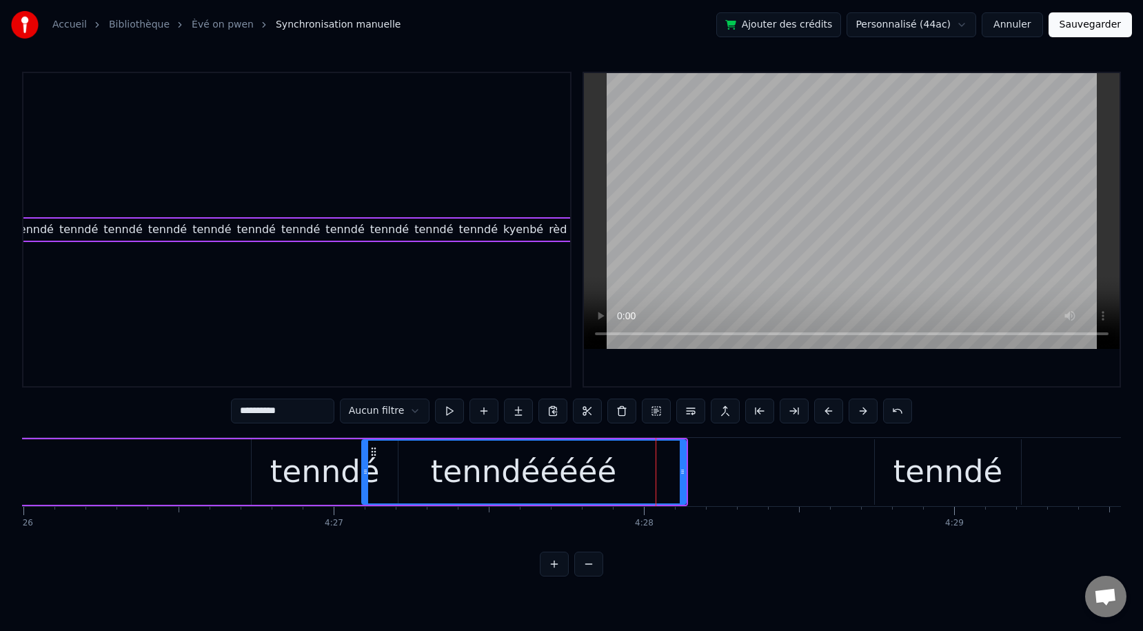
drag, startPoint x: 629, startPoint y: 473, endPoint x: 366, endPoint y: 473, distance: 263.3
click at [366, 473] on icon at bounding box center [366, 471] width 6 height 11
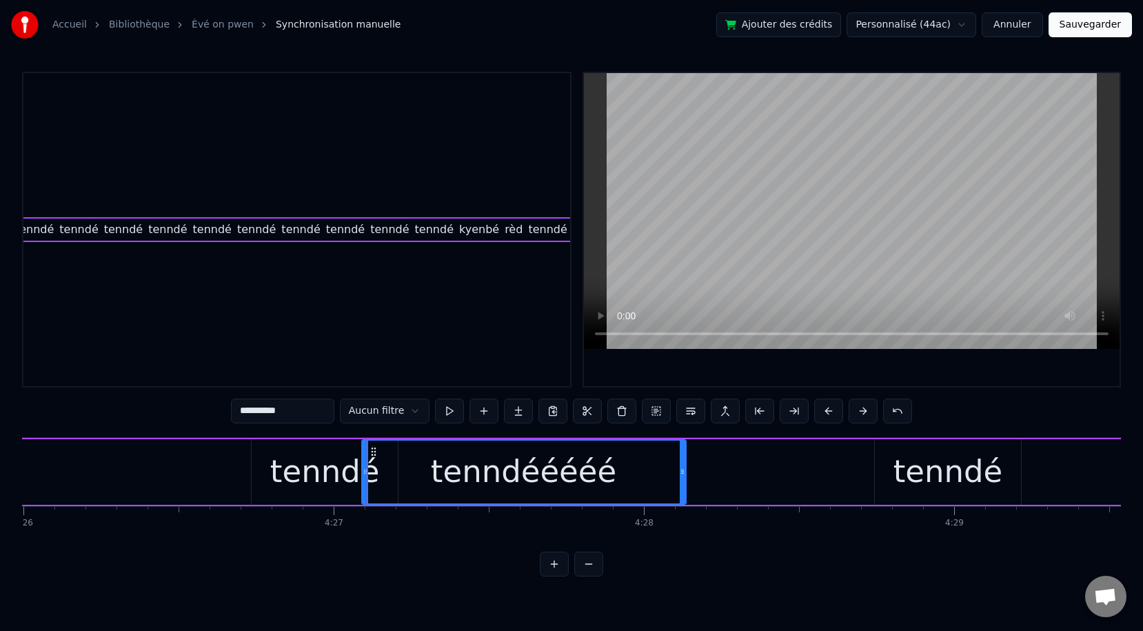
scroll to position [1795, 1953]
drag, startPoint x: 685, startPoint y: 474, endPoint x: 678, endPoint y: 466, distance: 10.8
click at [678, 466] on div "tenndééééé" at bounding box center [523, 471] width 325 height 65
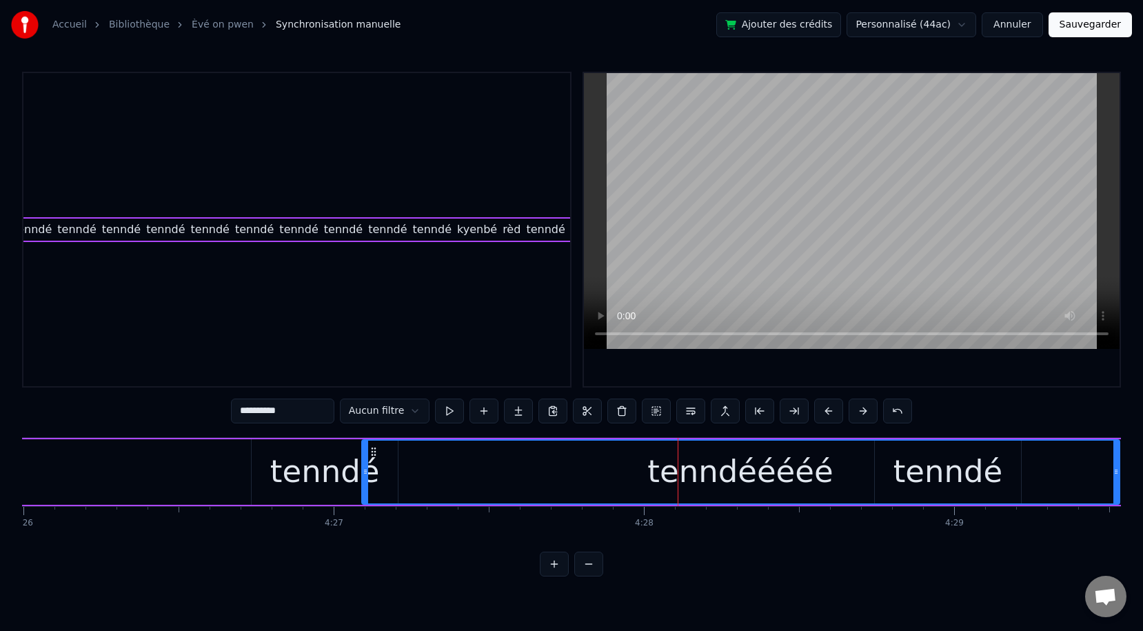
drag, startPoint x: 683, startPoint y: 472, endPoint x: 1117, endPoint y: 516, distance: 435.9
click at [1013, 516] on div "Èvè on dwèt an ké mannyé chenn- la èvè dé dwèt an ké soukwé chenn- la èvè twa d…" at bounding box center [571, 488] width 1099 height 103
click at [412, 407] on html "Accueil Bibliothèque Èvé on pwen Synchronisation manuelle Ajouter des crédits…" at bounding box center [571, 299] width 1143 height 598
click at [527, 474] on html "Accueil Bibliothèque Èvé on pwen Synchronisation manuelle Ajouter des crédits…" at bounding box center [571, 299] width 1143 height 598
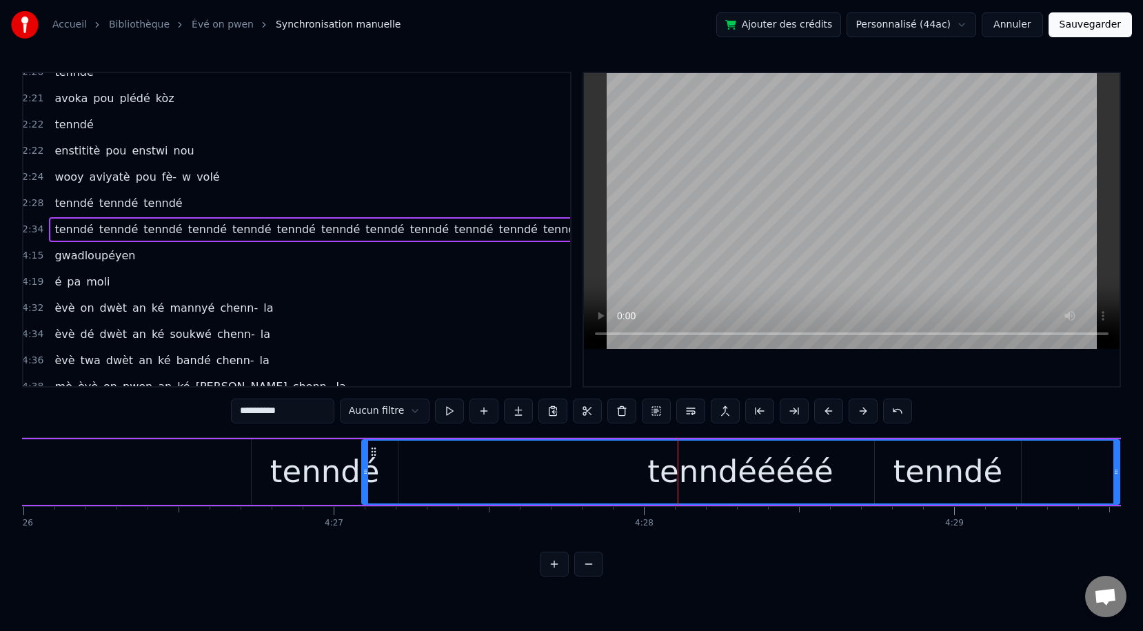
scroll to position [1795, 0]
click at [80, 259] on span "gwadloupéyen" at bounding box center [96, 255] width 83 height 16
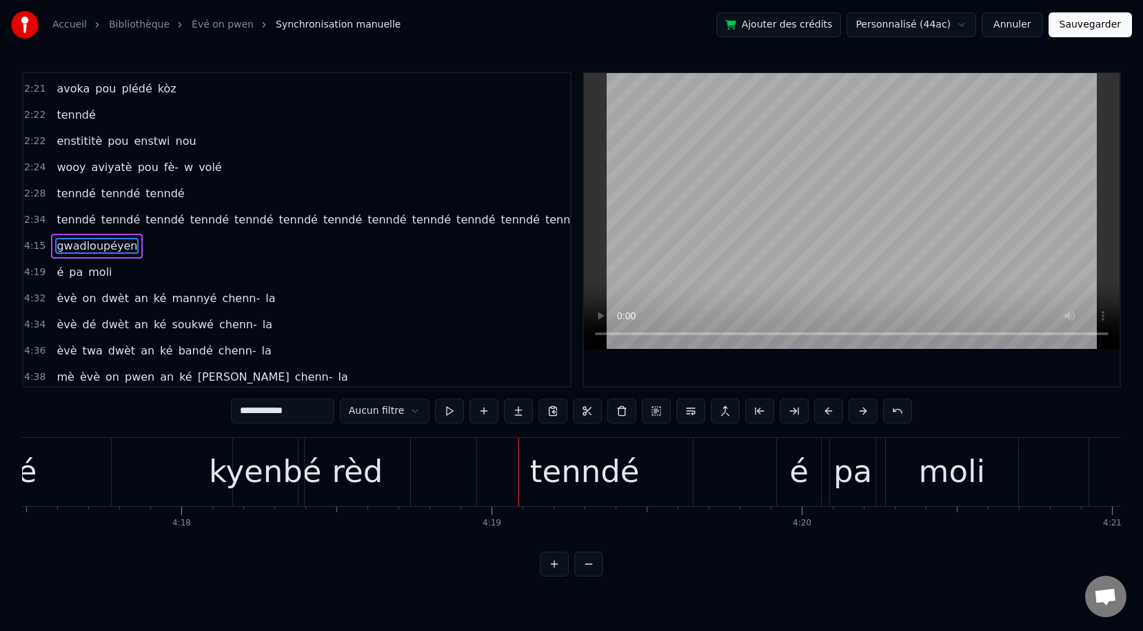
scroll to position [0, 79876]
click at [305, 479] on div "rèd" at bounding box center [358, 472] width 107 height 68
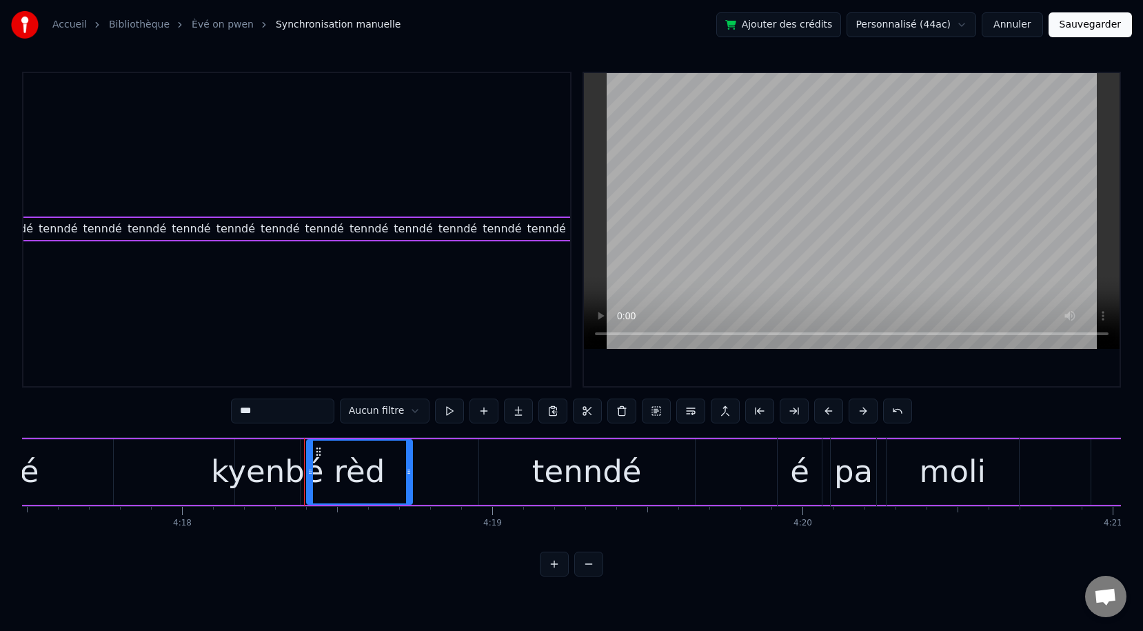
scroll to position [1795, 1686]
click at [722, 223] on span "kyenbé" at bounding box center [743, 229] width 43 height 16
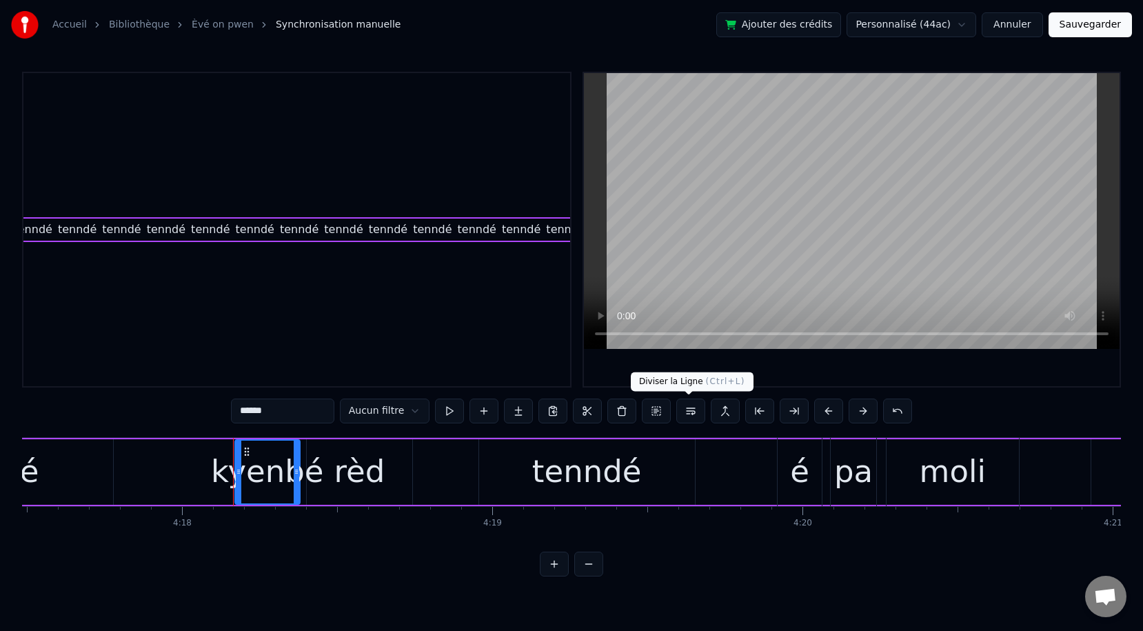
click at [689, 414] on button at bounding box center [690, 410] width 29 height 25
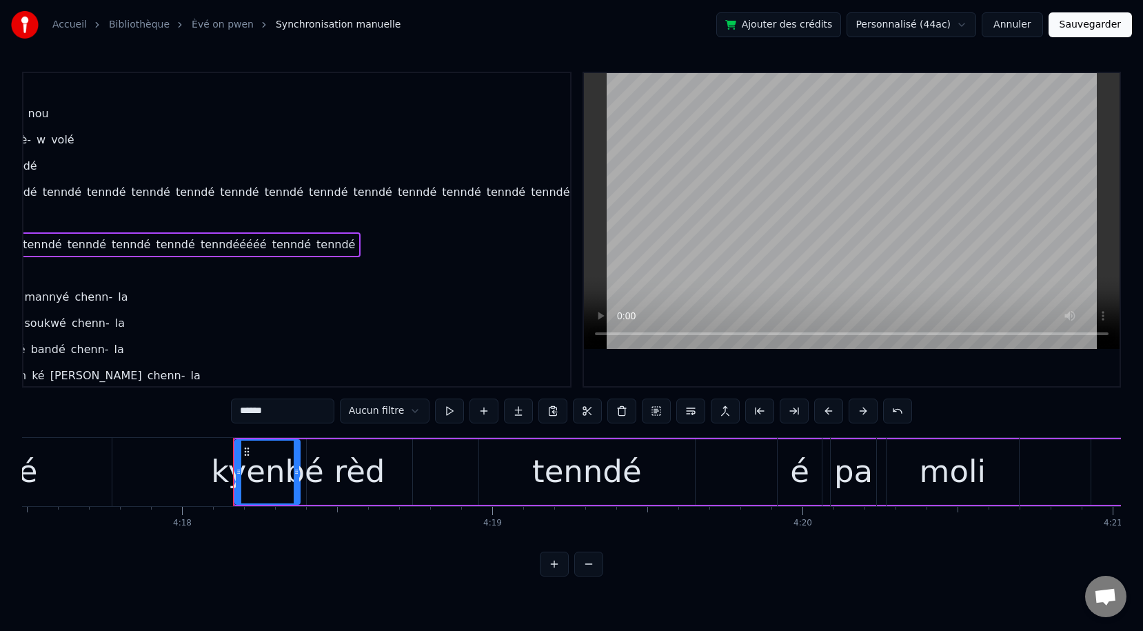
scroll to position [1835, 30]
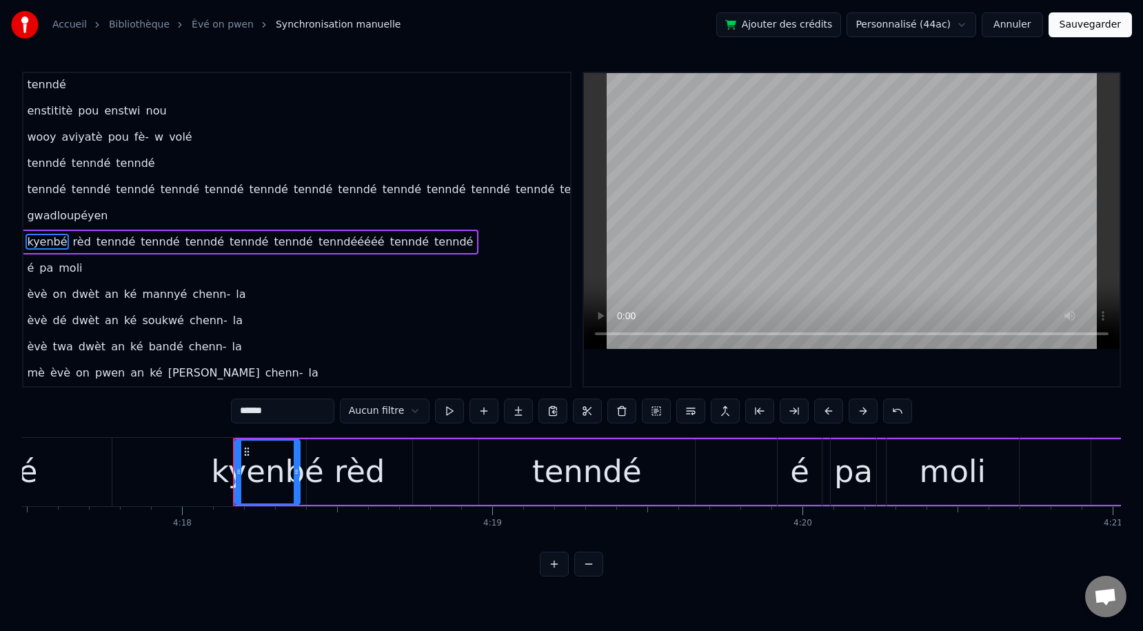
click at [79, 243] on span "rèd" at bounding box center [82, 242] width 21 height 16
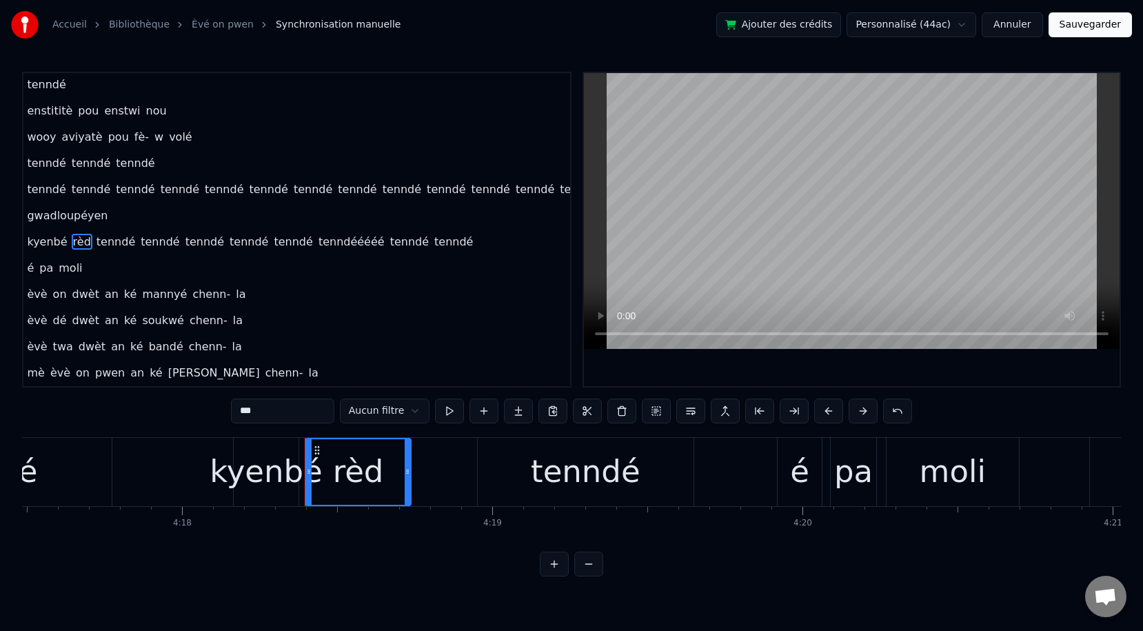
click at [108, 245] on span "tenndé" at bounding box center [115, 242] width 41 height 16
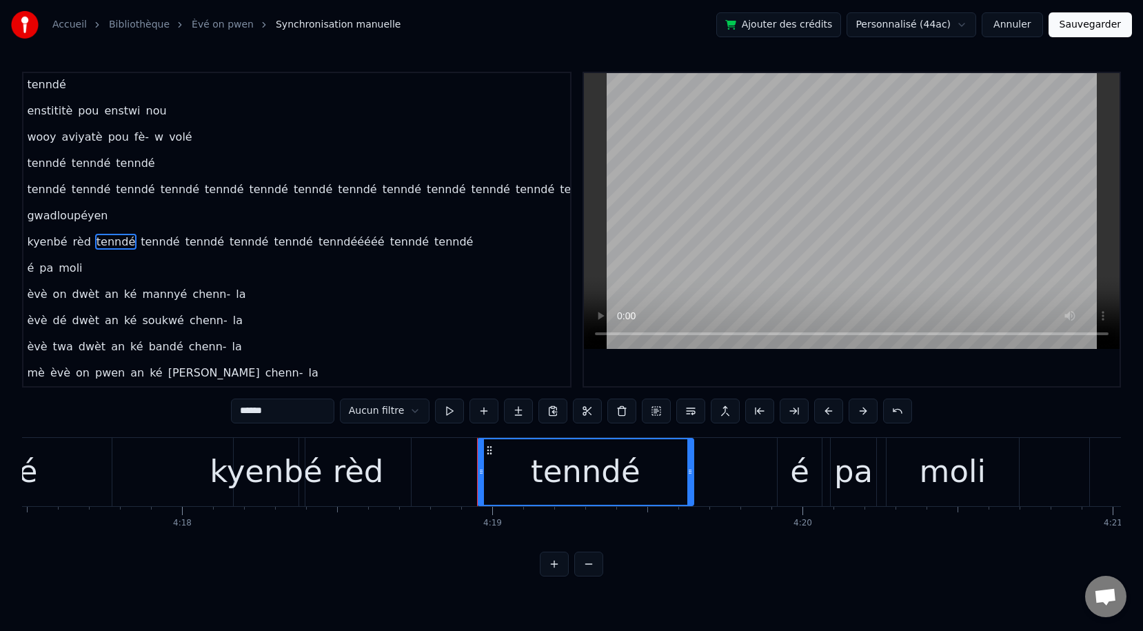
click at [73, 243] on span "rèd" at bounding box center [82, 242] width 21 height 16
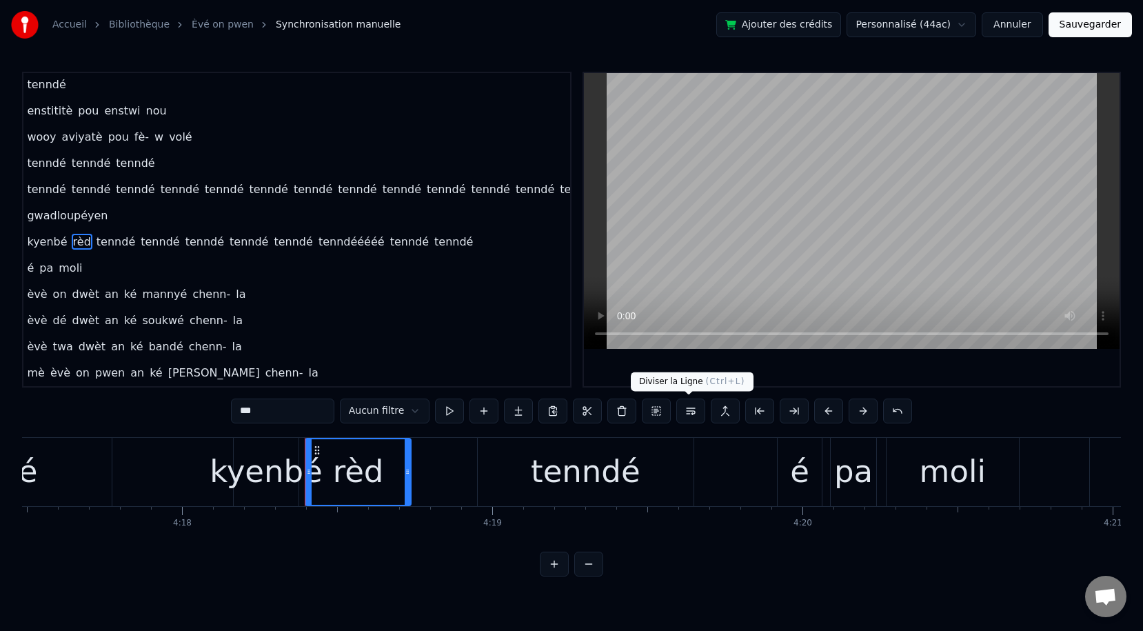
click at [682, 413] on button at bounding box center [690, 410] width 29 height 25
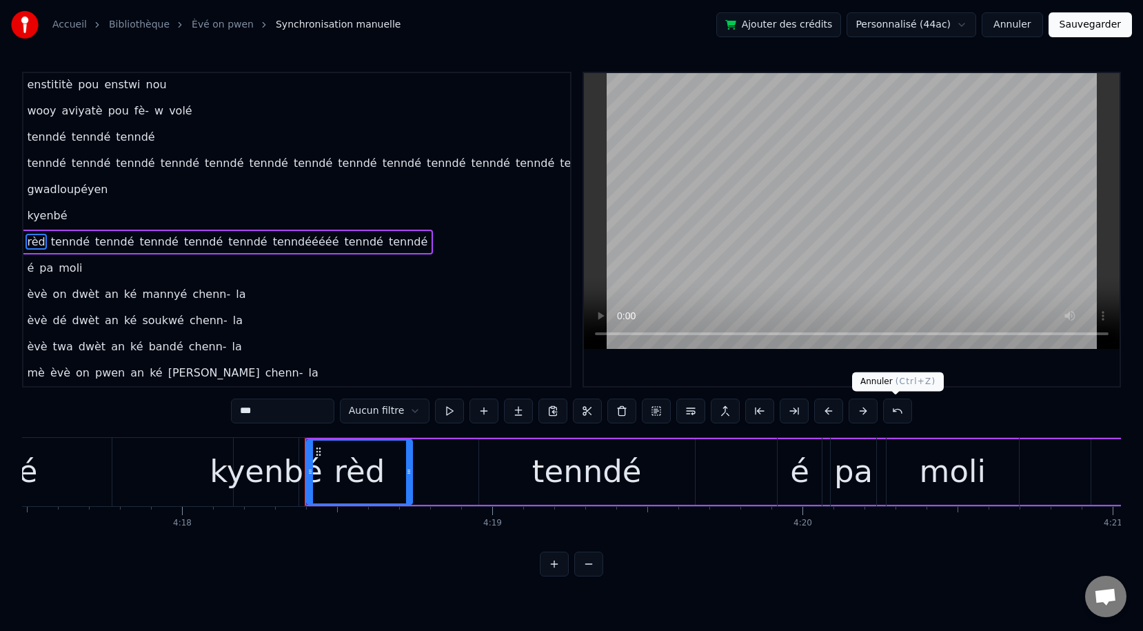
click at [887, 420] on button at bounding box center [897, 410] width 29 height 25
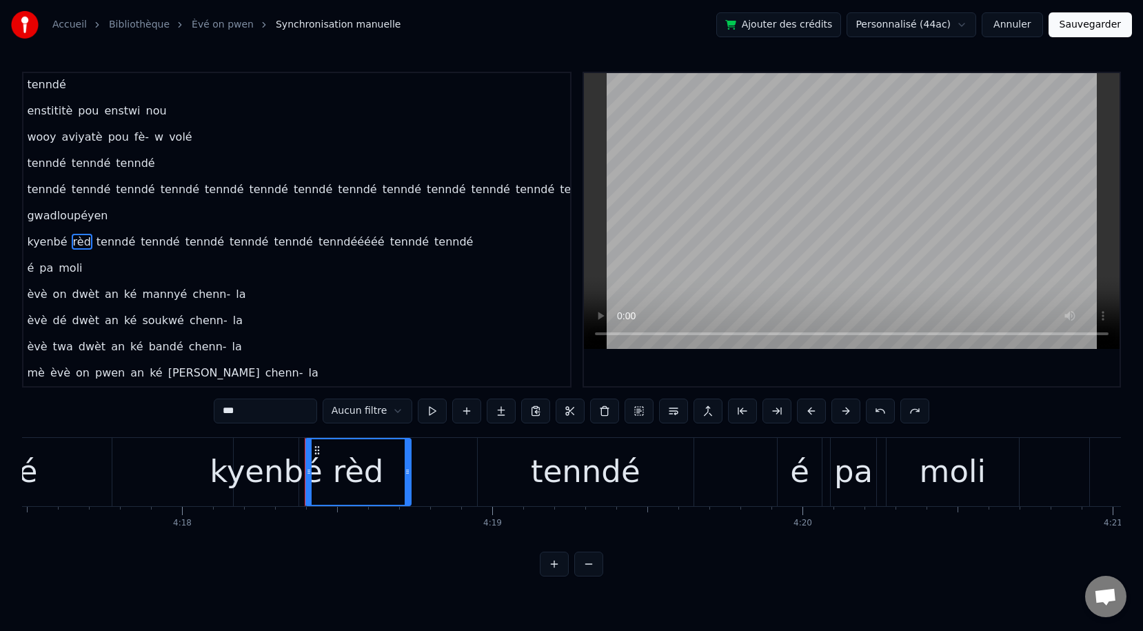
scroll to position [1835, 30]
click at [112, 240] on span "tenndé" at bounding box center [115, 242] width 41 height 16
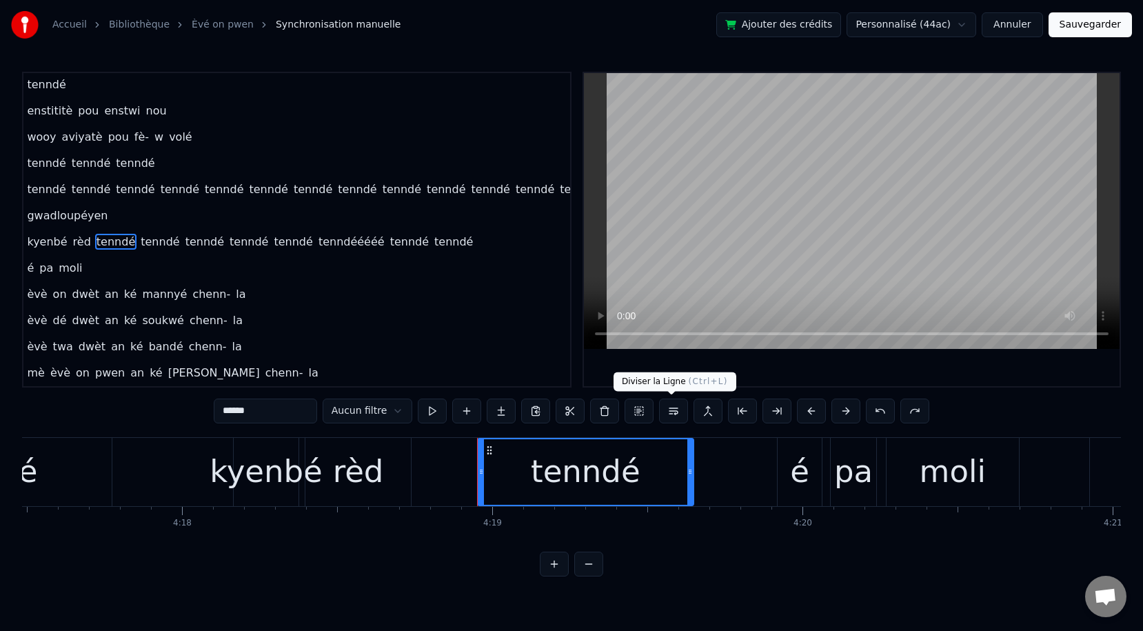
click at [665, 410] on button at bounding box center [673, 410] width 29 height 25
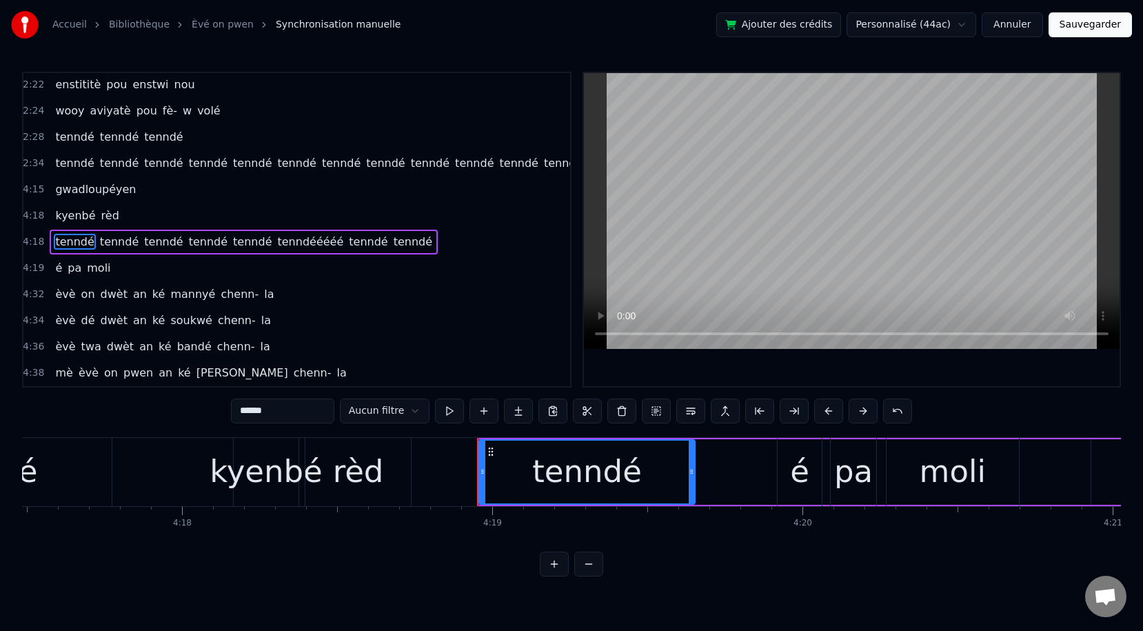
scroll to position [1861, 0]
click at [286, 239] on span "tenndééééé" at bounding box center [311, 242] width 69 height 16
type input "**********"
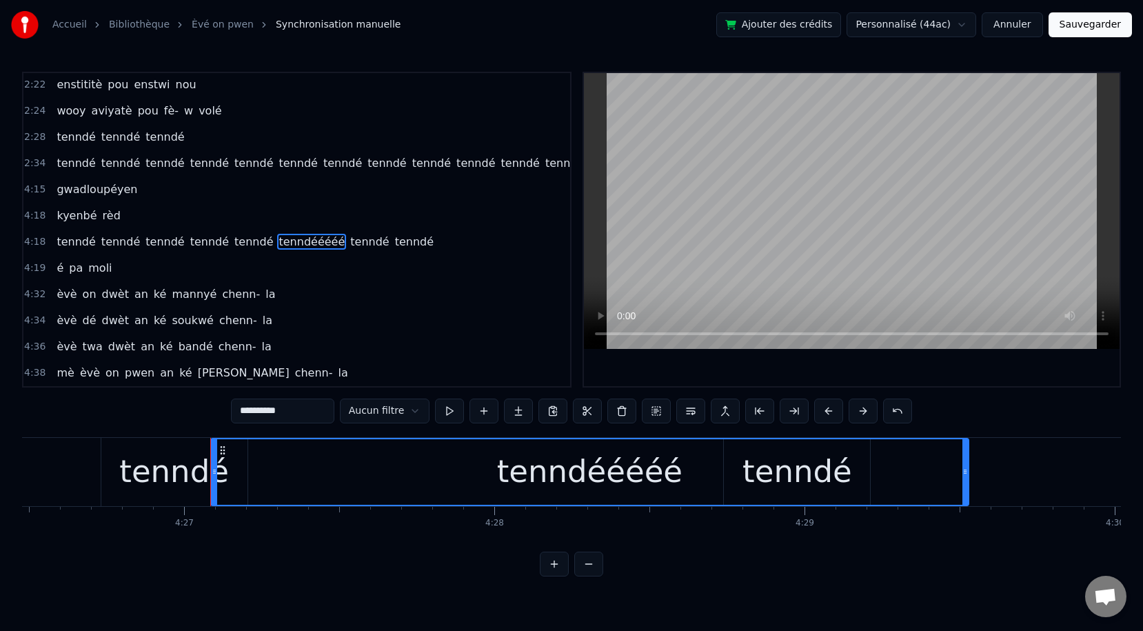
scroll to position [0, 82784]
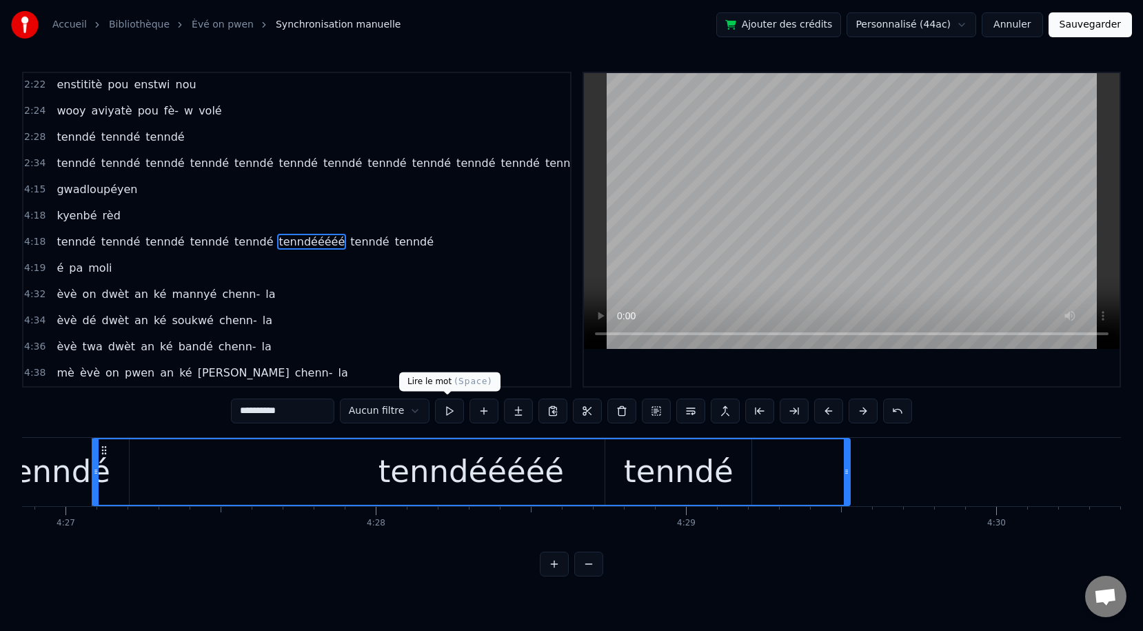
click at [443, 416] on button at bounding box center [449, 410] width 29 height 25
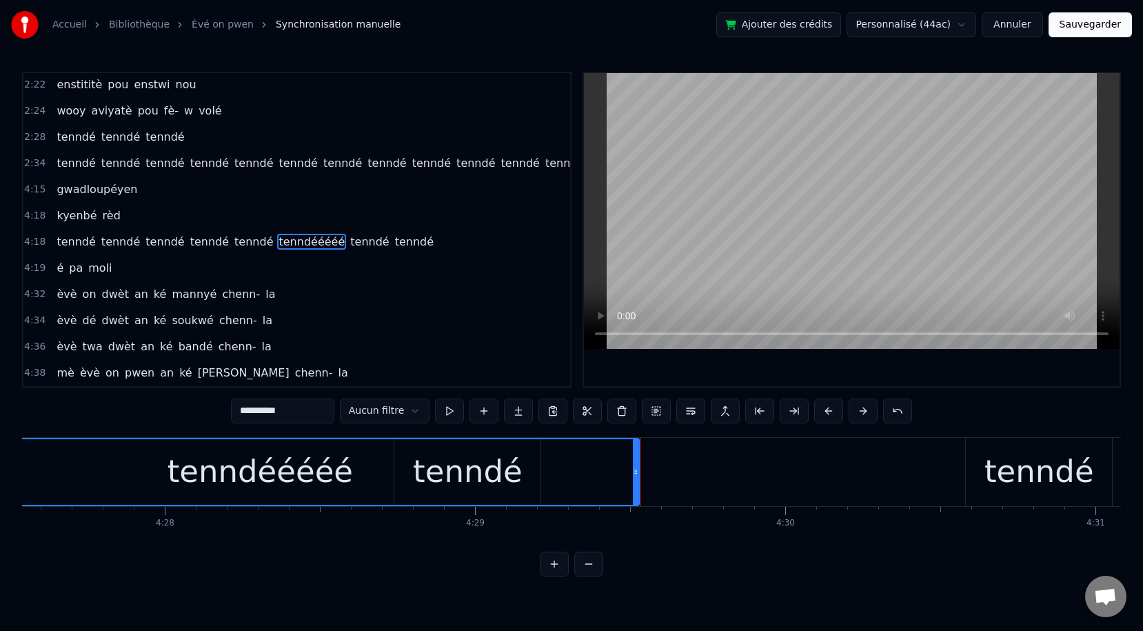
scroll to position [0, 83026]
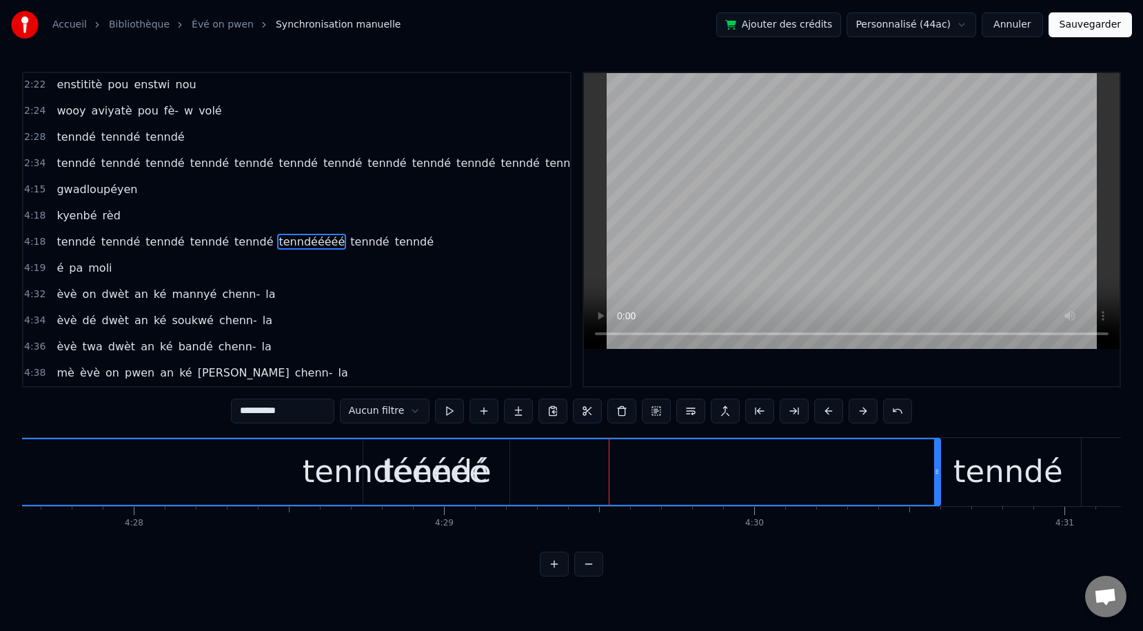
drag, startPoint x: 605, startPoint y: 474, endPoint x: 937, endPoint y: 532, distance: 337.3
click at [937, 532] on div "Èvè on dwèt an ké mannyé chenn- la èvè dé dwèt an ké soukwé chenn- la èvè twa d…" at bounding box center [571, 488] width 1099 height 103
click at [451, 416] on button at bounding box center [449, 410] width 29 height 25
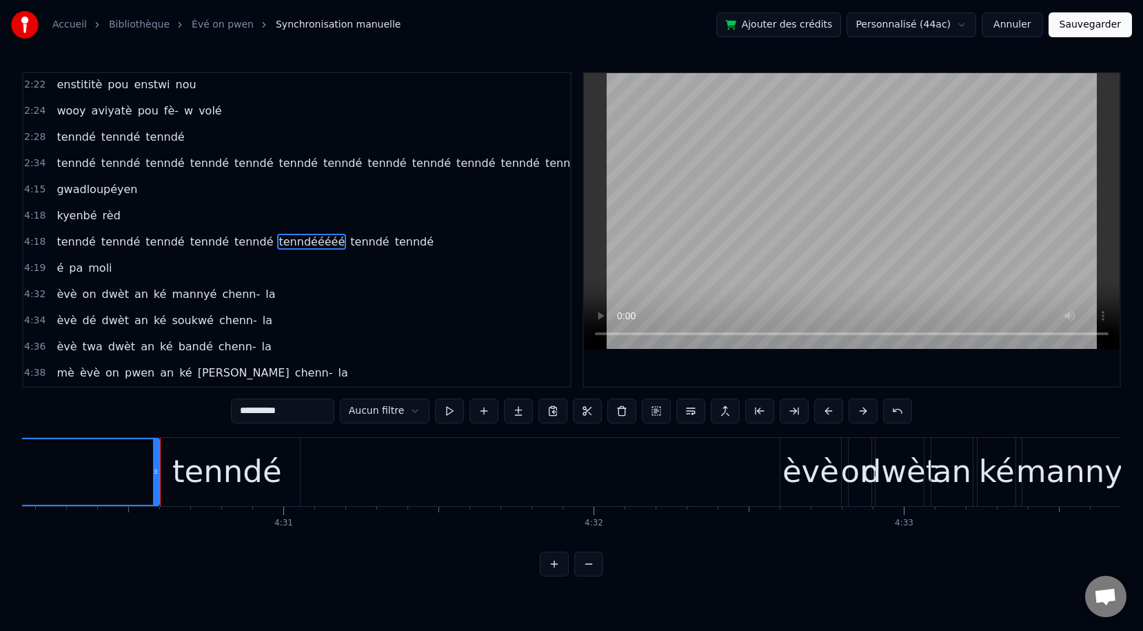
scroll to position [0, 83825]
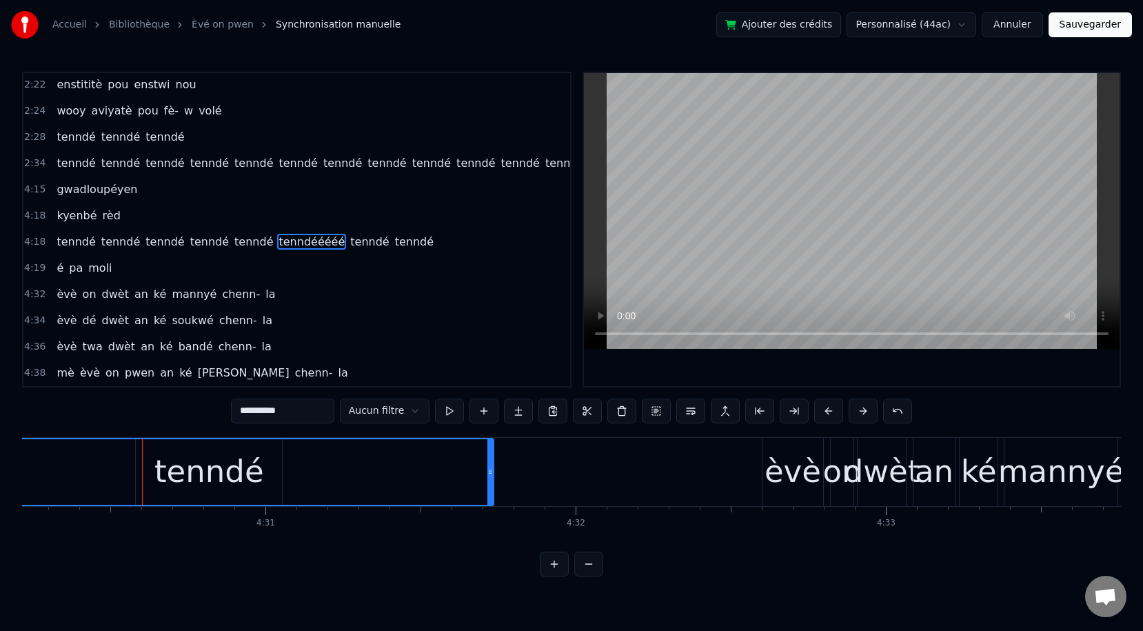
drag, startPoint x: 139, startPoint y: 476, endPoint x: 492, endPoint y: 533, distance: 356.9
click at [492, 533] on div "Èvè on dwèt an ké mannyé chenn- la èvè dé dwèt an ké soukwé chenn- la èvè twa d…" at bounding box center [571, 488] width 1099 height 103
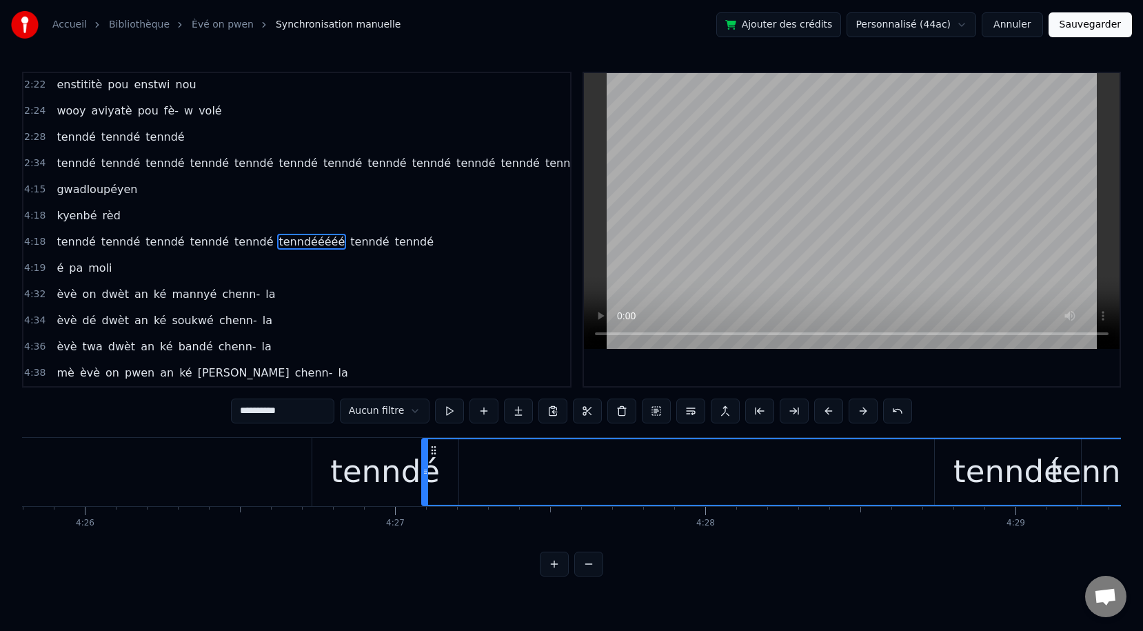
scroll to position [0, 82448]
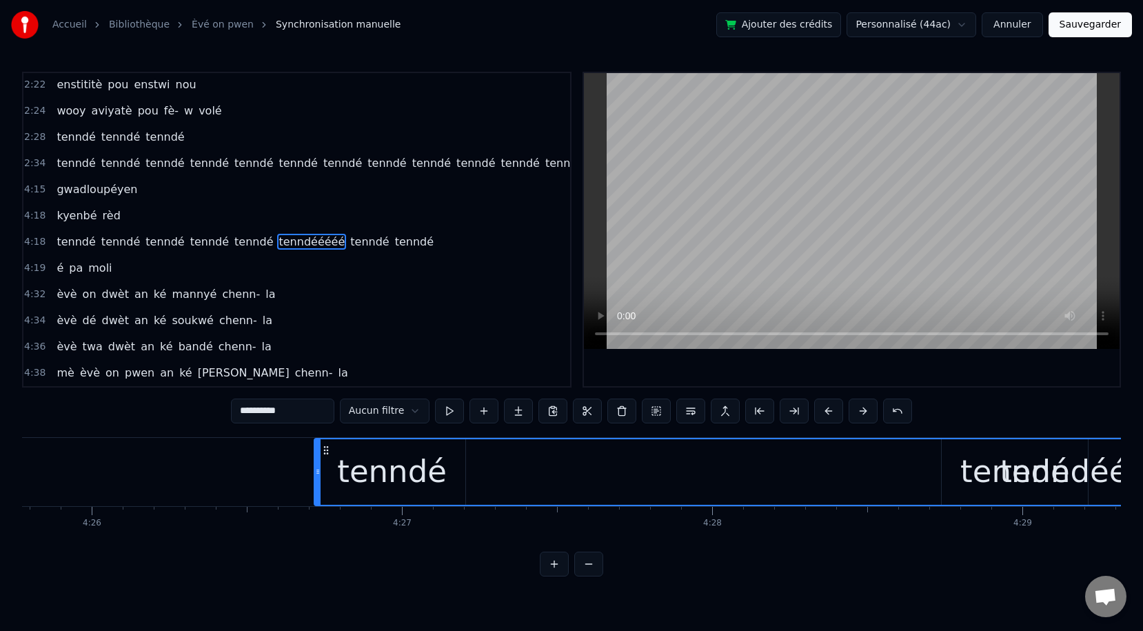
drag, startPoint x: 432, startPoint y: 472, endPoint x: 317, endPoint y: 466, distance: 114.6
click at [317, 466] on icon at bounding box center [318, 471] width 6 height 11
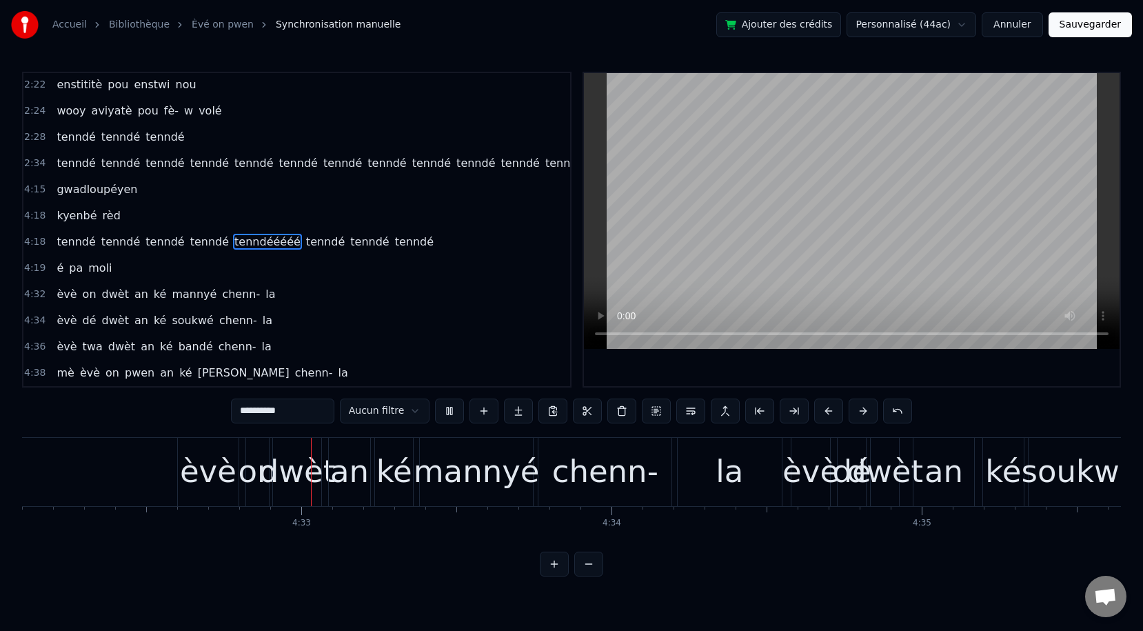
scroll to position [0, 84427]
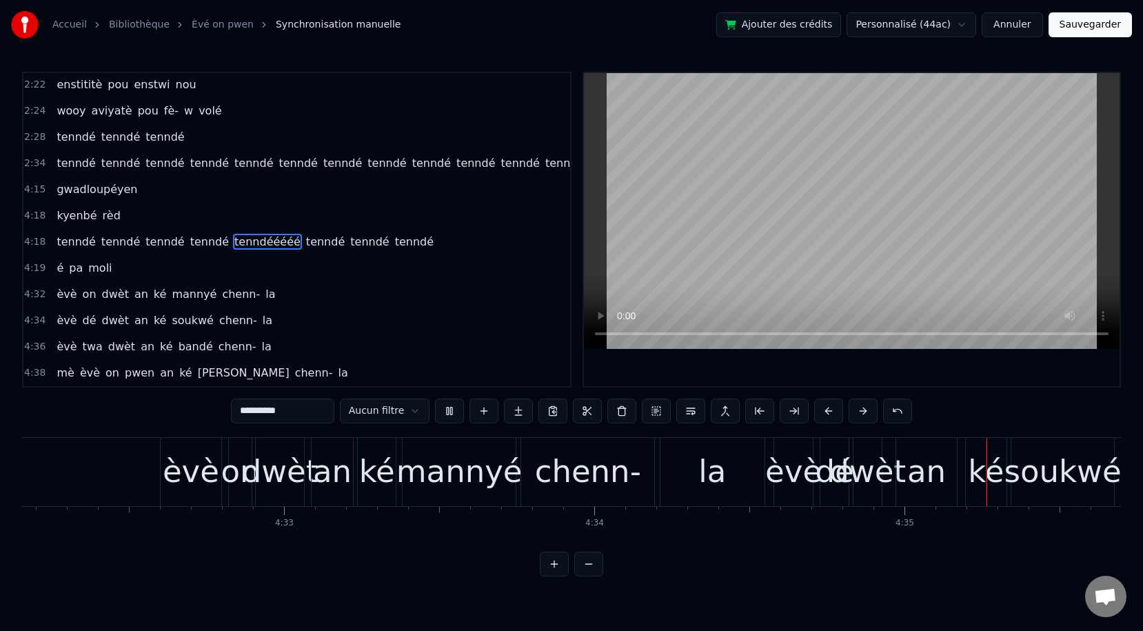
click at [253, 241] on span "tenndééééé" at bounding box center [267, 242] width 69 height 16
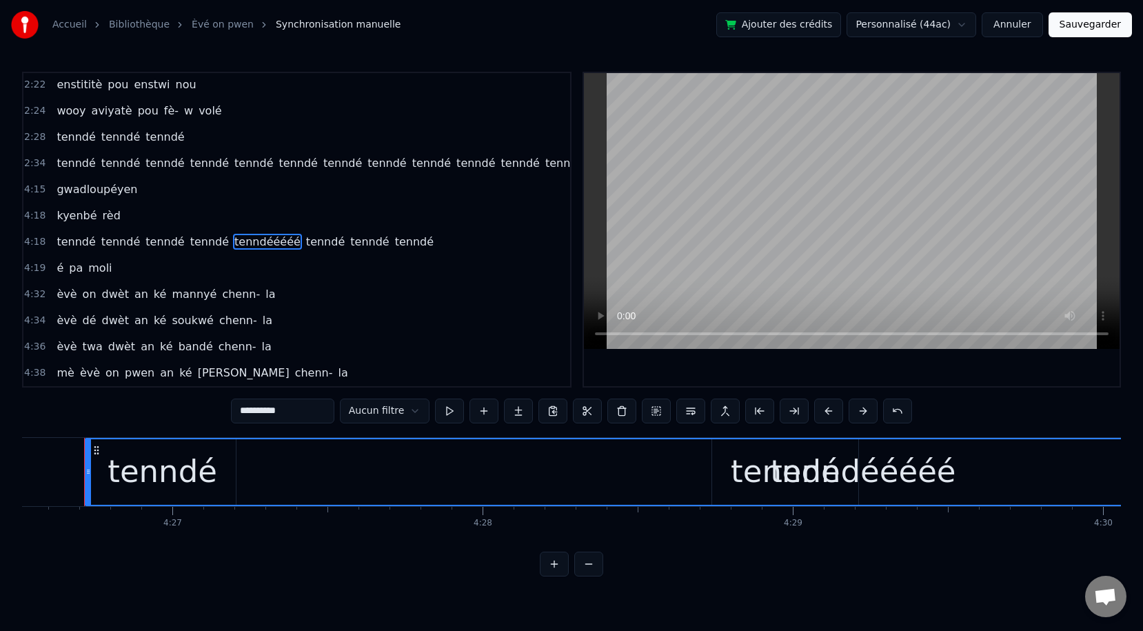
scroll to position [0, 82670]
click at [295, 250] on div "tenndé tenndé tenndé tenndé tenndééééé tenndé tenndé tenndé" at bounding box center [245, 242] width 388 height 25
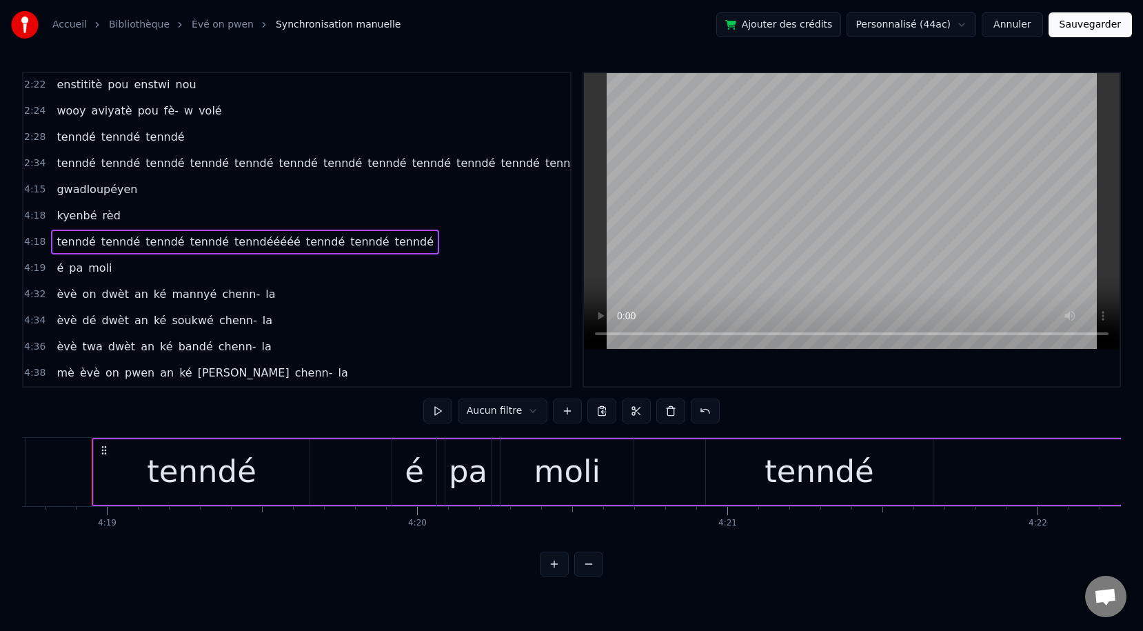
click at [305, 244] on span "tenndé" at bounding box center [325, 242] width 41 height 16
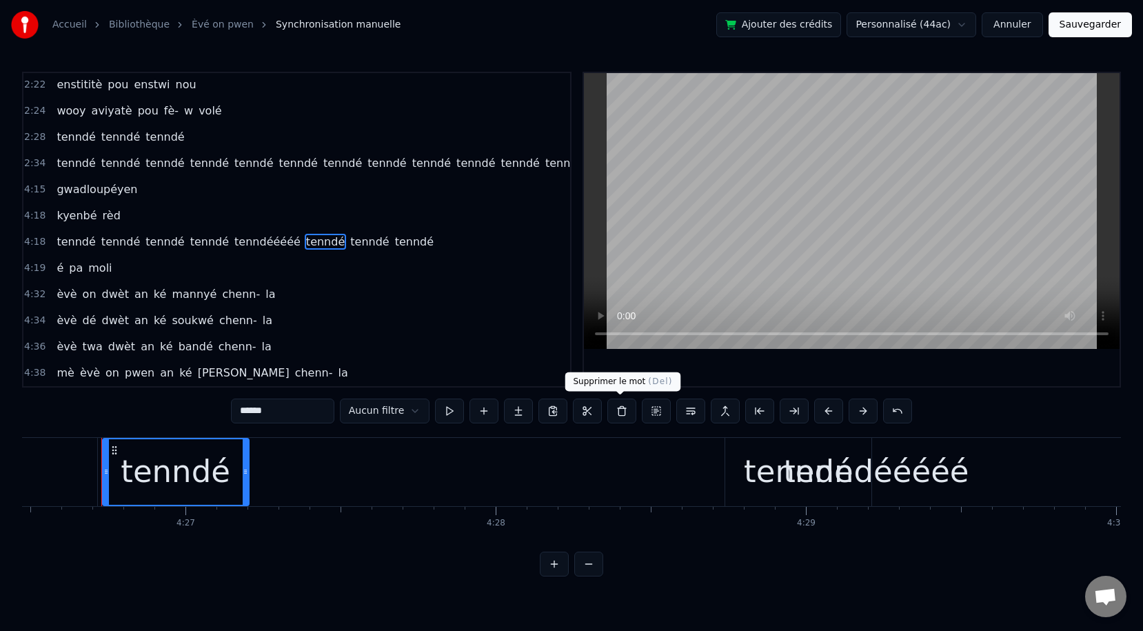
scroll to position [0, 82674]
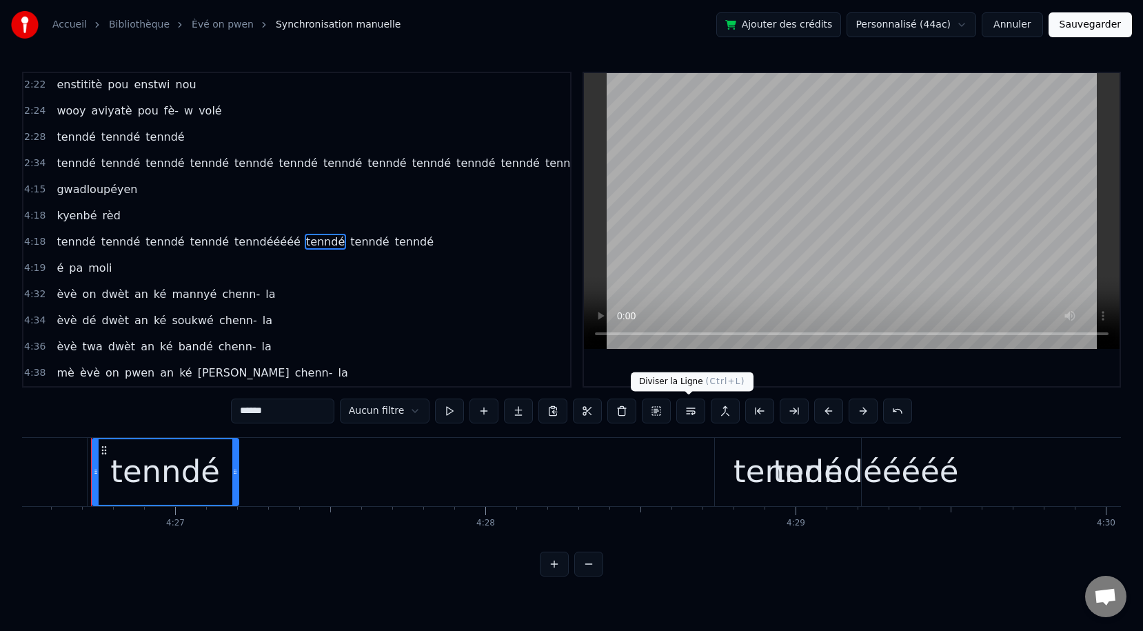
click at [689, 409] on button at bounding box center [690, 410] width 29 height 25
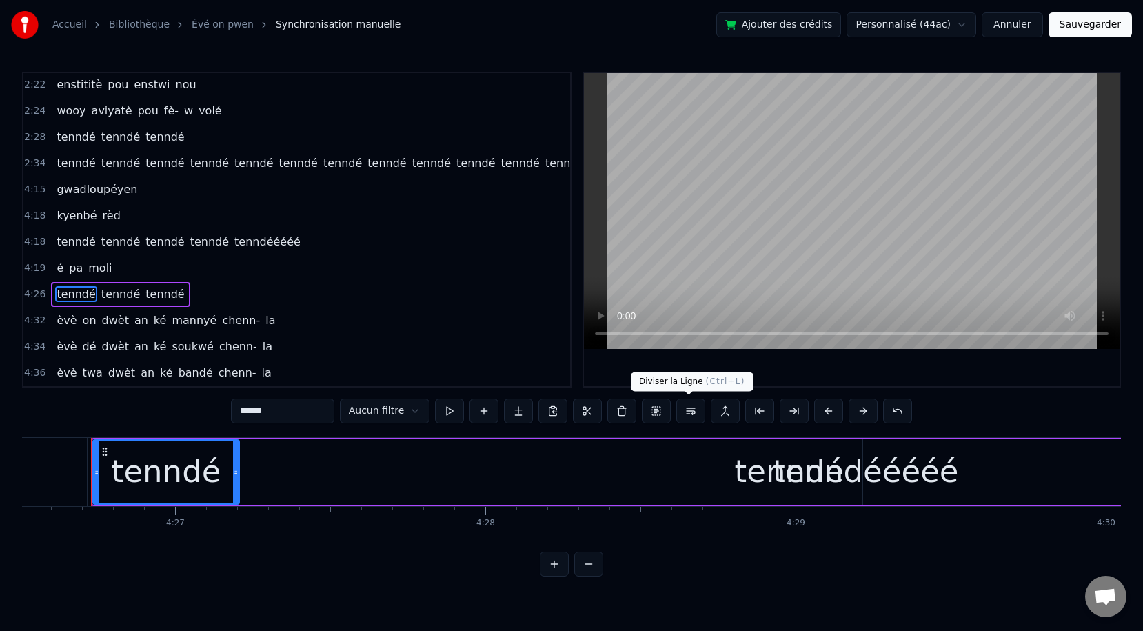
scroll to position [1887, 0]
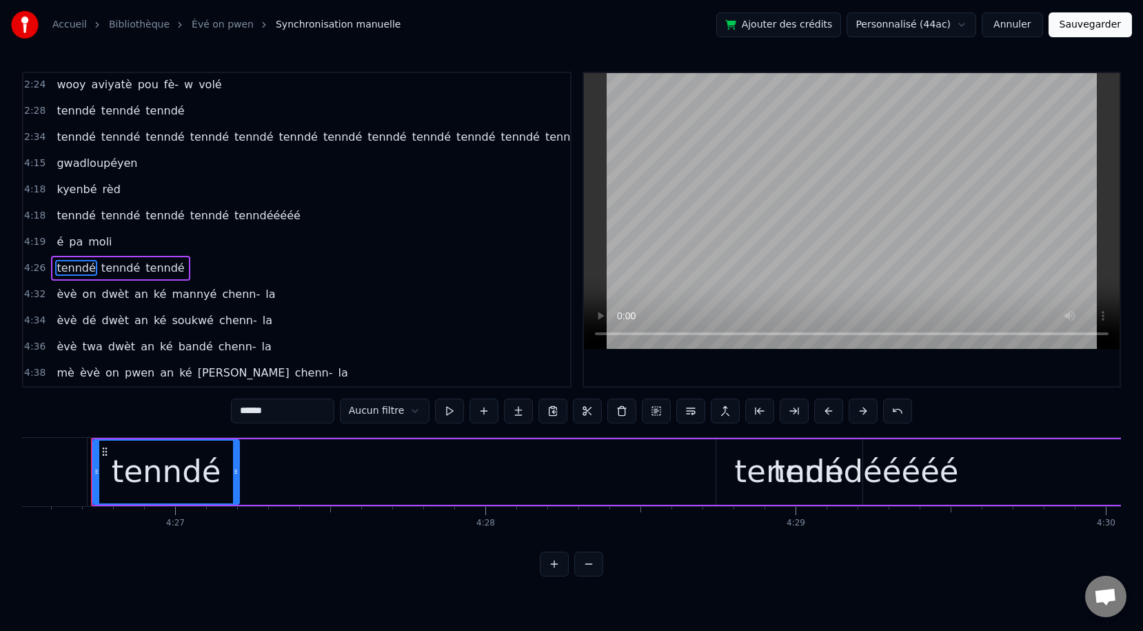
click at [233, 214] on span "tenndééééé" at bounding box center [267, 215] width 69 height 16
type input "**********"
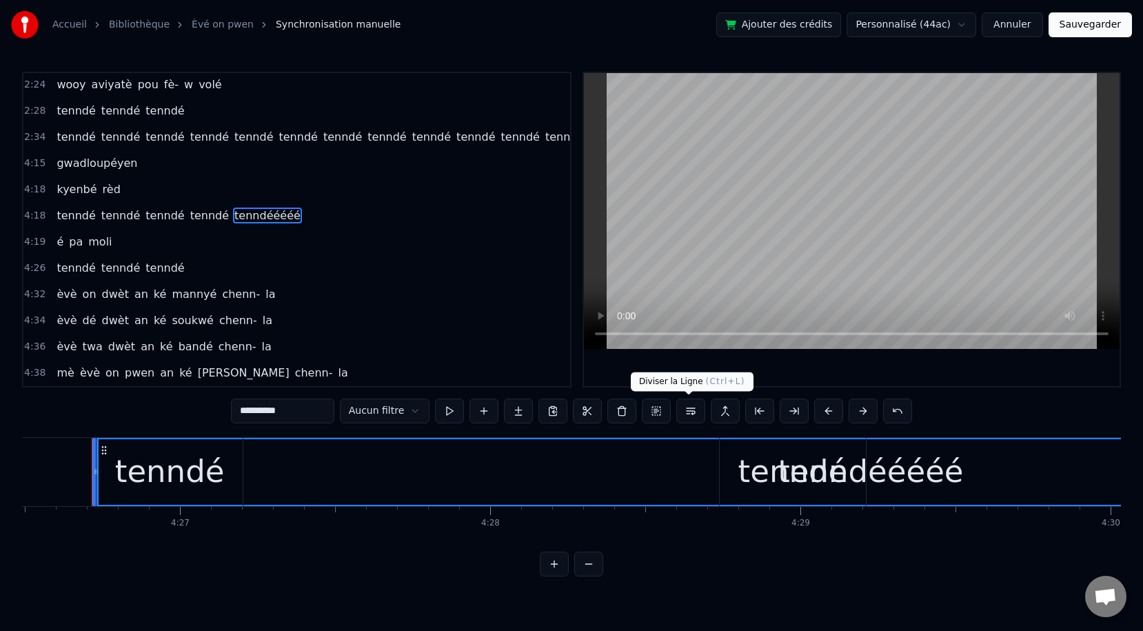
click at [691, 415] on button at bounding box center [690, 410] width 29 height 25
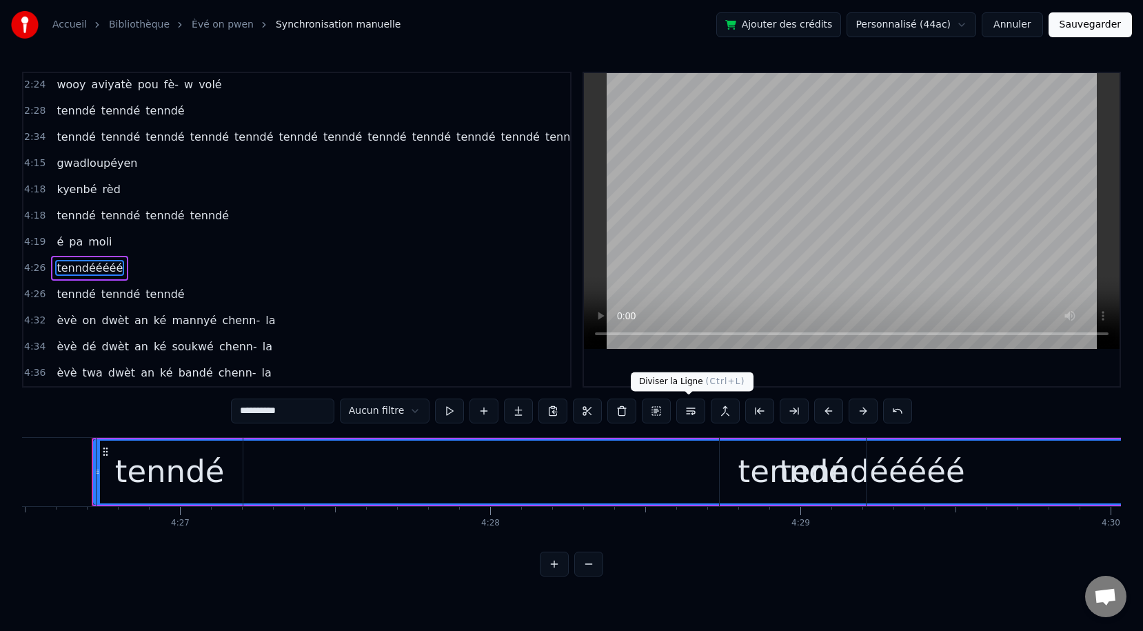
scroll to position [1914, 0]
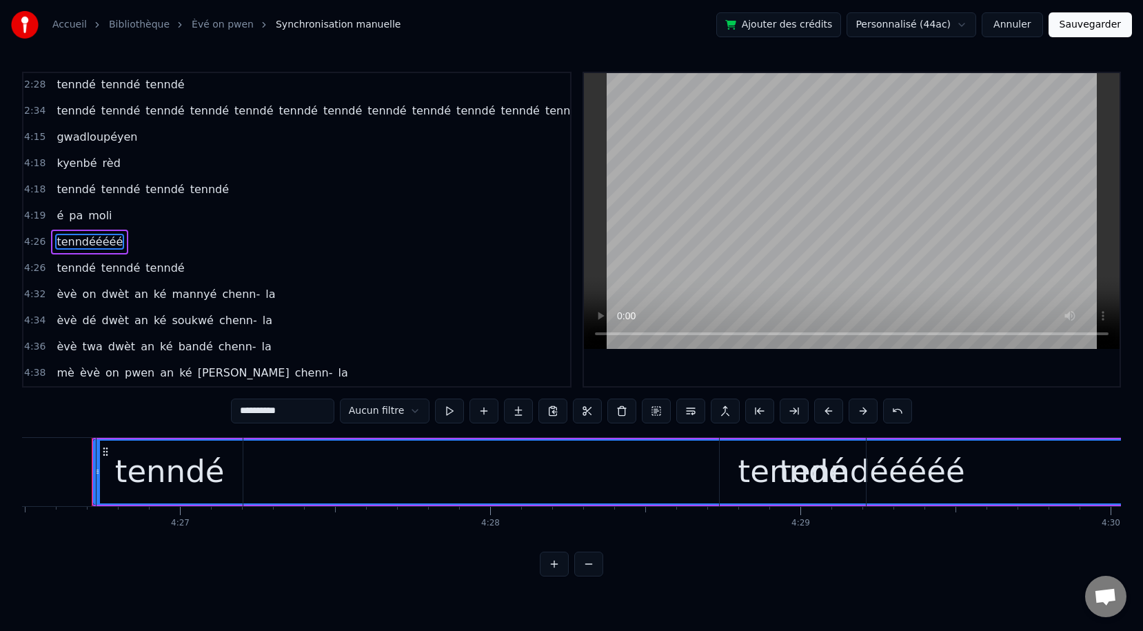
click at [1013, 26] on button "Sauvegarder" at bounding box center [1090, 24] width 83 height 25
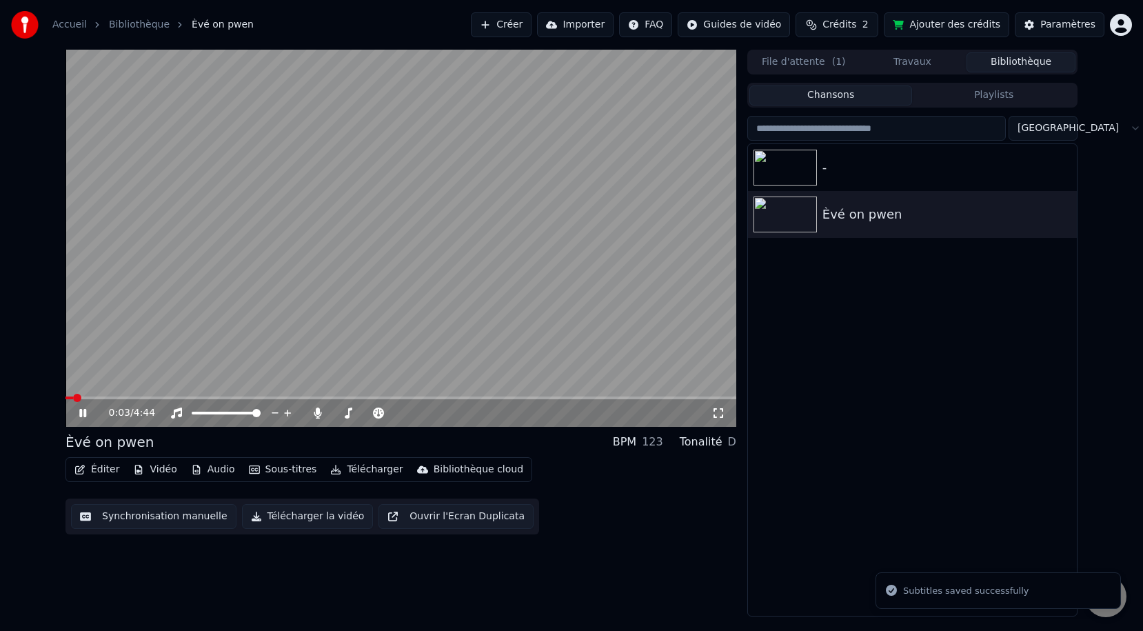
click at [129, 513] on button "Synchronisation manuelle" at bounding box center [153, 516] width 165 height 25
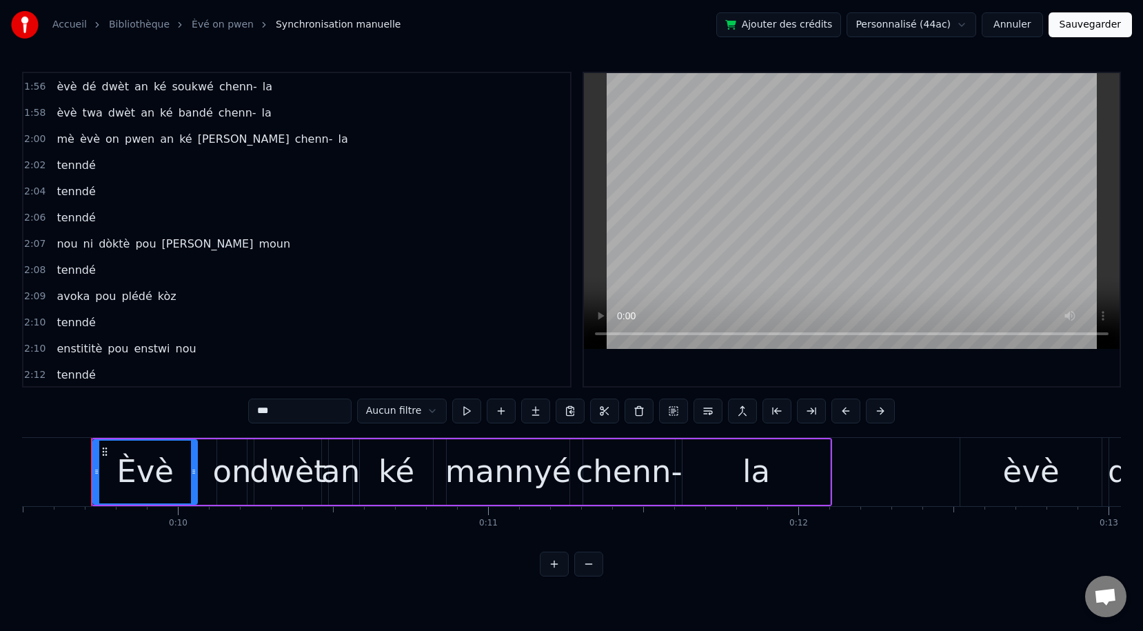
scroll to position [1275, 0]
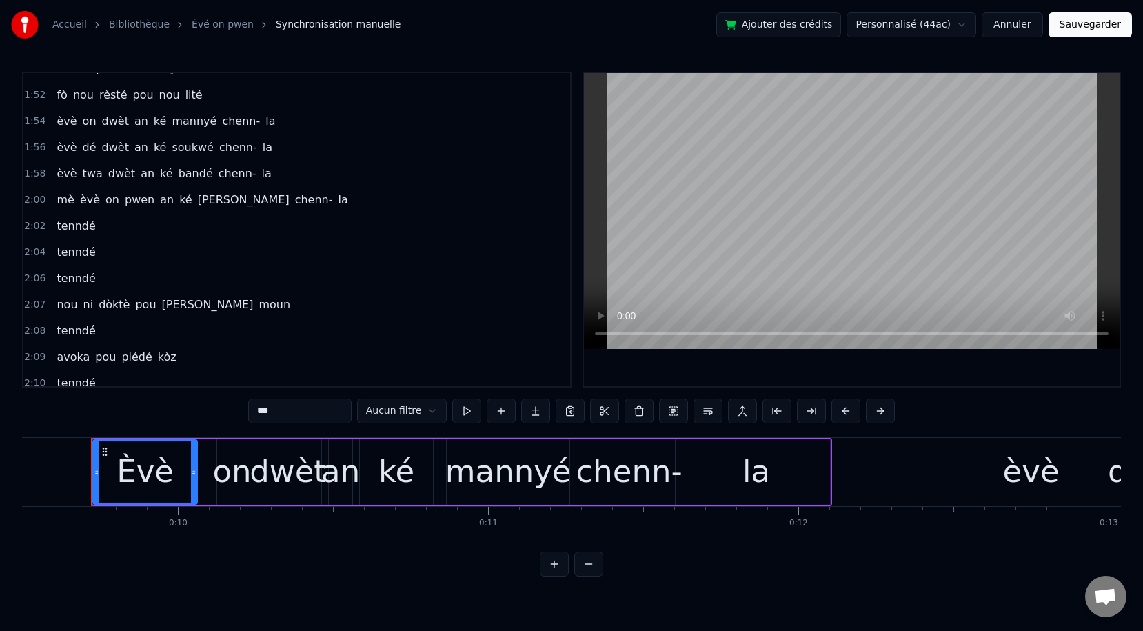
click at [147, 26] on link "Bibliothèque" at bounding box center [139, 25] width 61 height 14
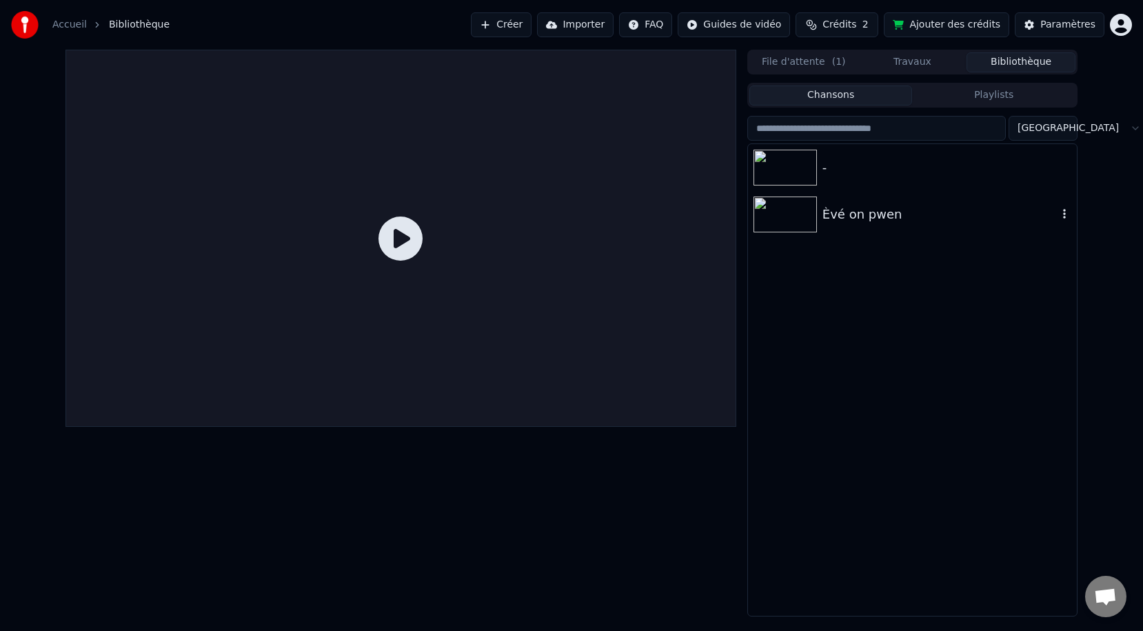
click at [784, 224] on img at bounding box center [784, 214] width 63 height 36
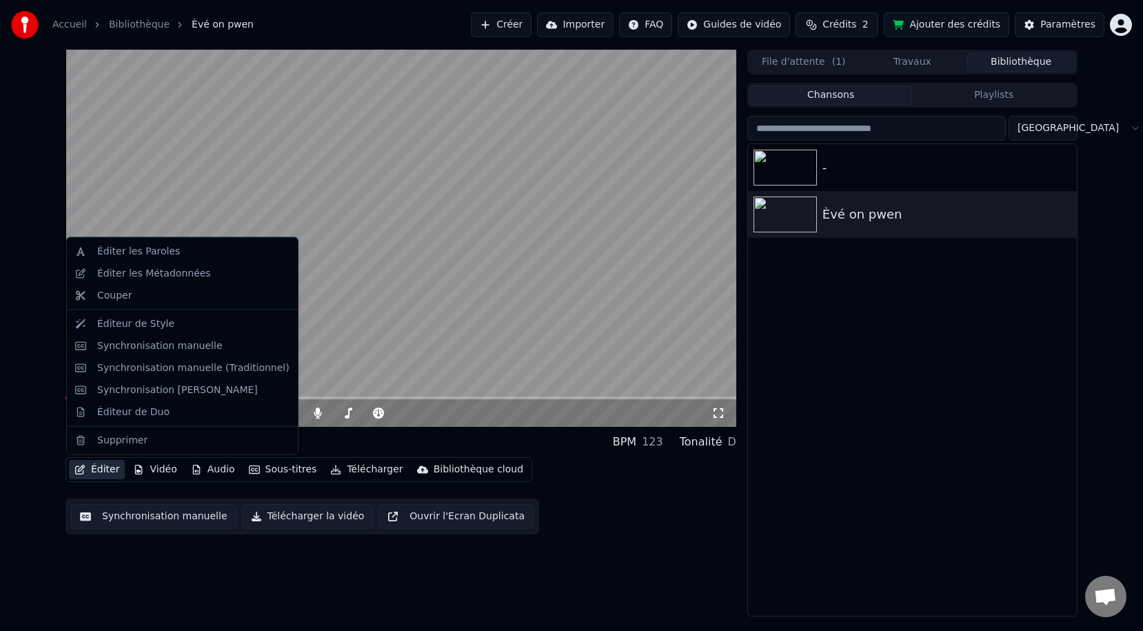
click at [83, 468] on icon "button" at bounding box center [80, 470] width 10 height 10
click at [132, 274] on div "Éditer les Métadonnées" at bounding box center [154, 273] width 114 height 14
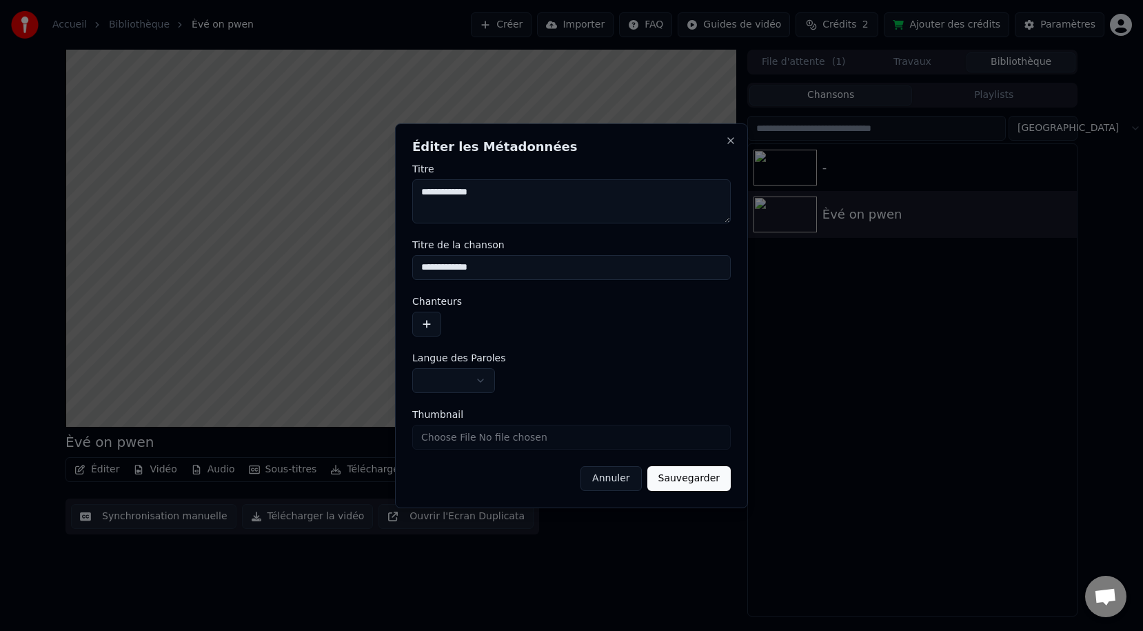
click at [436, 264] on input "**********" at bounding box center [571, 267] width 318 height 25
type input "**********"
click at [683, 484] on button "Sauvegarder" at bounding box center [688, 478] width 83 height 25
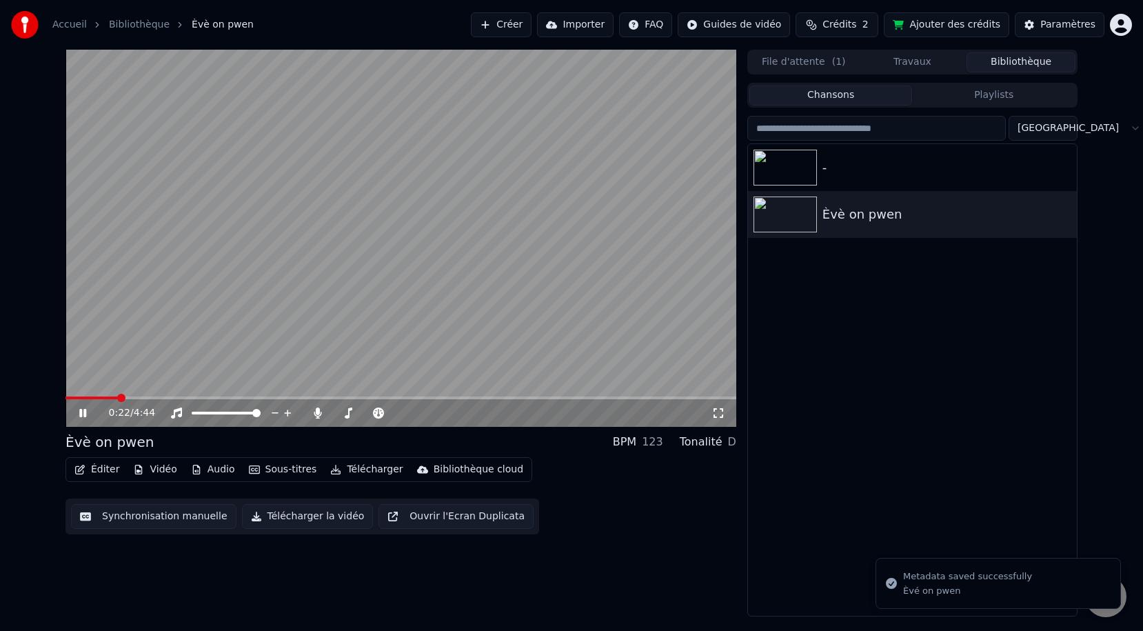
click at [107, 468] on button "Éditer" at bounding box center [97, 469] width 56 height 19
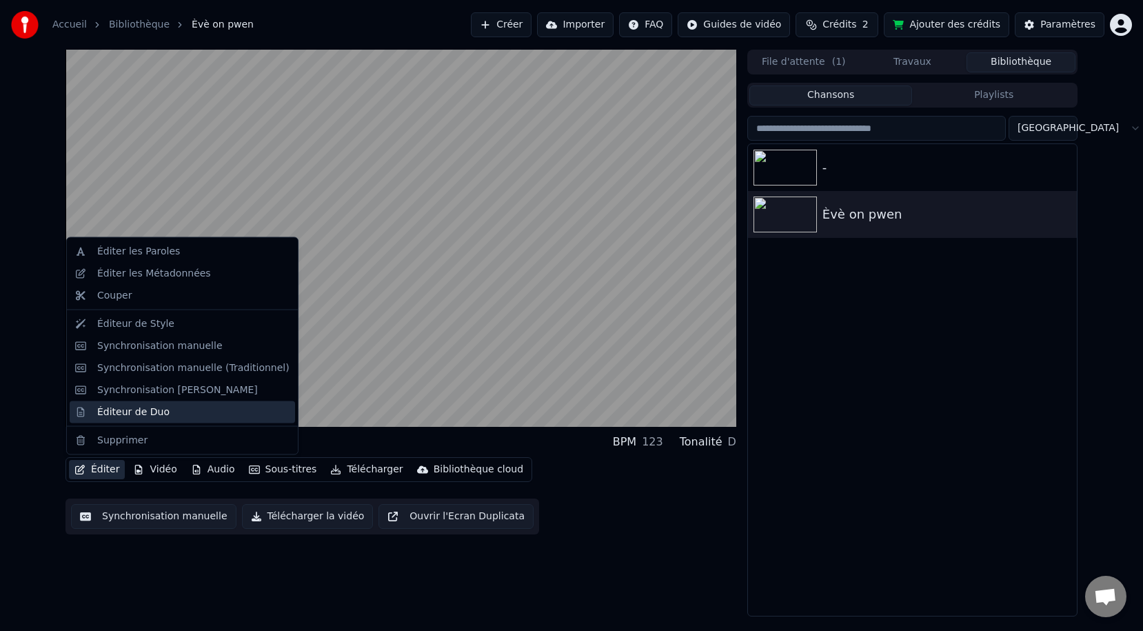
click at [134, 410] on div "Éditeur de Duo" at bounding box center [133, 412] width 72 height 14
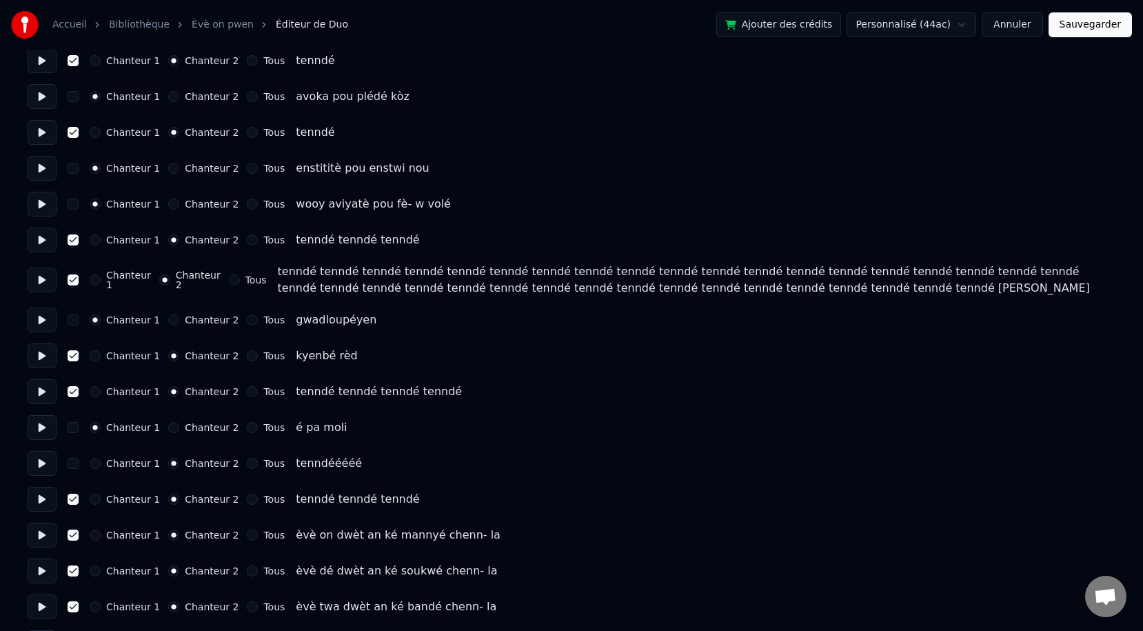
scroll to position [2615, 0]
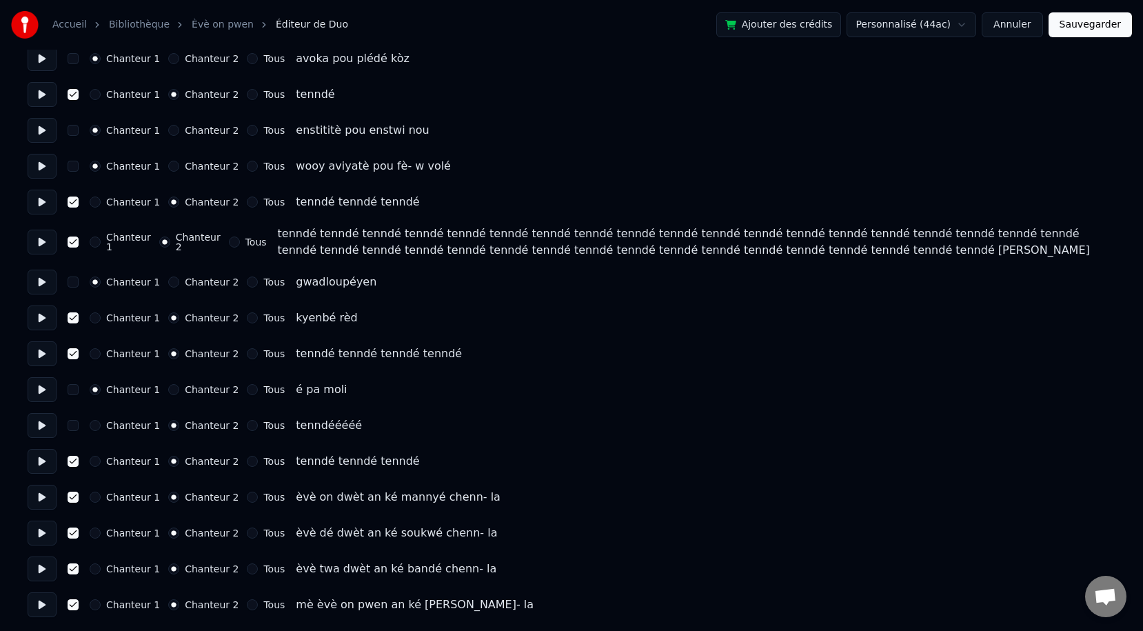
click at [76, 427] on button "button" at bounding box center [73, 425] width 11 height 11
click at [97, 427] on button "Chanteur 1" at bounding box center [95, 425] width 11 height 11
click at [77, 425] on button "button" at bounding box center [73, 425] width 11 height 11
click at [98, 319] on button "Chanteur 1" at bounding box center [95, 317] width 11 height 11
click at [66, 316] on div "Chanteur 1 Chanteur 2 Tous kyenbé rèd" at bounding box center [572, 317] width 1088 height 25
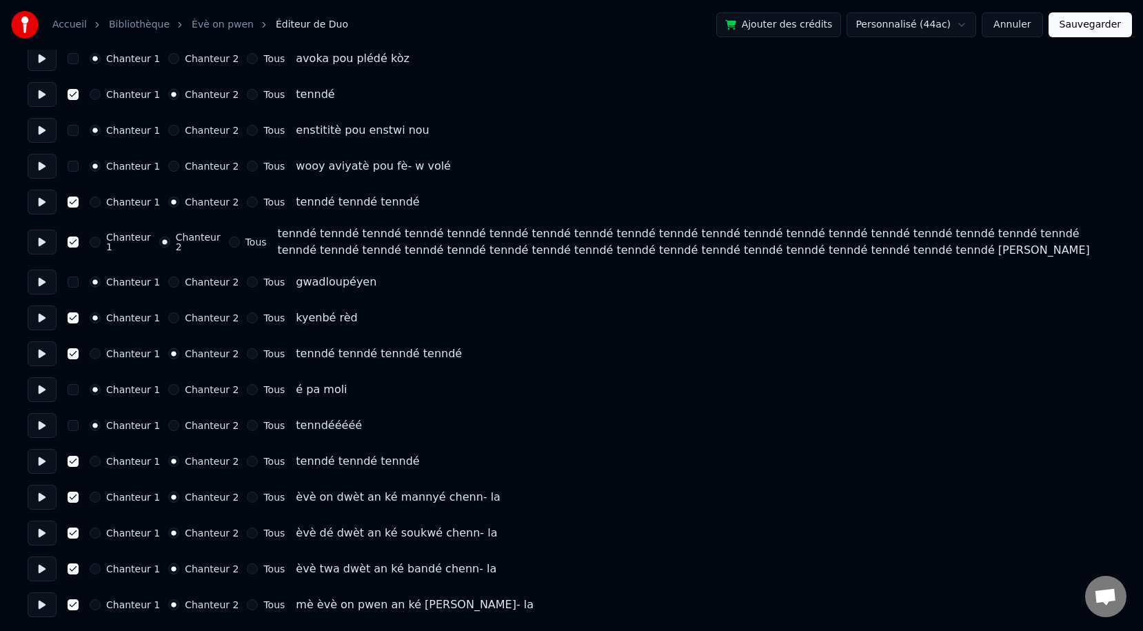
click at [79, 319] on div "Chanteur 1 Chanteur 2 Tous kyenbé rèd" at bounding box center [572, 317] width 1088 height 25
click at [74, 319] on button "button" at bounding box center [73, 317] width 11 height 11
click at [1013, 26] on button "Sauvegarder" at bounding box center [1090, 24] width 83 height 25
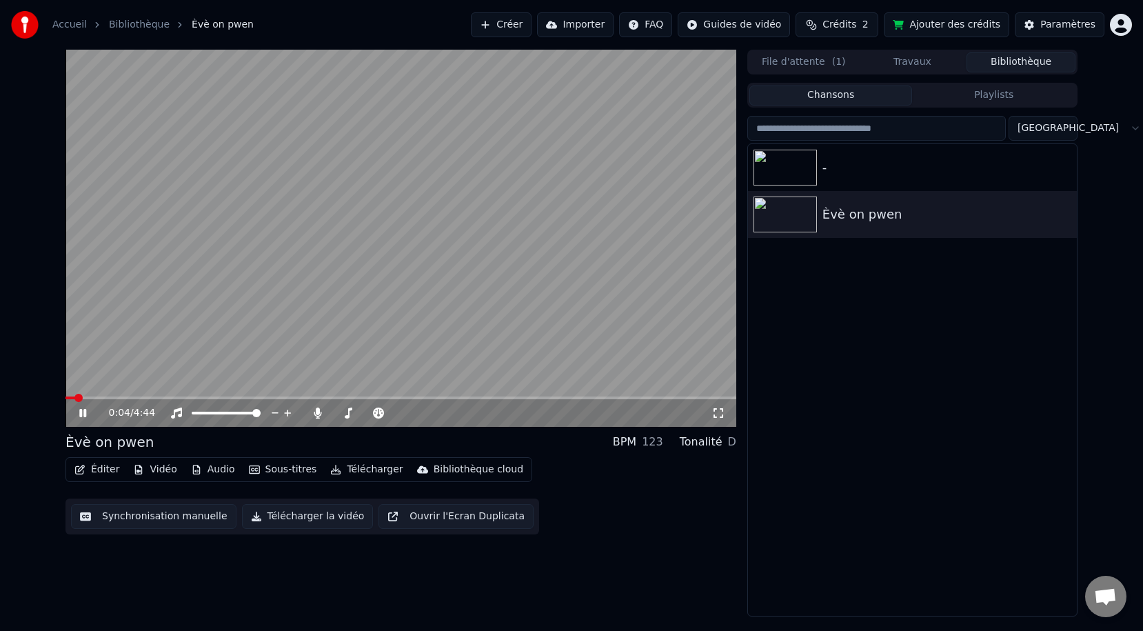
click at [125, 516] on button "Synchronisation manuelle" at bounding box center [153, 516] width 165 height 25
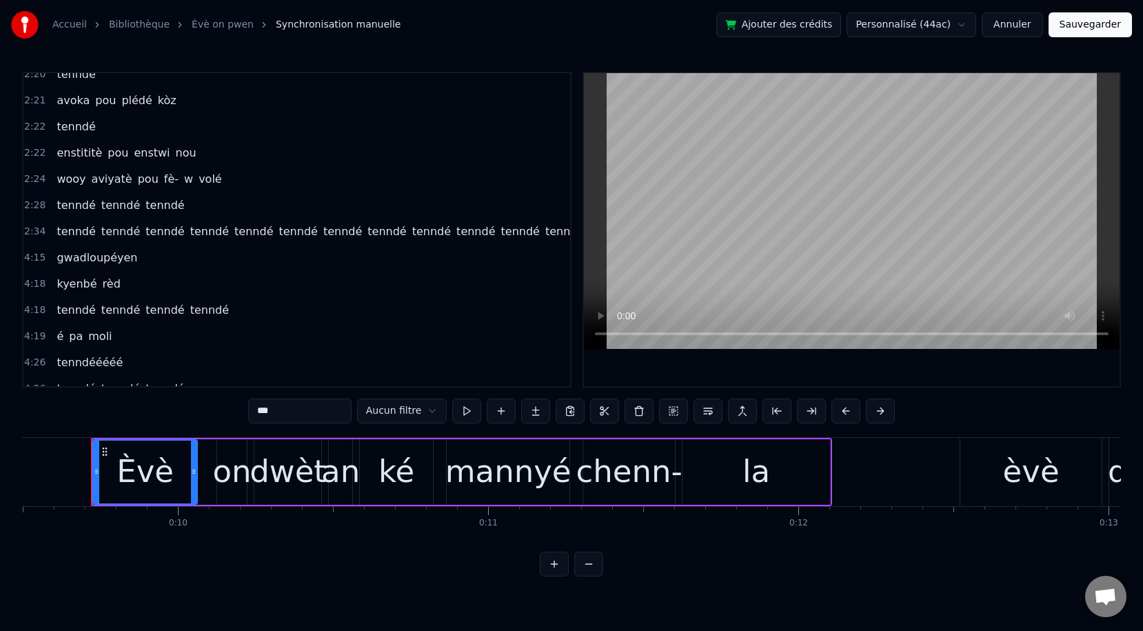
scroll to position [1783, 0]
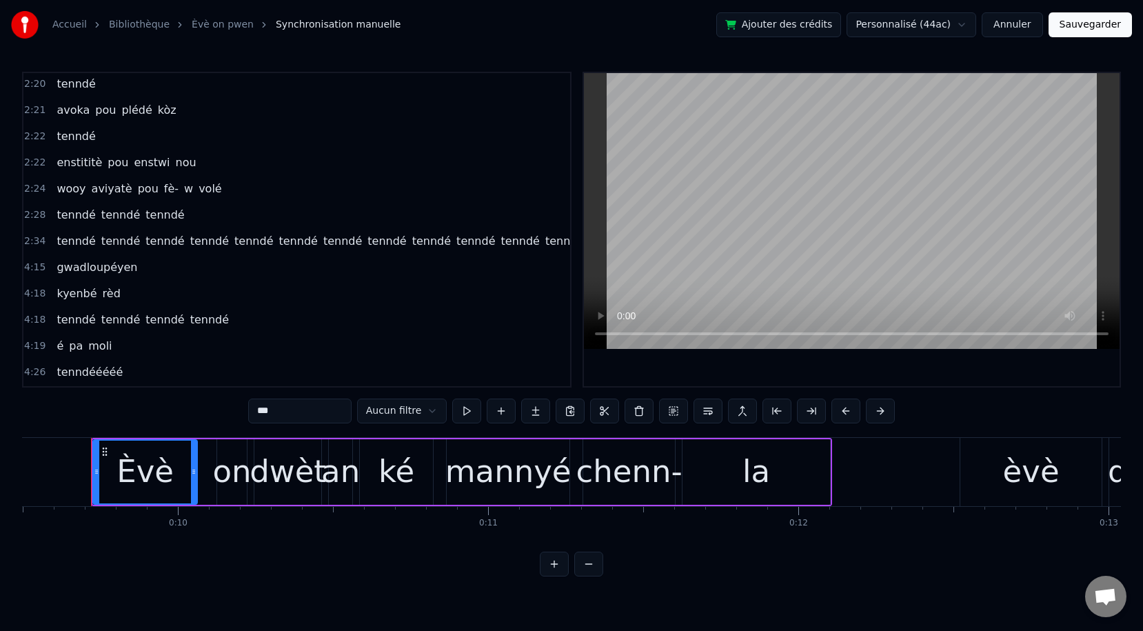
click at [71, 112] on span "avoka" at bounding box center [73, 110] width 36 height 16
type input "*****"
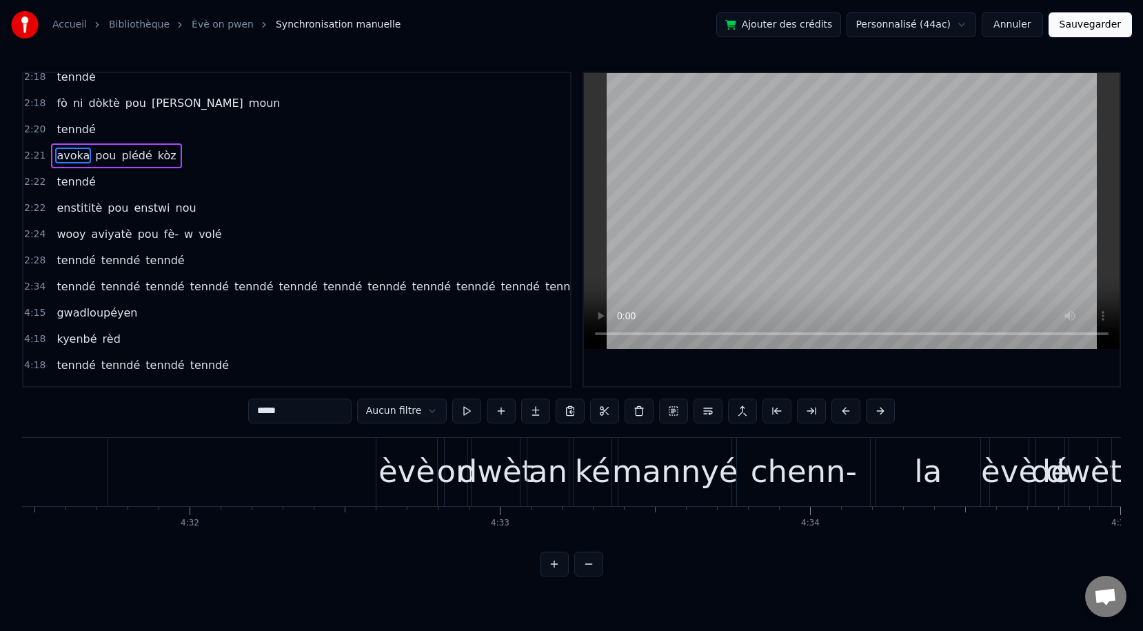
scroll to position [0, 84193]
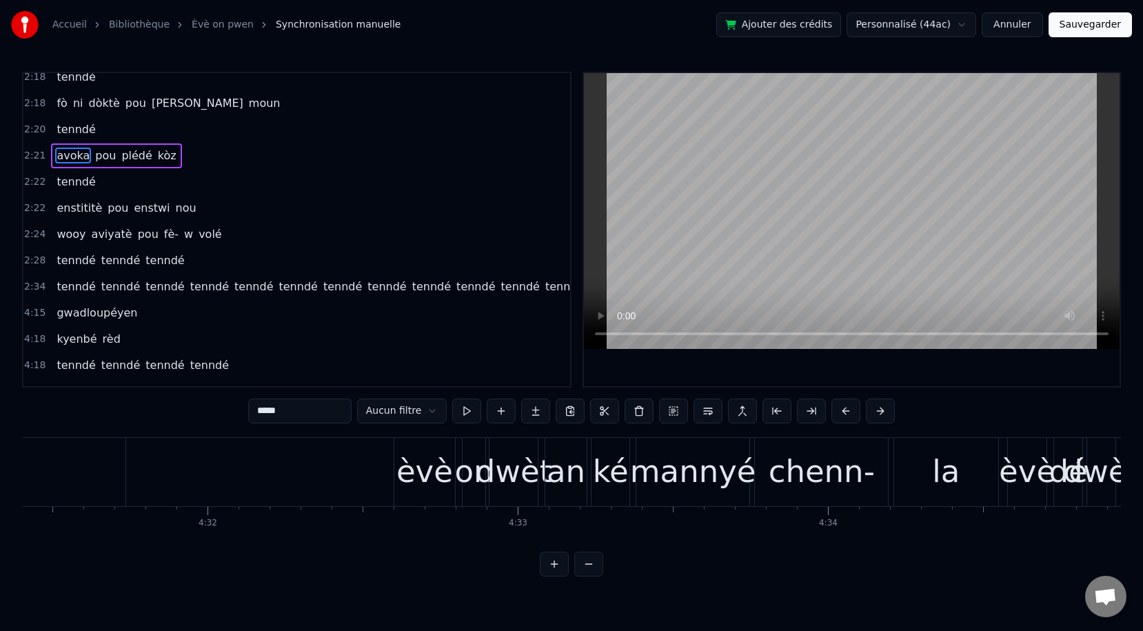
click at [79, 322] on div "gwadloupéyen" at bounding box center [97, 313] width 92 height 25
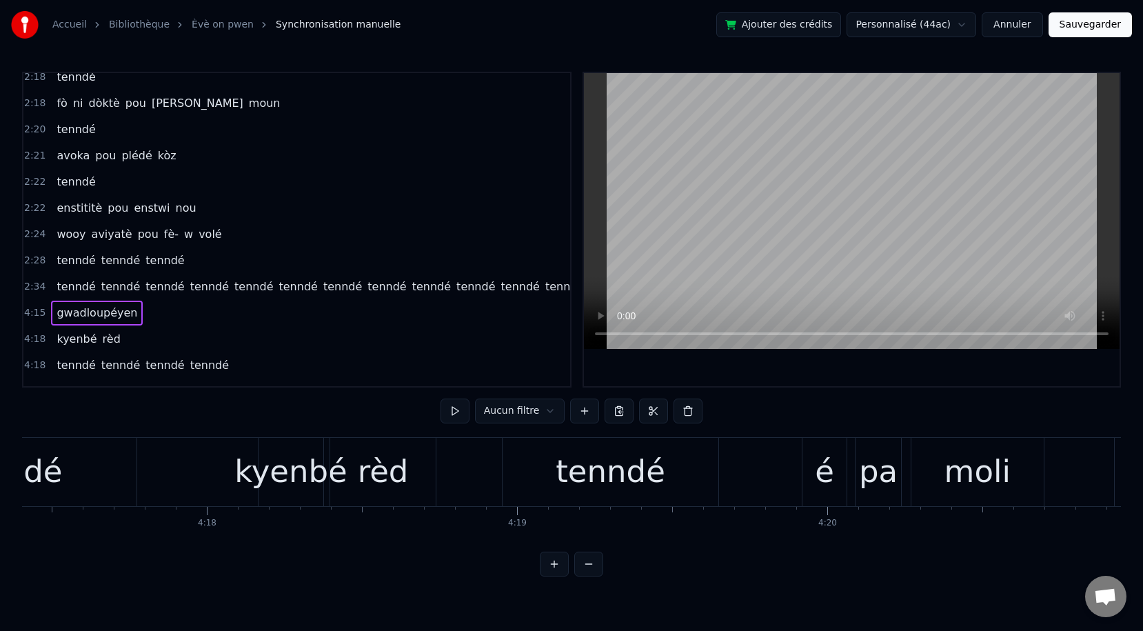
scroll to position [0, 79279]
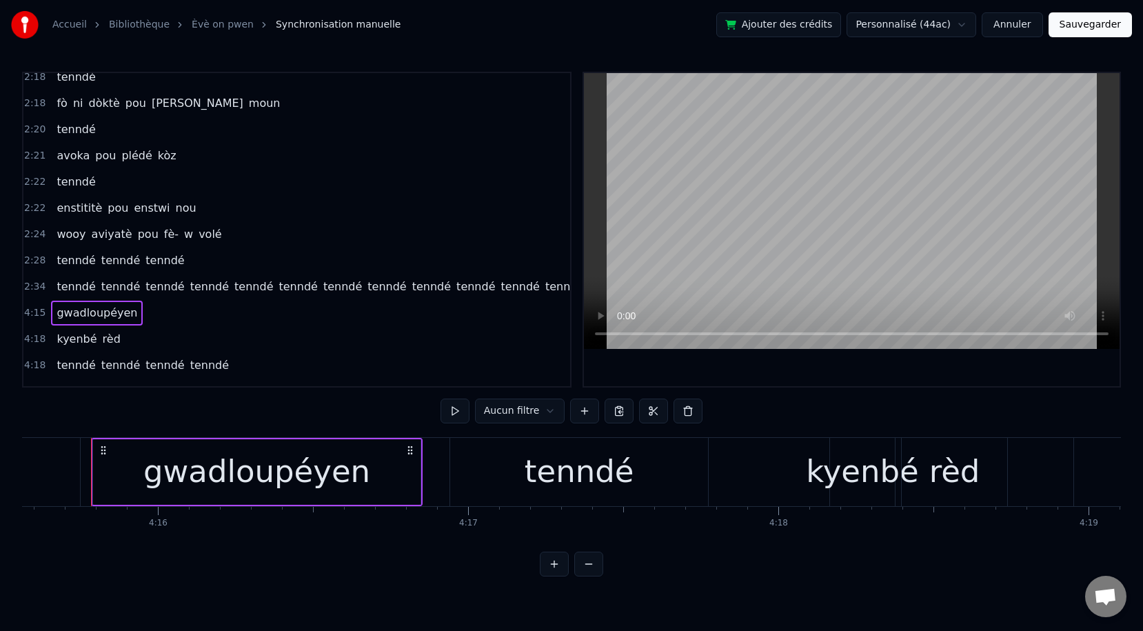
click at [73, 312] on span "gwadloupéyen" at bounding box center [96, 313] width 83 height 16
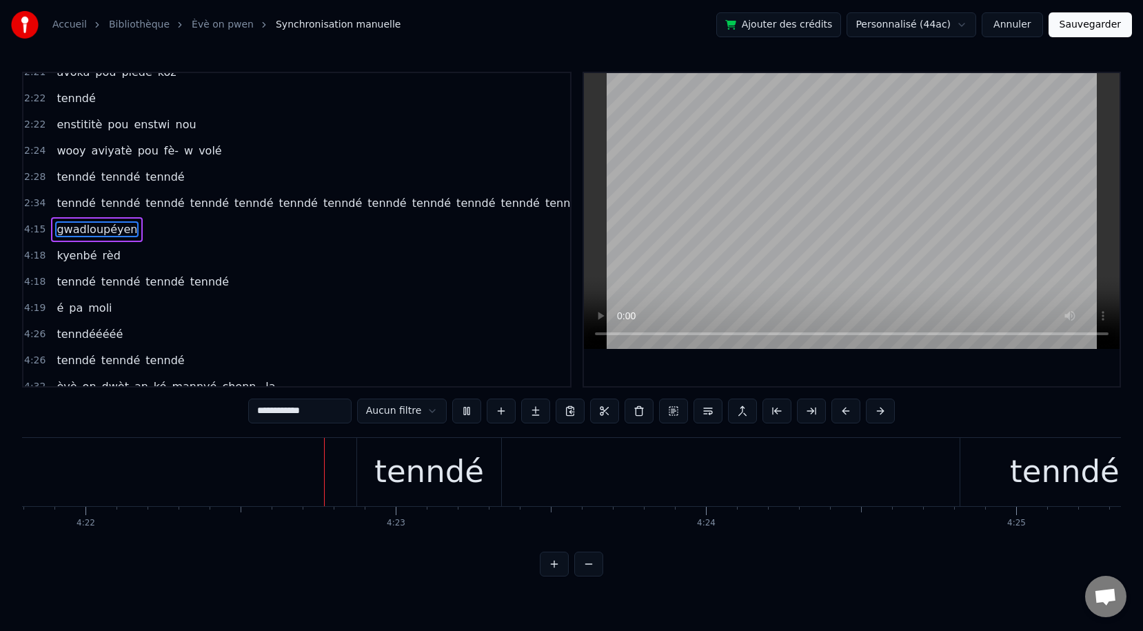
scroll to position [0, 81254]
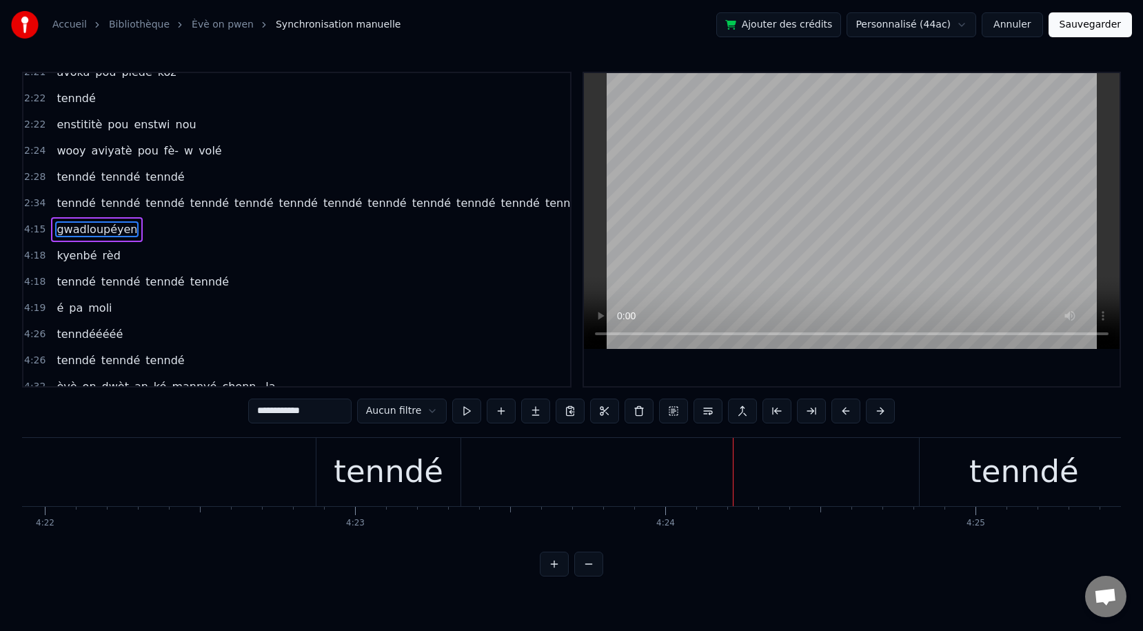
click at [263, 482] on div "tenndé tenndé tenndé tenndé" at bounding box center [115, 472] width 2033 height 68
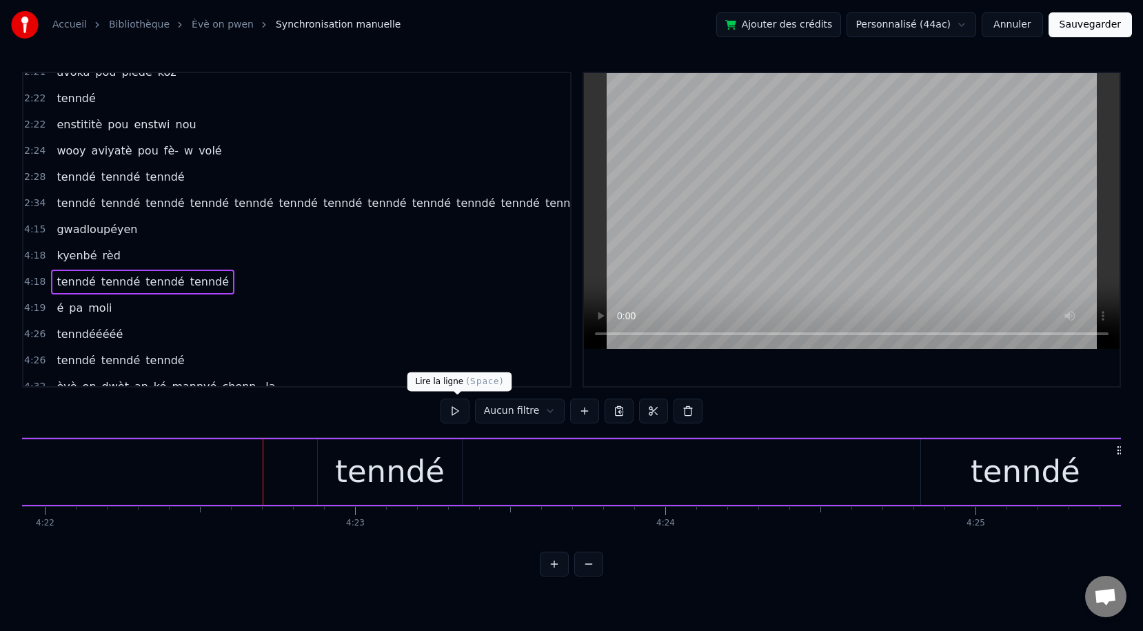
click at [455, 415] on button at bounding box center [455, 410] width 29 height 25
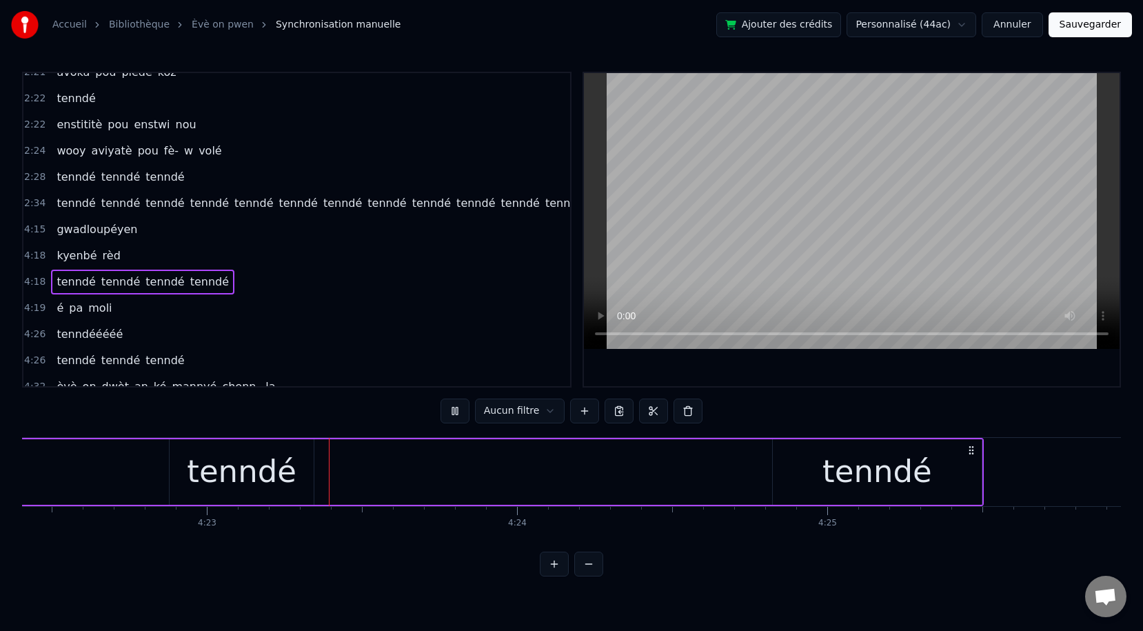
scroll to position [0, 81442]
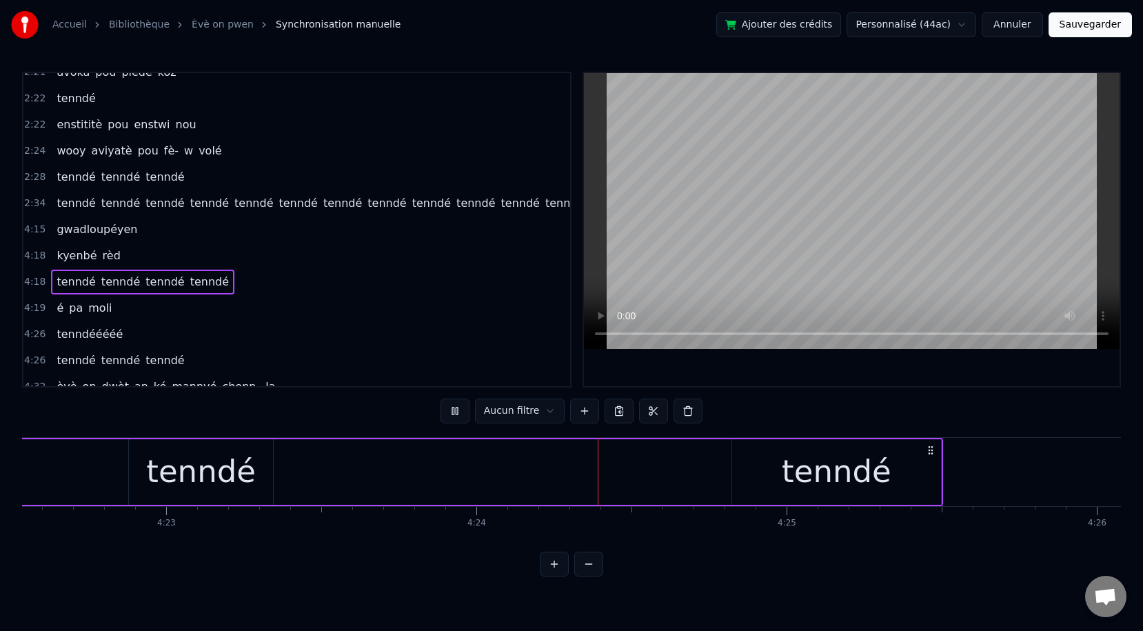
click at [455, 415] on button at bounding box center [455, 410] width 29 height 25
click at [1013, 27] on button "Sauvegarder" at bounding box center [1090, 24] width 83 height 25
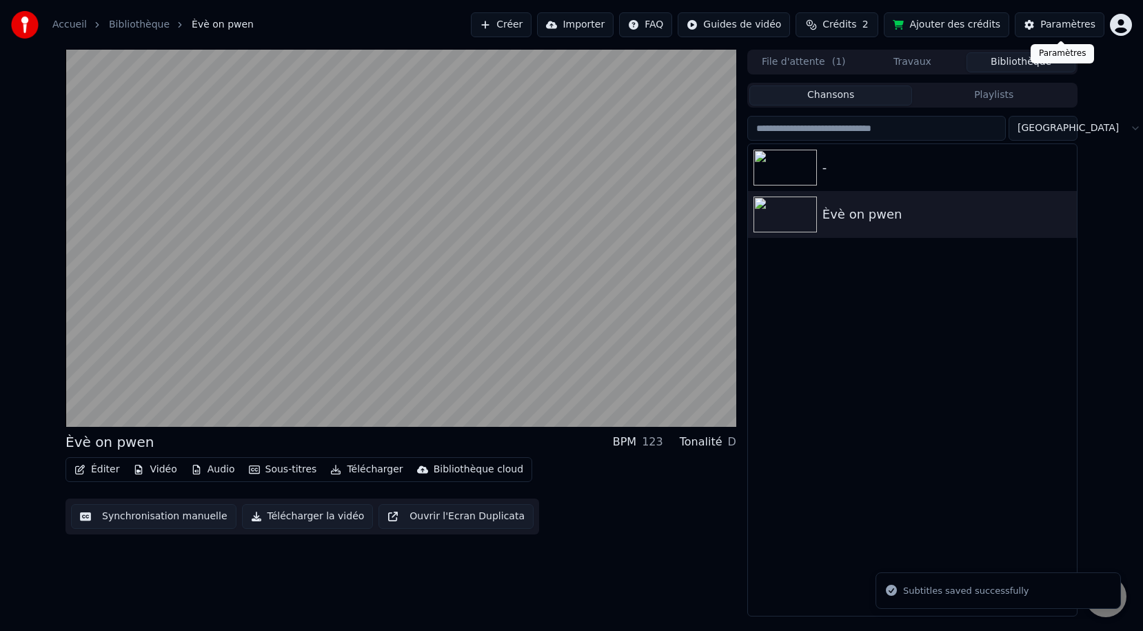
click at [1013, 26] on div "Paramètres" at bounding box center [1067, 25] width 55 height 14
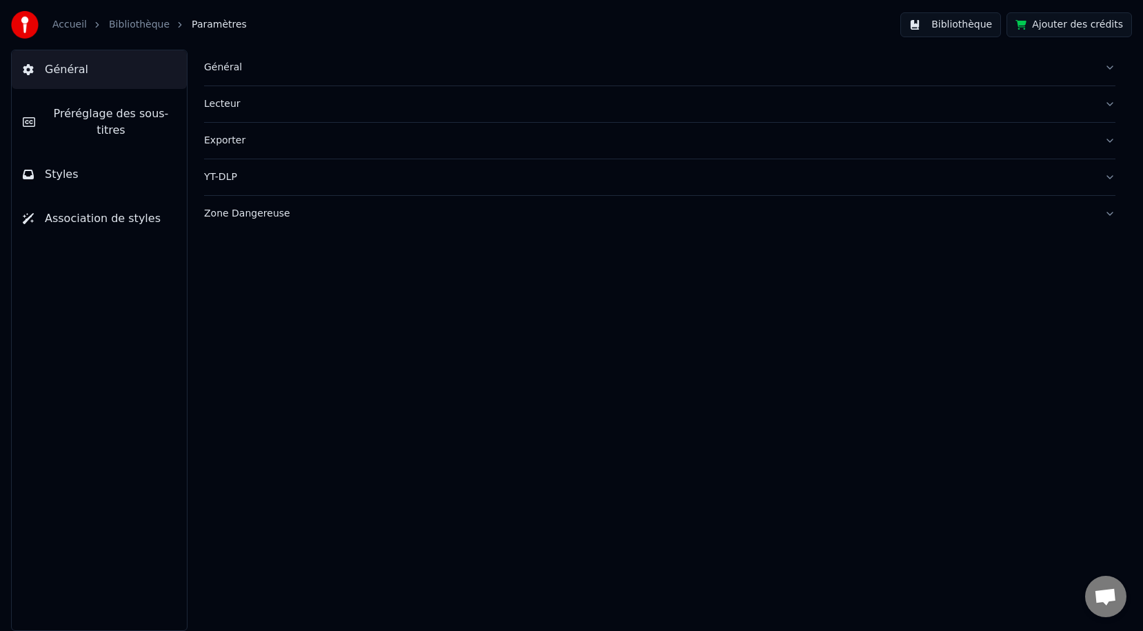
click at [224, 70] on div "Général" at bounding box center [648, 68] width 889 height 14
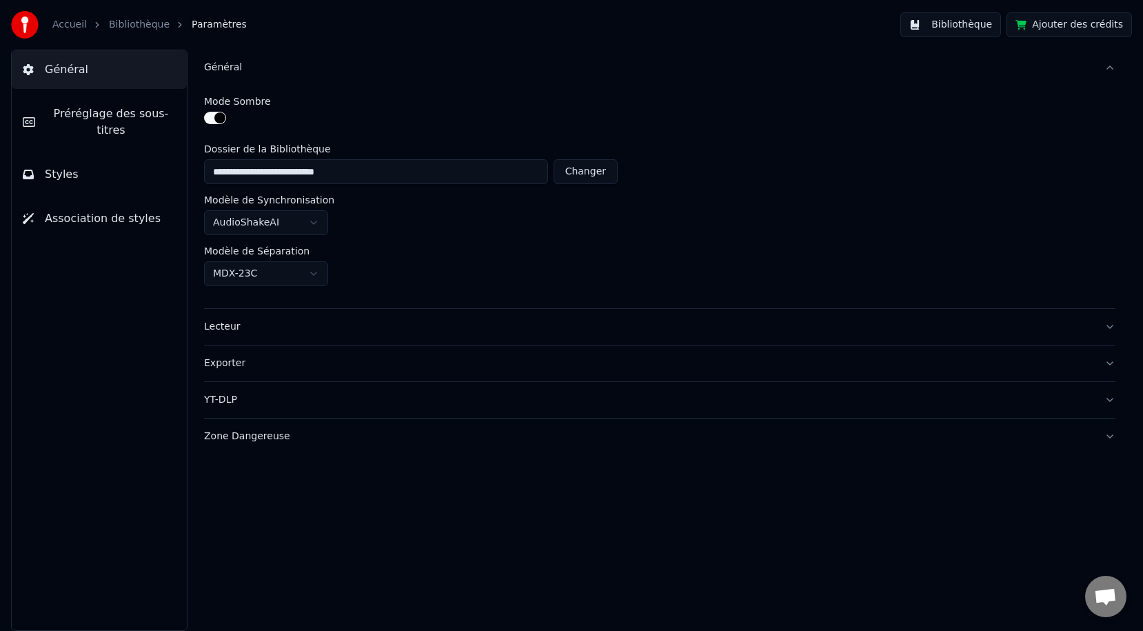
click at [219, 330] on div "Lecteur" at bounding box center [648, 327] width 889 height 14
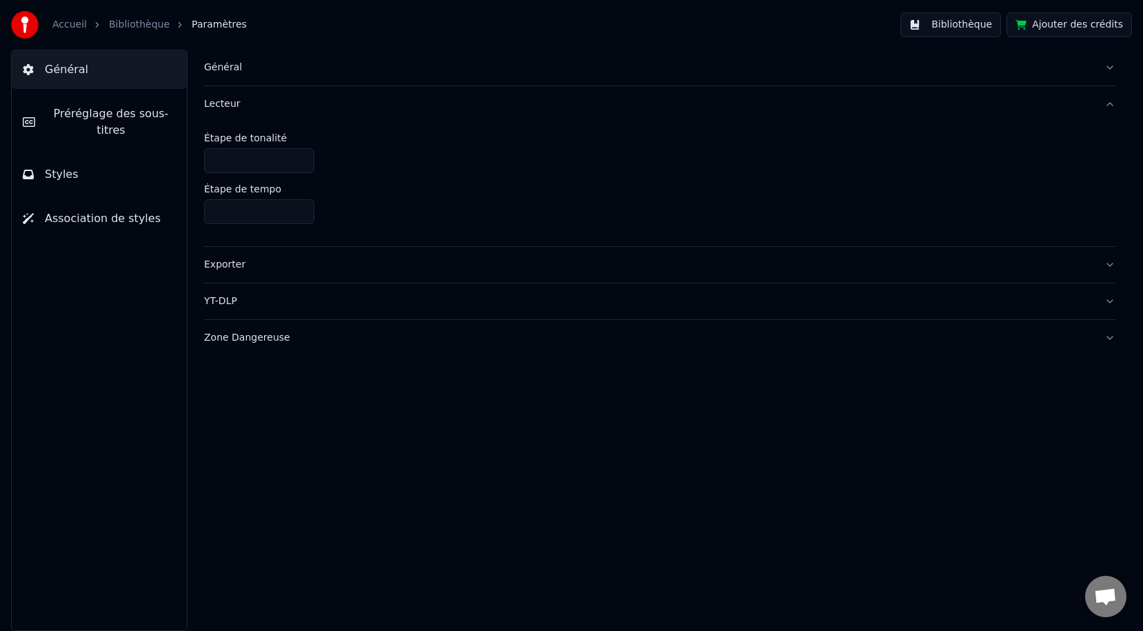
click at [261, 265] on div "Exporter" at bounding box center [648, 265] width 889 height 14
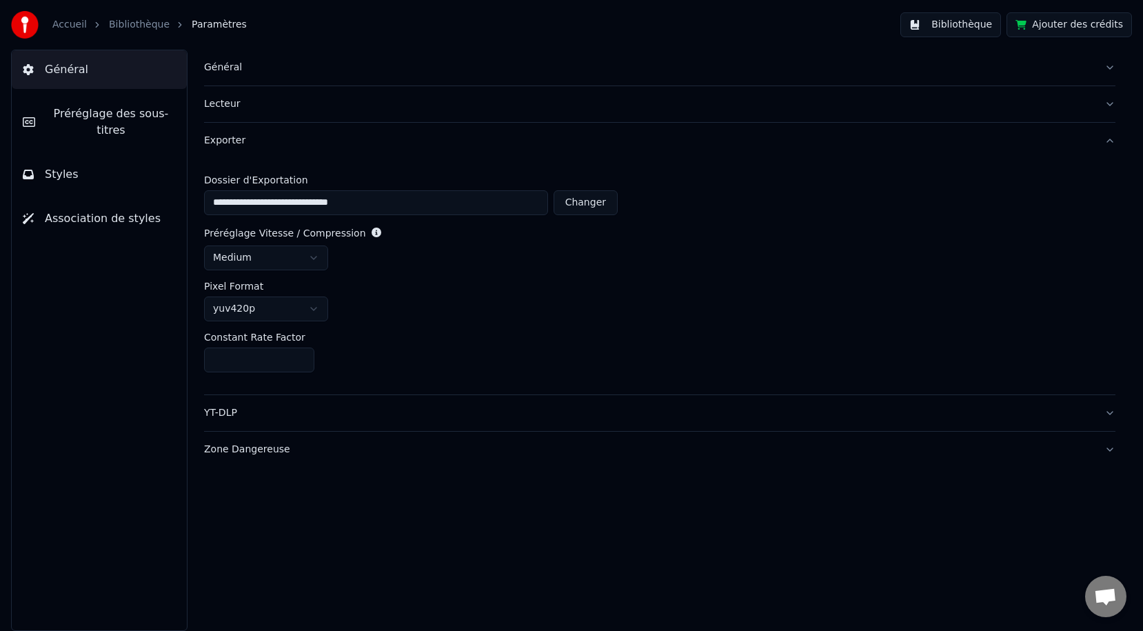
click at [77, 113] on span "Préréglage des sous-titres" at bounding box center [111, 121] width 130 height 33
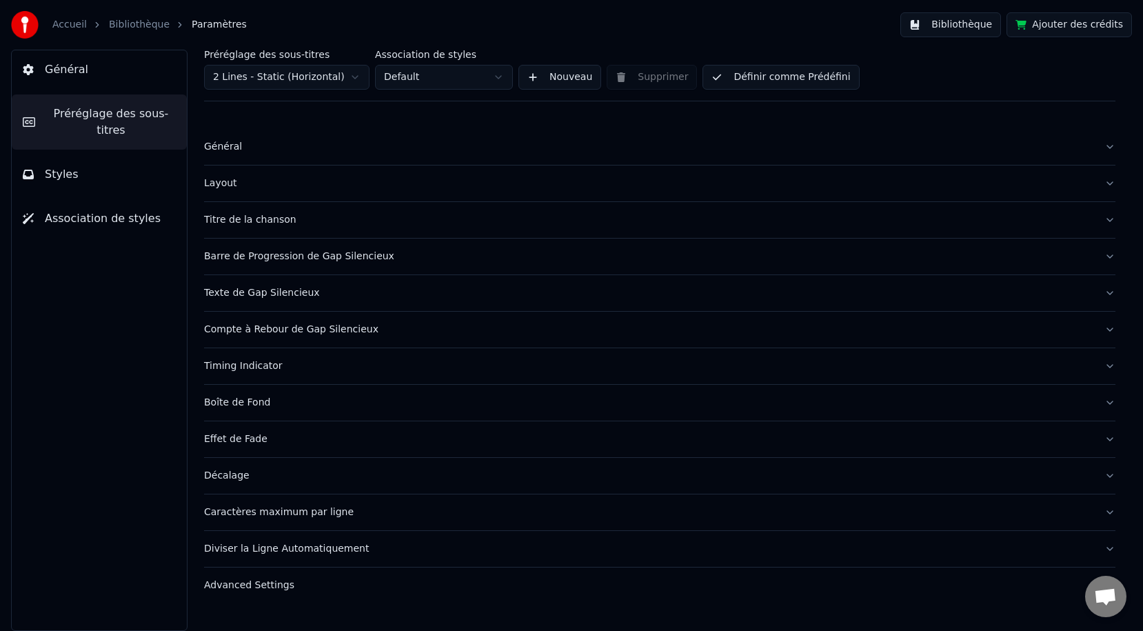
click at [250, 152] on div "Général" at bounding box center [648, 147] width 889 height 14
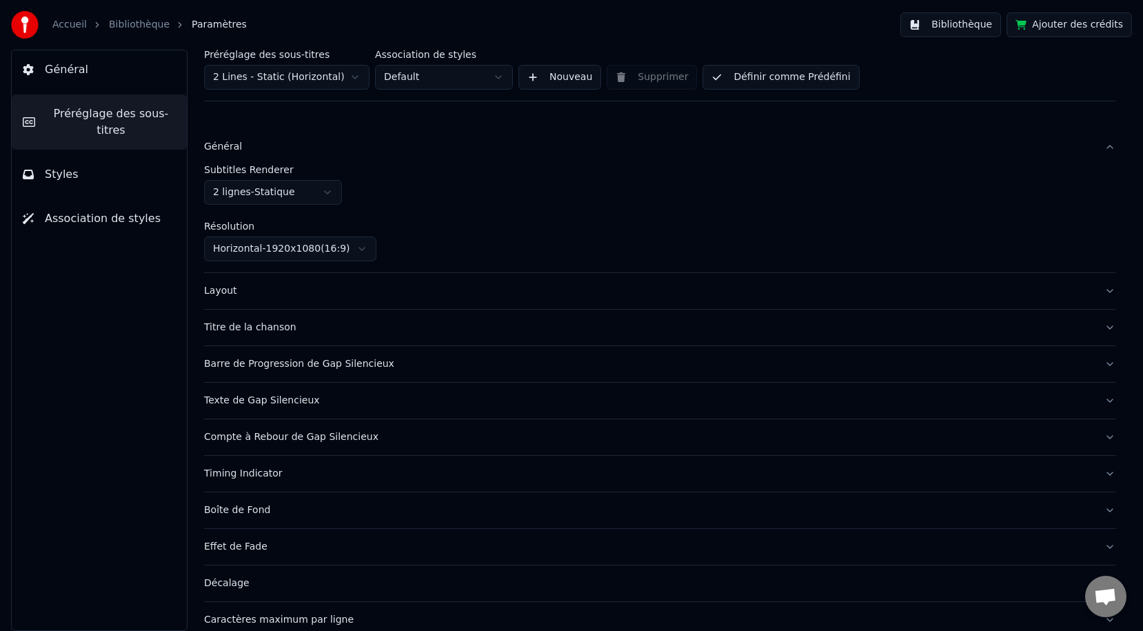
click at [225, 287] on div "Layout" at bounding box center [648, 291] width 889 height 14
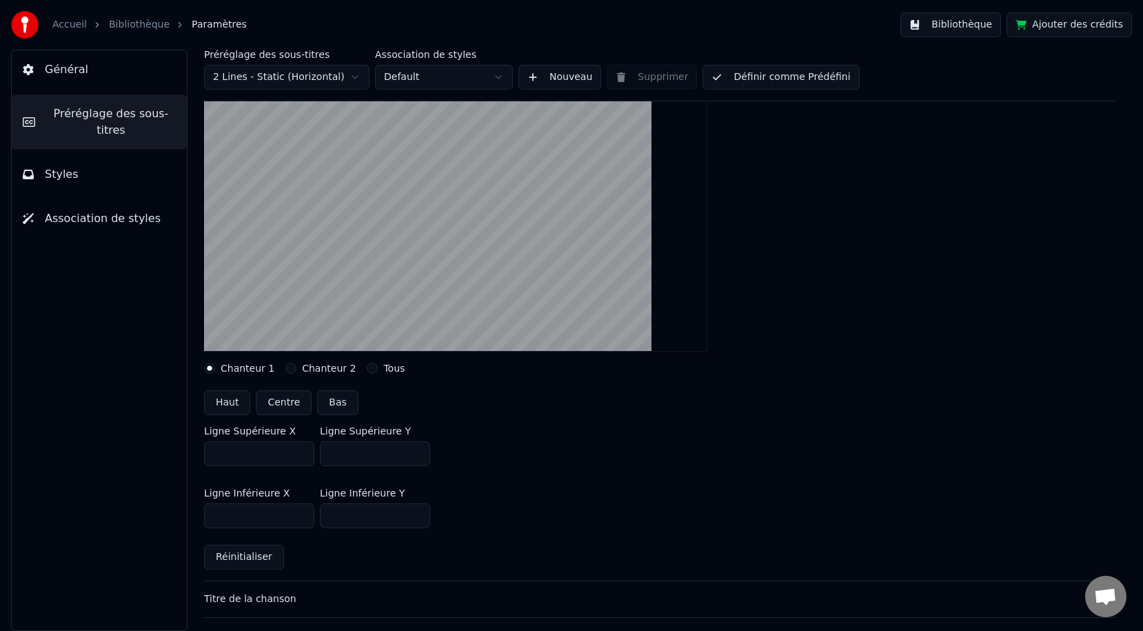
scroll to position [144, 0]
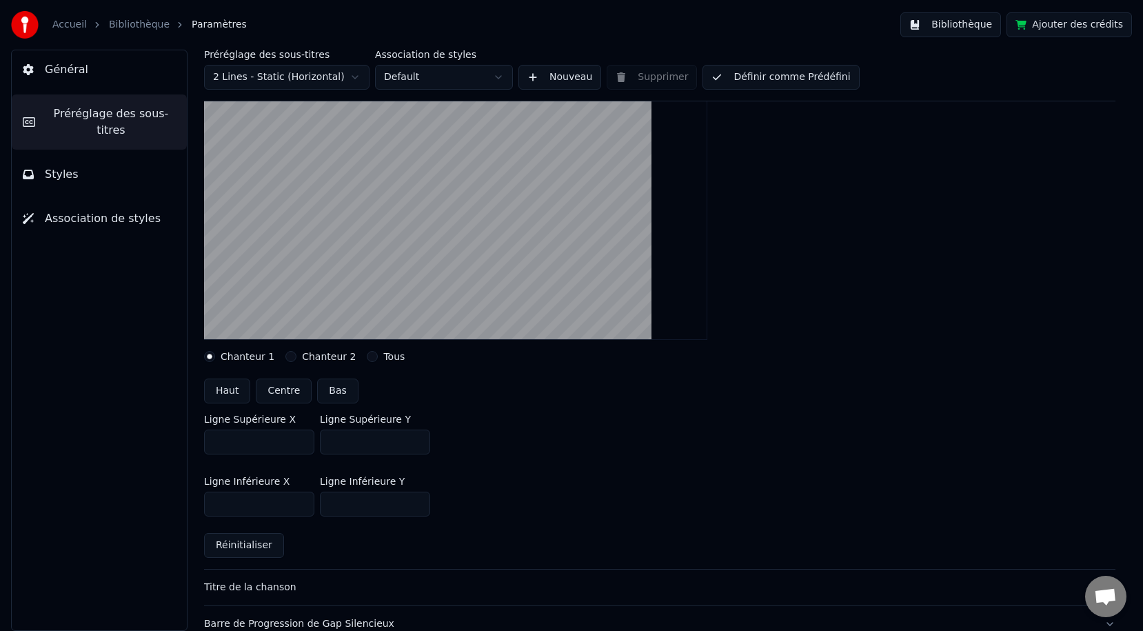
click at [289, 361] on button "Chanteur 2" at bounding box center [290, 356] width 11 height 11
click at [367, 358] on button "Tous" at bounding box center [372, 356] width 11 height 11
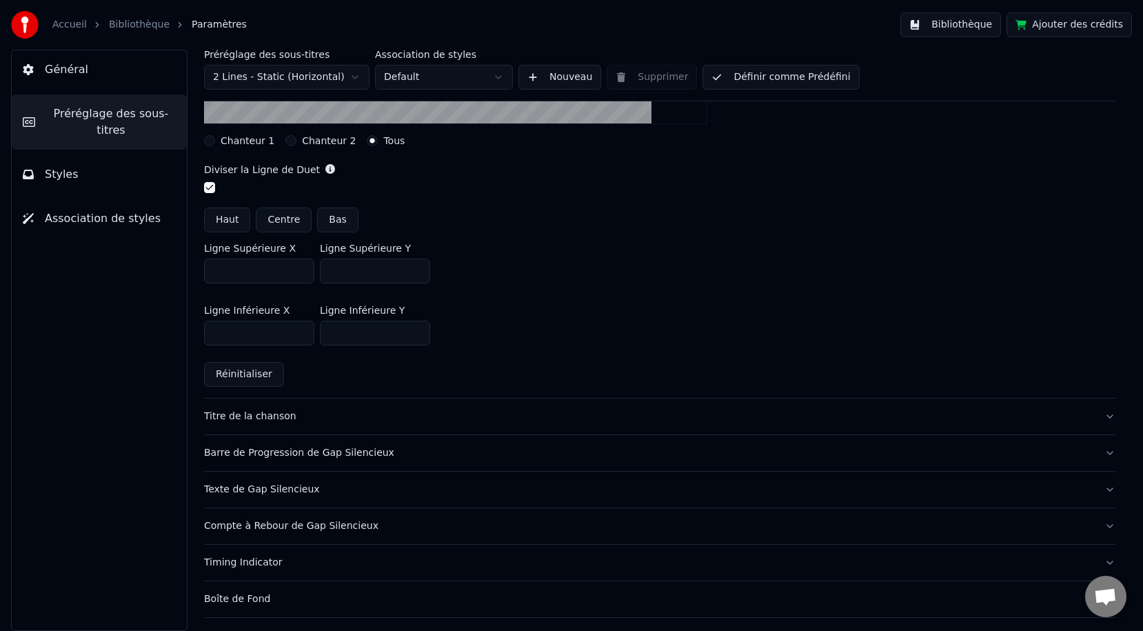
scroll to position [370, 0]
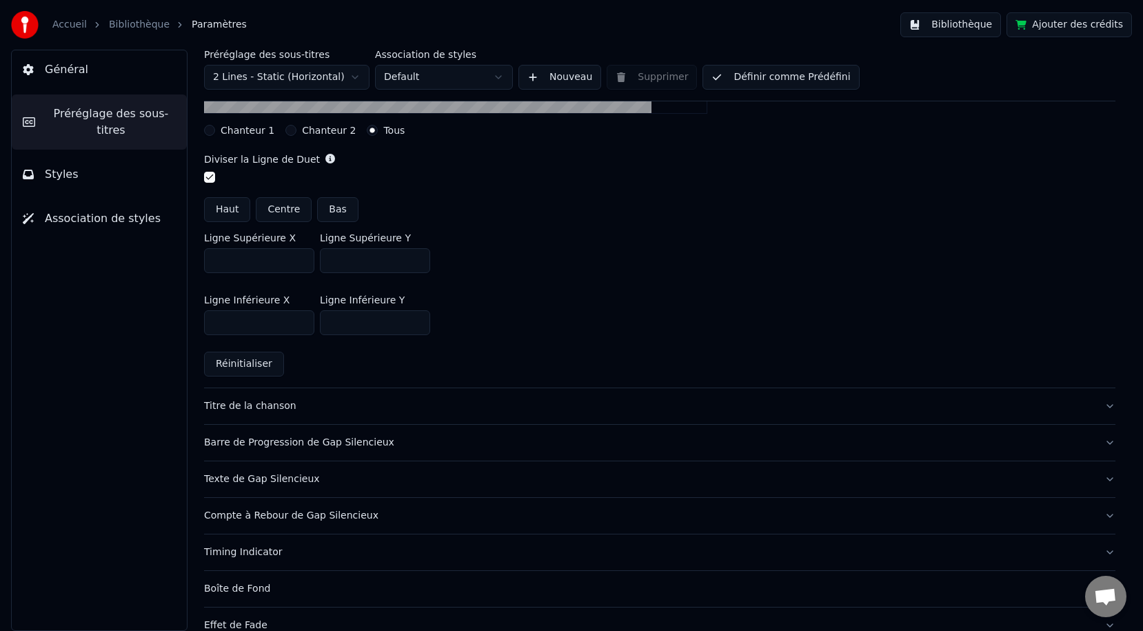
click at [228, 410] on div "Titre de la chanson" at bounding box center [648, 406] width 889 height 14
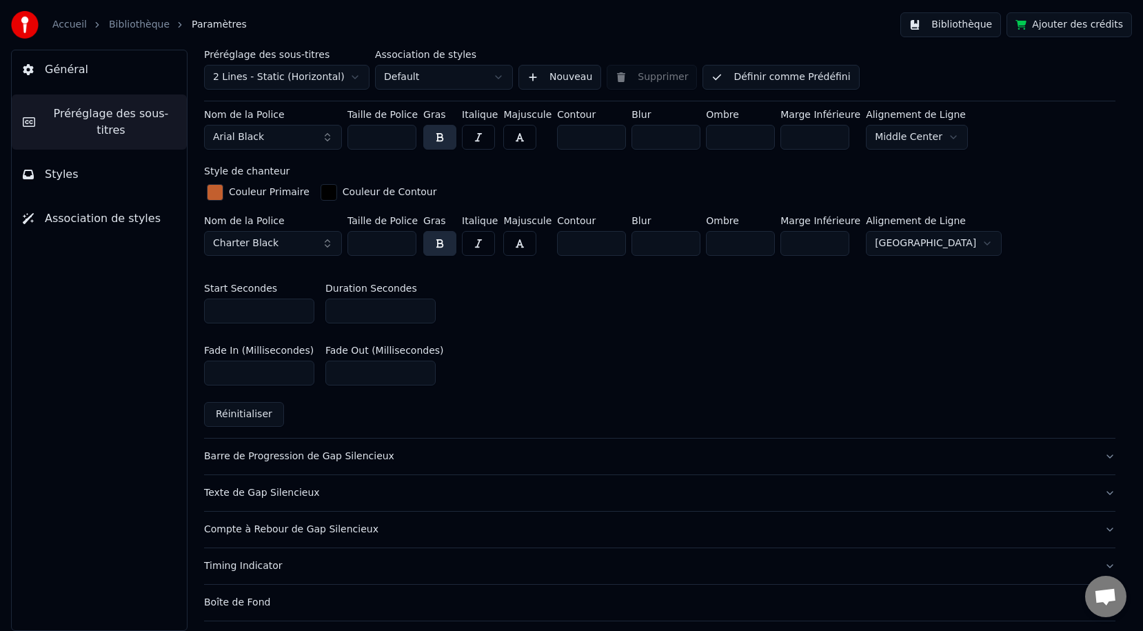
scroll to position [556, 0]
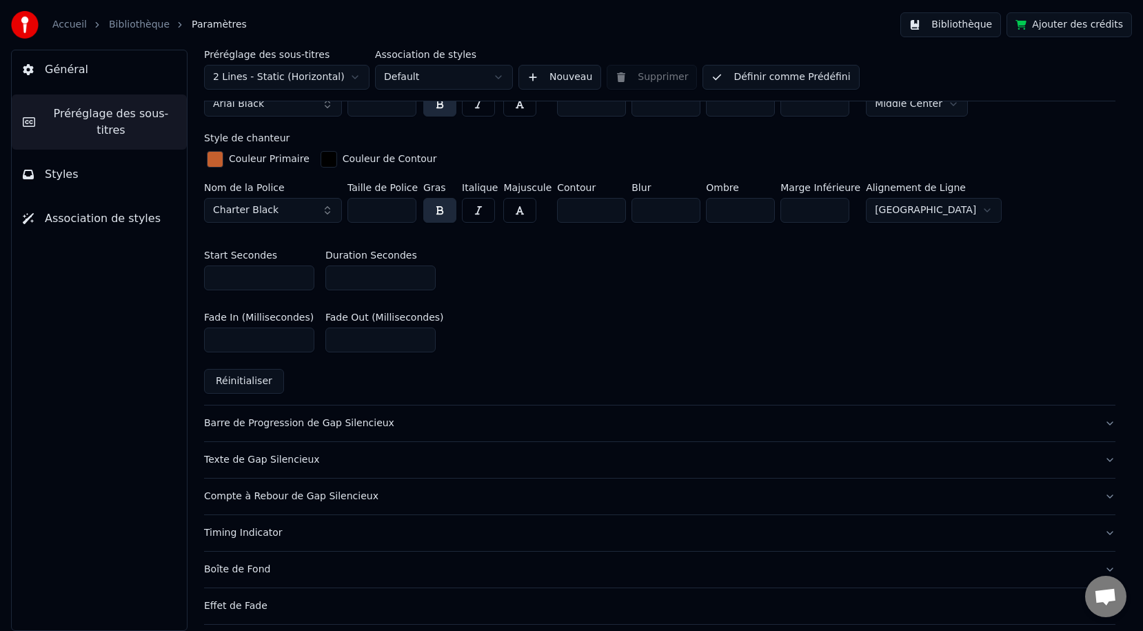
click at [248, 424] on div "Barre de Progression de Gap Silencieux" at bounding box center [648, 423] width 889 height 14
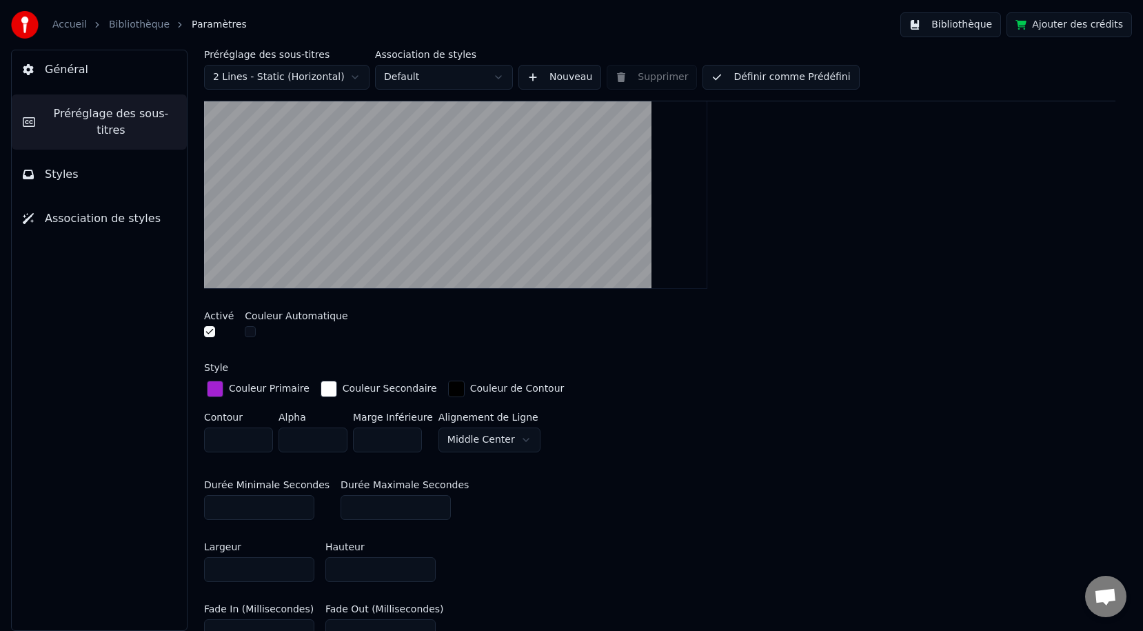
scroll to position [282, 0]
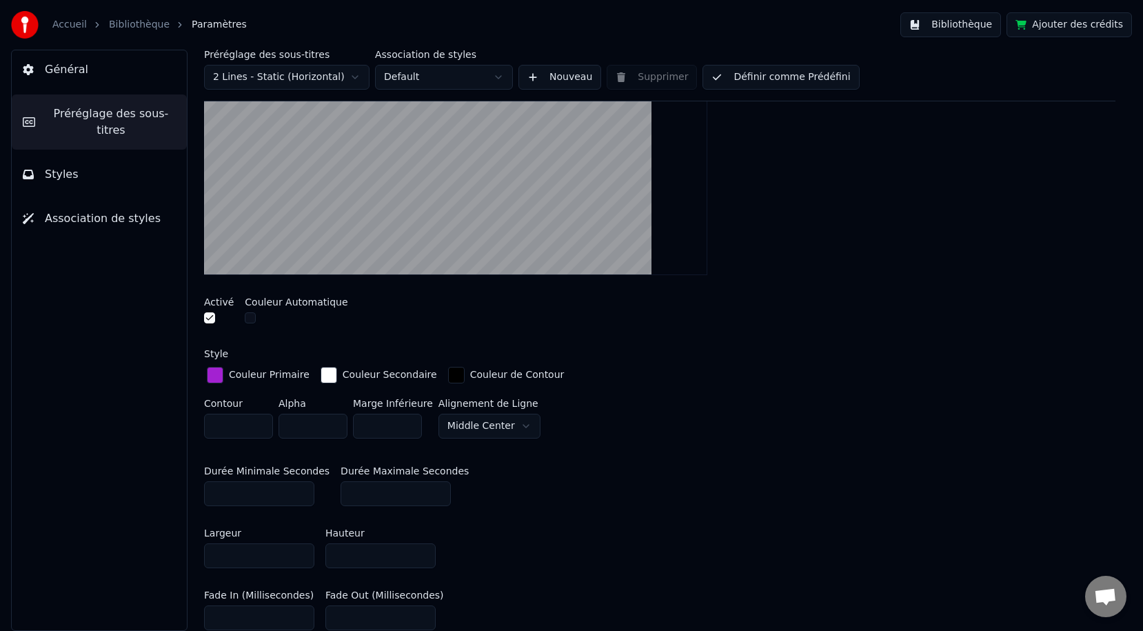
click at [65, 174] on span "Styles" at bounding box center [62, 174] width 34 height 17
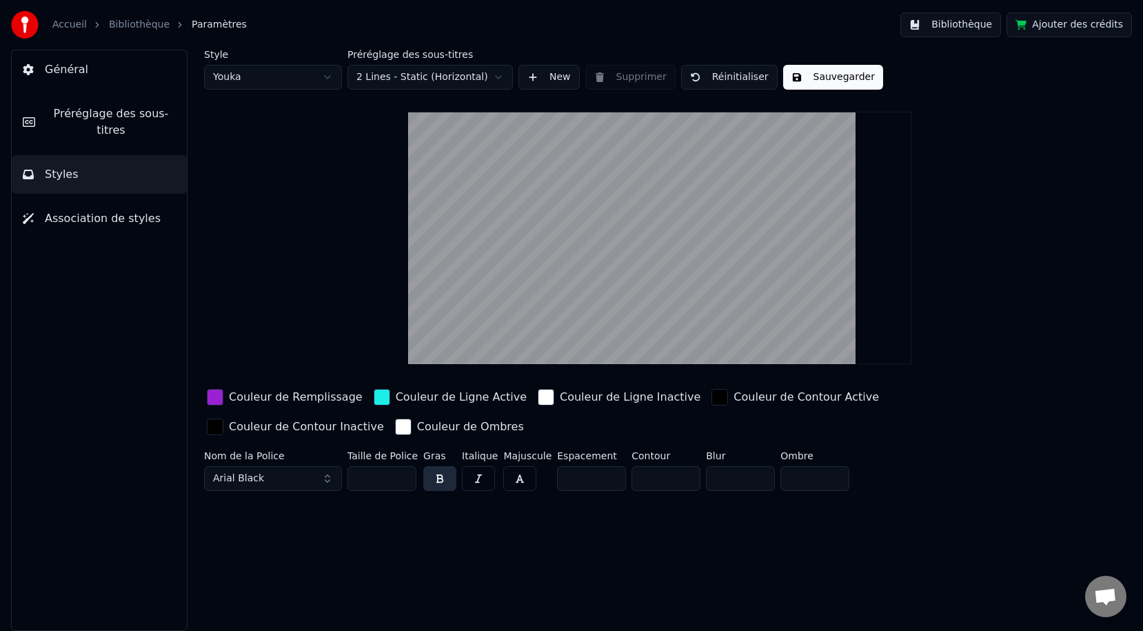
click at [318, 81] on html "Accueil Bibliothèque Paramètres Bibliothèque Ajouter des crédits Général Prérég…" at bounding box center [571, 315] width 1143 height 631
type input "**"
type input "*"
click at [279, 73] on html "Accueil Bibliothèque Paramètres Bibliothèque Ajouter des crédits Général Prérég…" at bounding box center [571, 315] width 1143 height 631
type input "***"
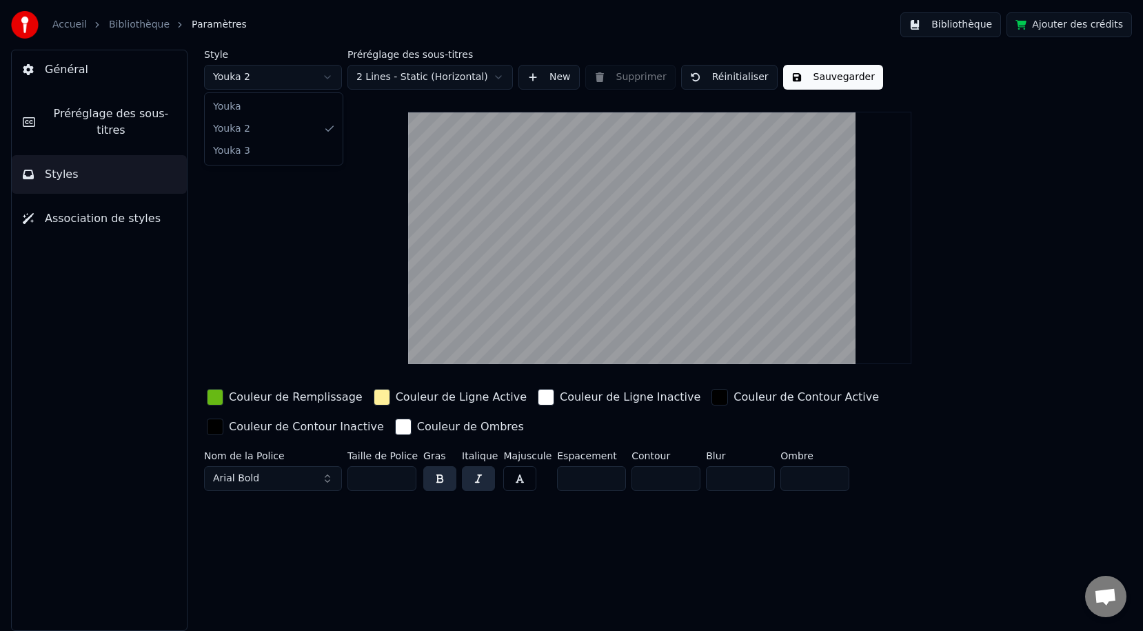
type input "**"
click at [119, 117] on span "Préréglage des sous-titres" at bounding box center [111, 121] width 130 height 33
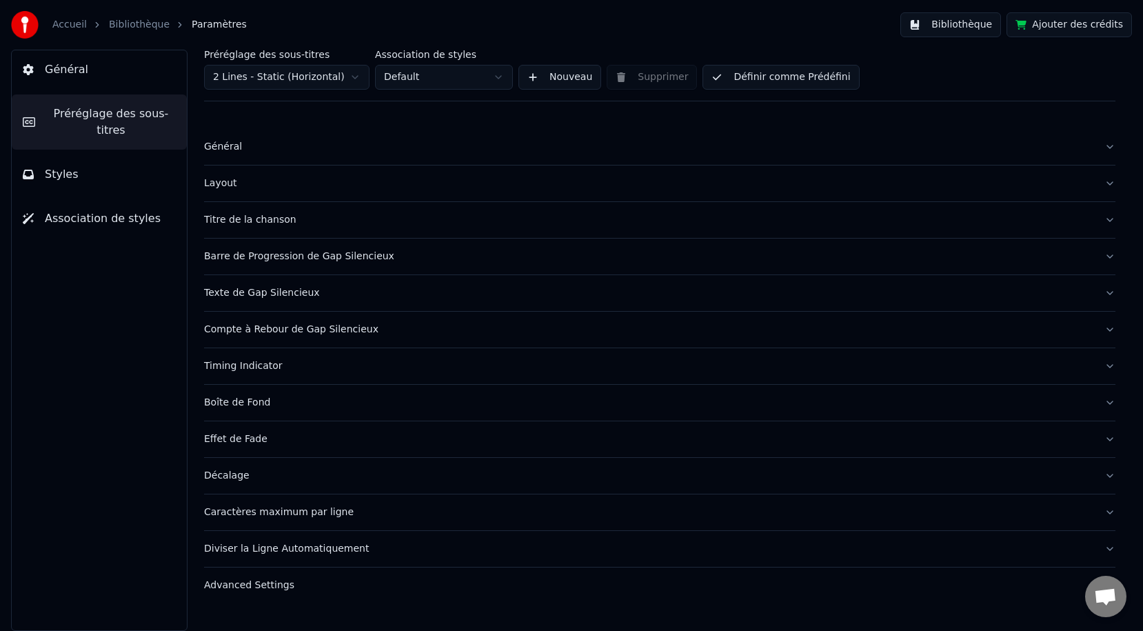
click at [263, 367] on div "Timing Indicator" at bounding box center [648, 366] width 889 height 14
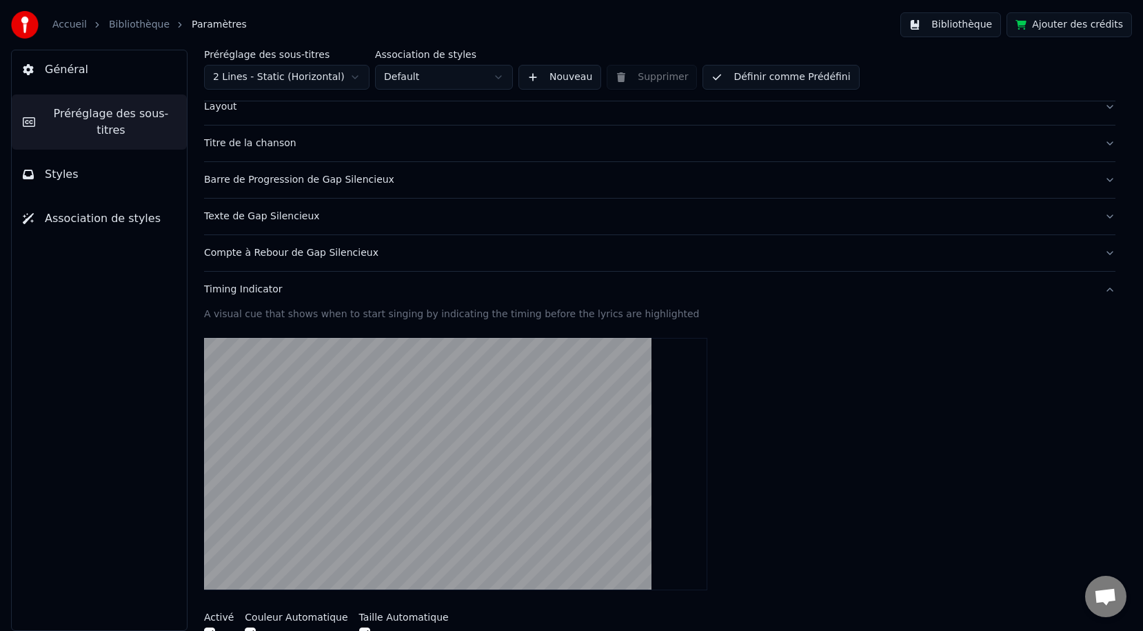
scroll to position [71, 0]
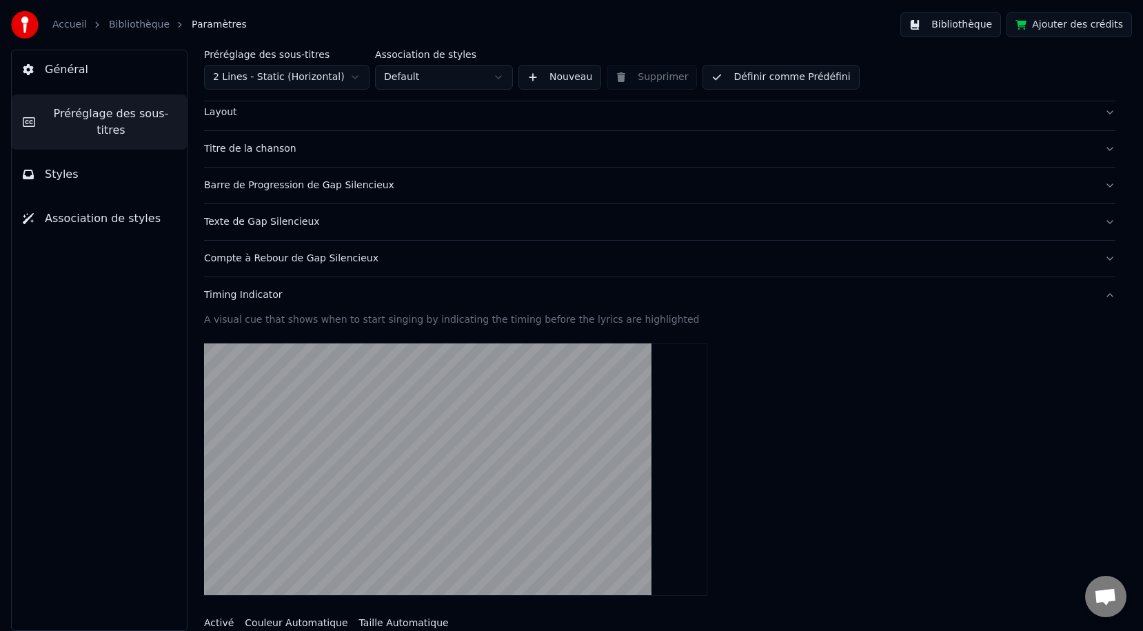
click at [274, 179] on div "Barre de Progression de Gap Silencieux" at bounding box center [648, 186] width 889 height 14
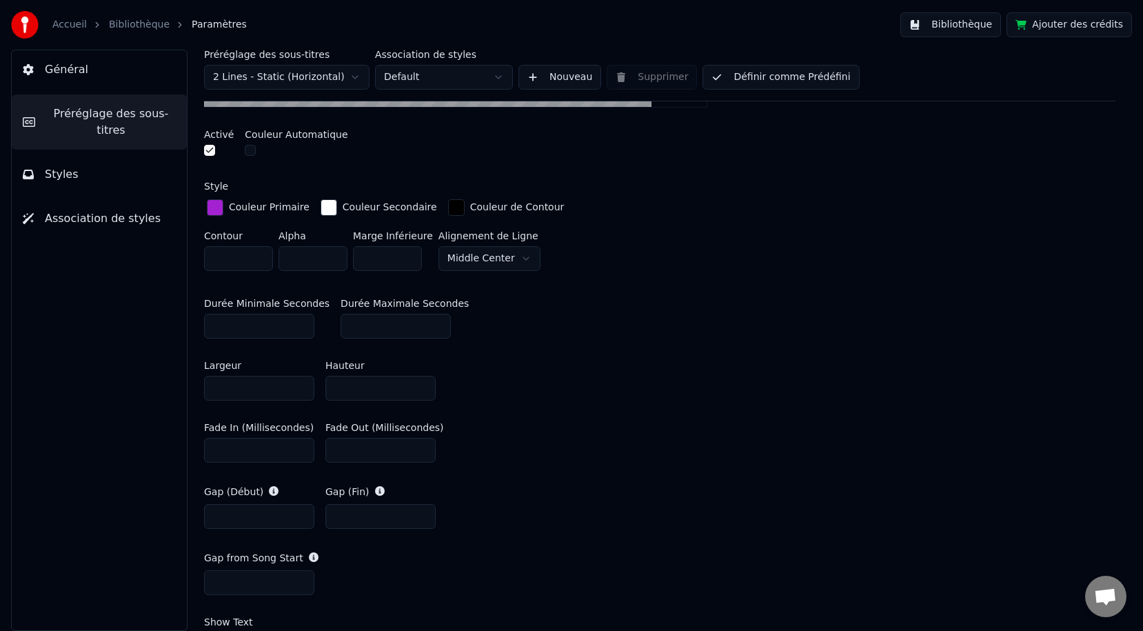
scroll to position [467, 0]
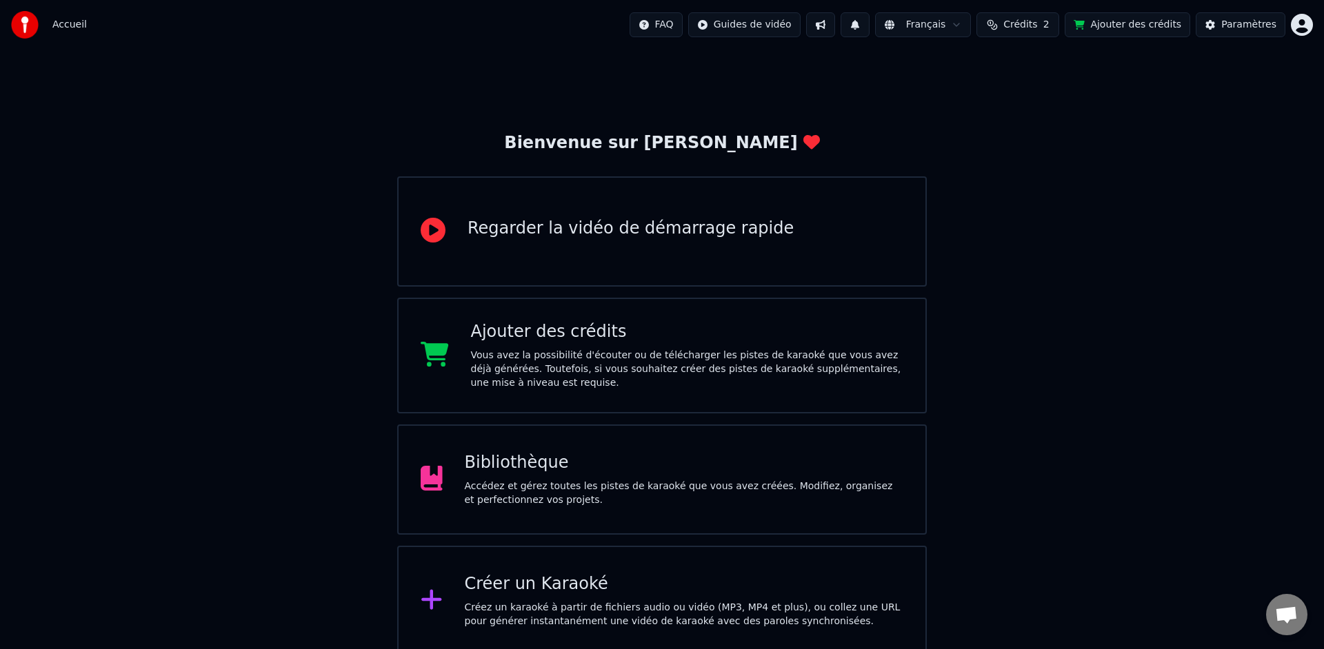
click at [1035, 23] on span "Crédits" at bounding box center [1020, 25] width 34 height 14
click at [957, 96] on td "15" at bounding box center [954, 91] width 61 height 25
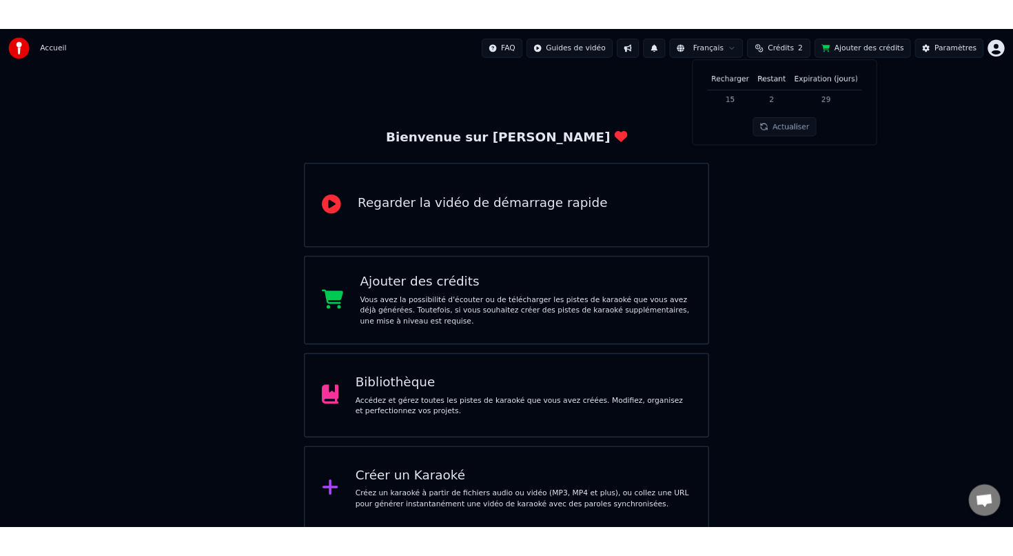
scroll to position [7, 0]
